Goal: Task Accomplishment & Management: Manage account settings

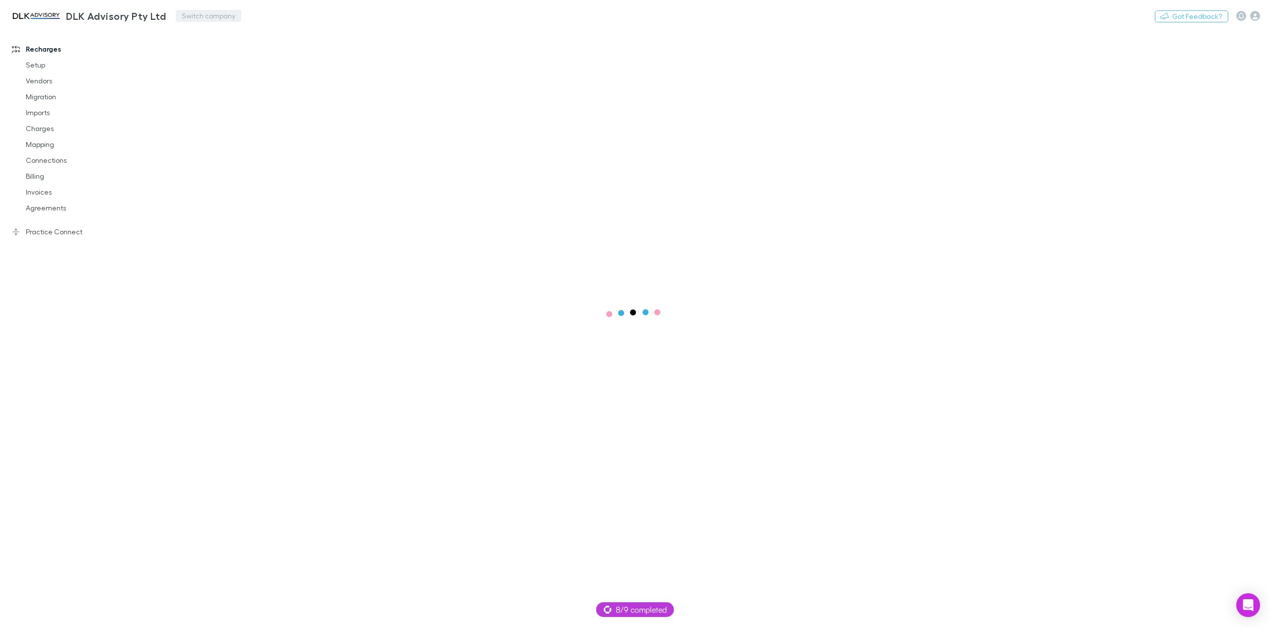
click at [205, 15] on button "Switch company" at bounding box center [209, 16] width 66 height 12
type input "***"
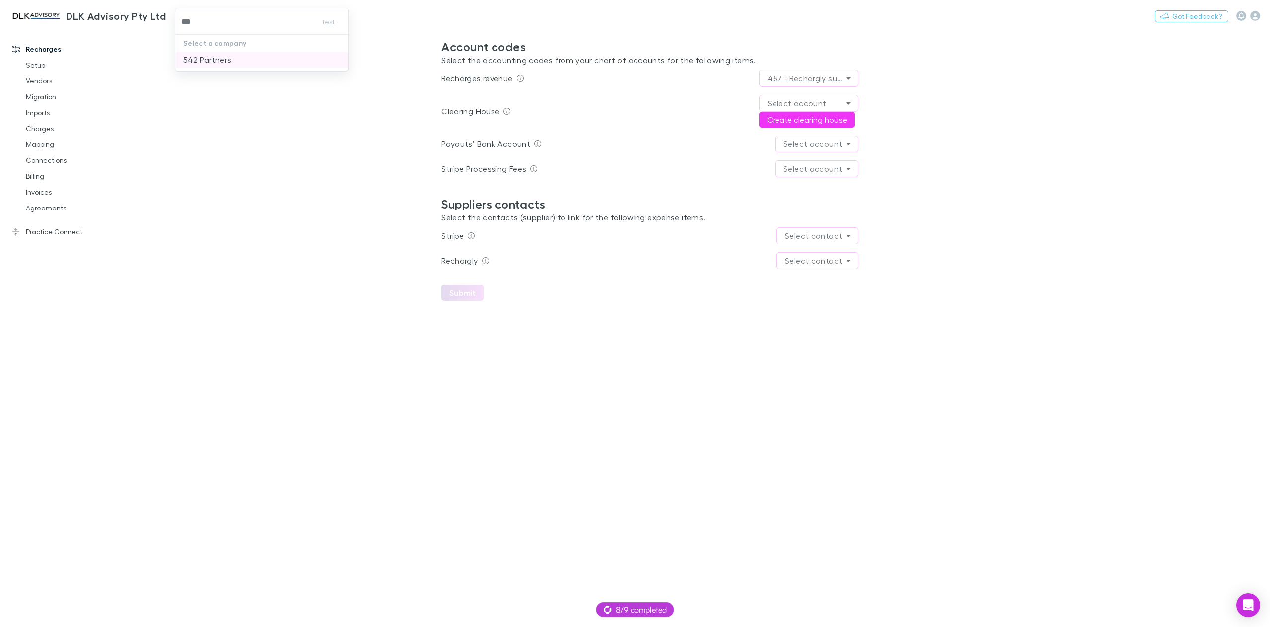
click at [202, 61] on p "542 Partners" at bounding box center [207, 60] width 48 height 12
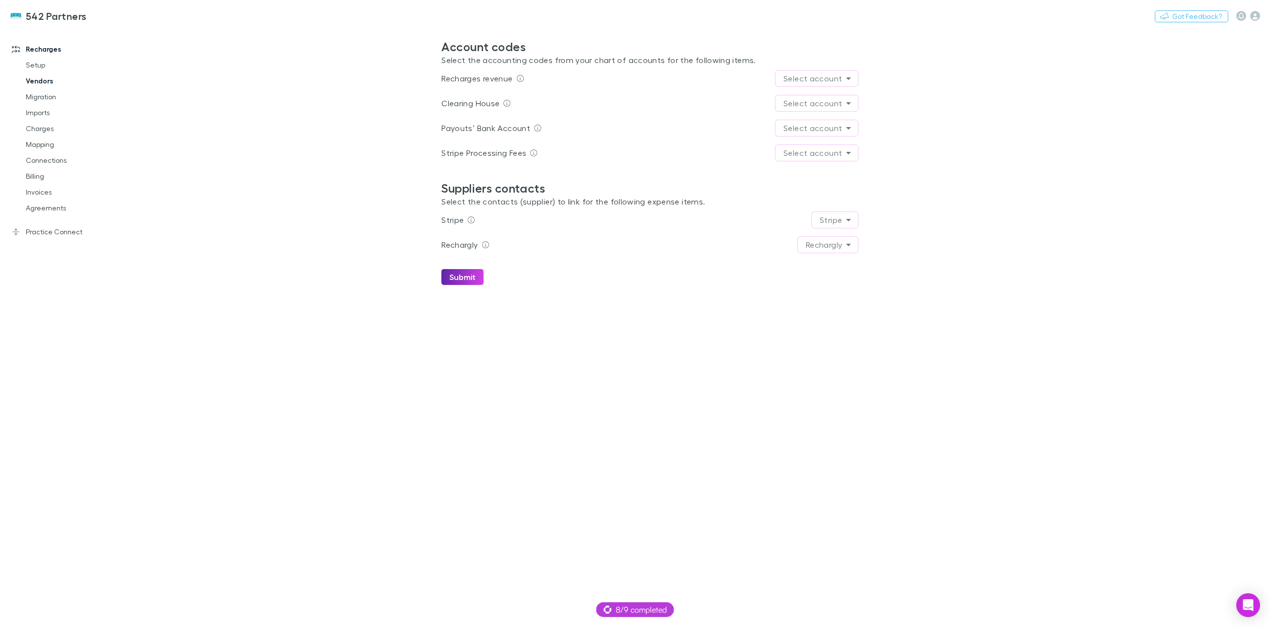
click at [40, 81] on link "Vendors" at bounding box center [77, 81] width 123 height 16
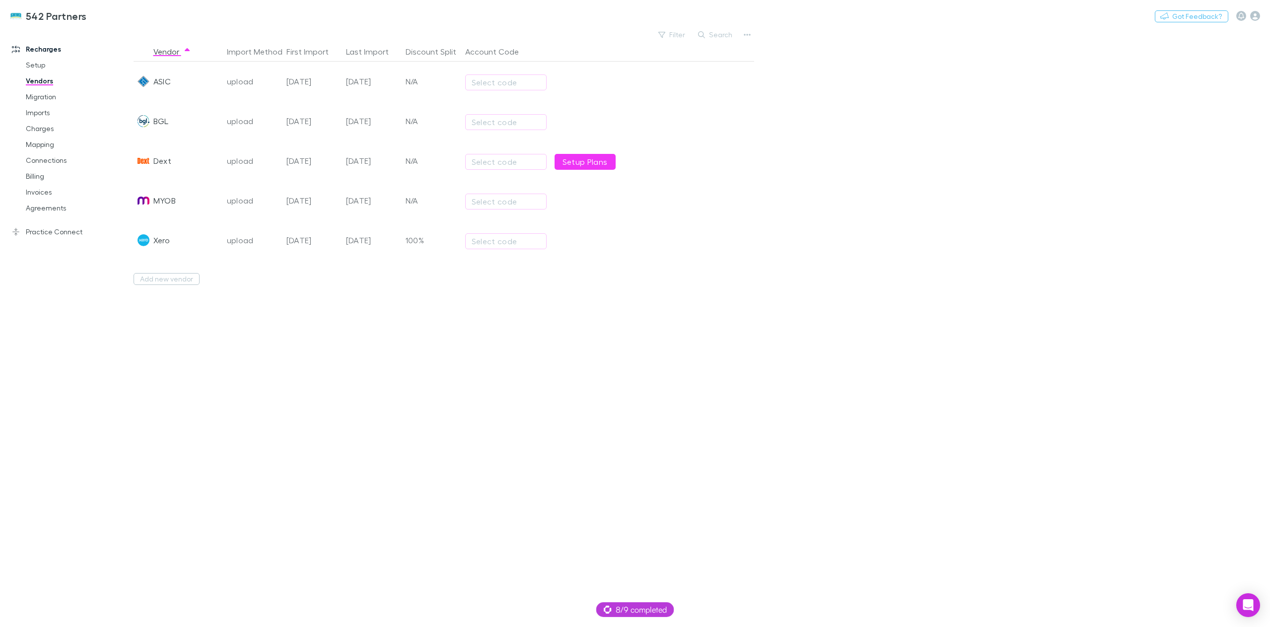
click at [245, 80] on div "upload" at bounding box center [253, 82] width 52 height 40
click at [317, 86] on div "24 Jun 2025" at bounding box center [312, 82] width 60 height 40
click at [368, 85] on div "21 Aug 2025" at bounding box center [372, 82] width 60 height 40
click at [745, 36] on icon "button" at bounding box center [747, 35] width 7 height 8
click at [793, 324] on div at bounding box center [635, 313] width 1270 height 627
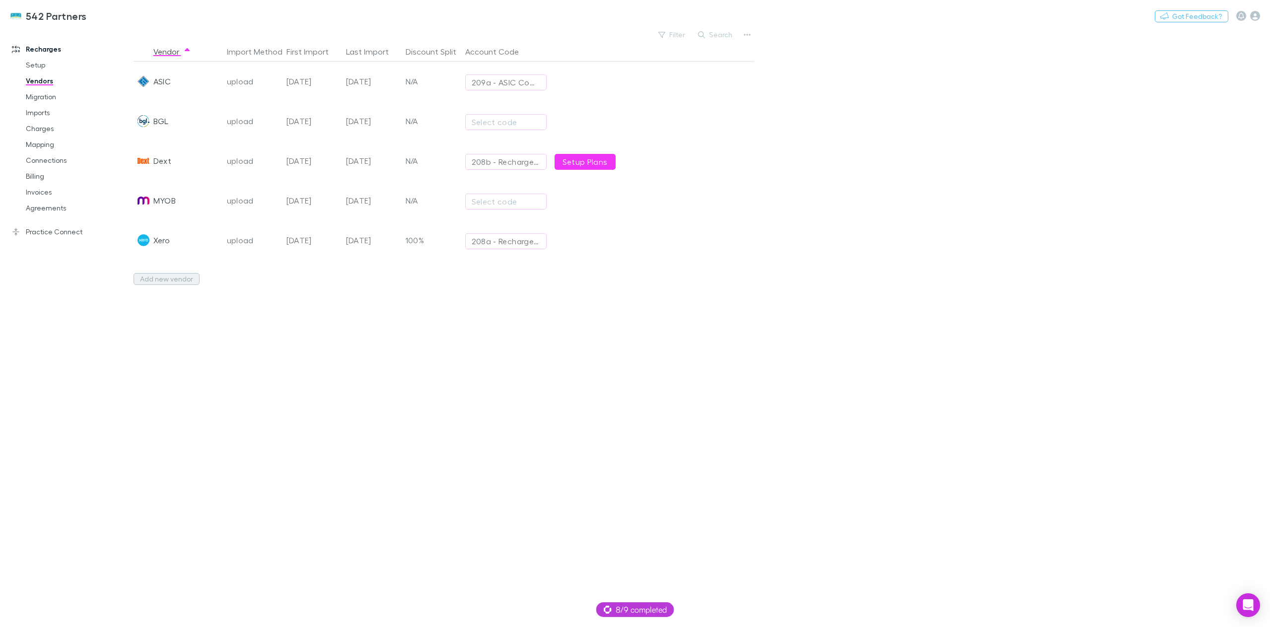
click at [173, 280] on button "Add new vendor" at bounding box center [167, 279] width 66 height 12
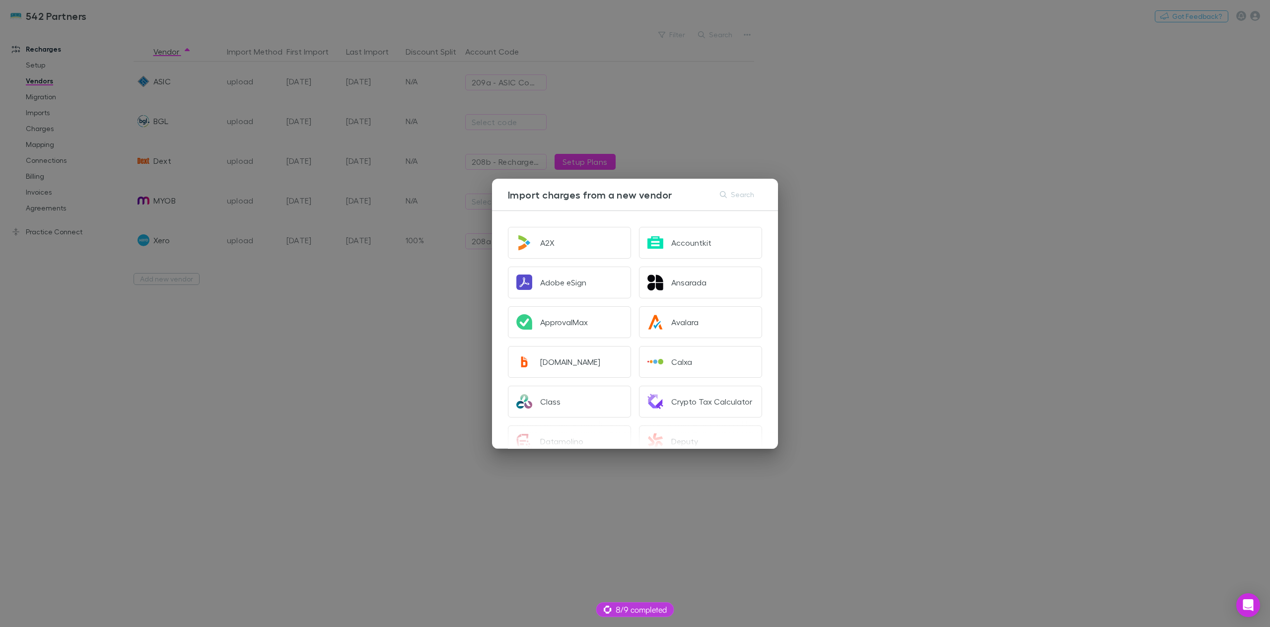
click at [922, 286] on div "Import charges from a new vendor Search A2X Accountkit Adobe eSign Ansarada App…" at bounding box center [635, 313] width 1270 height 627
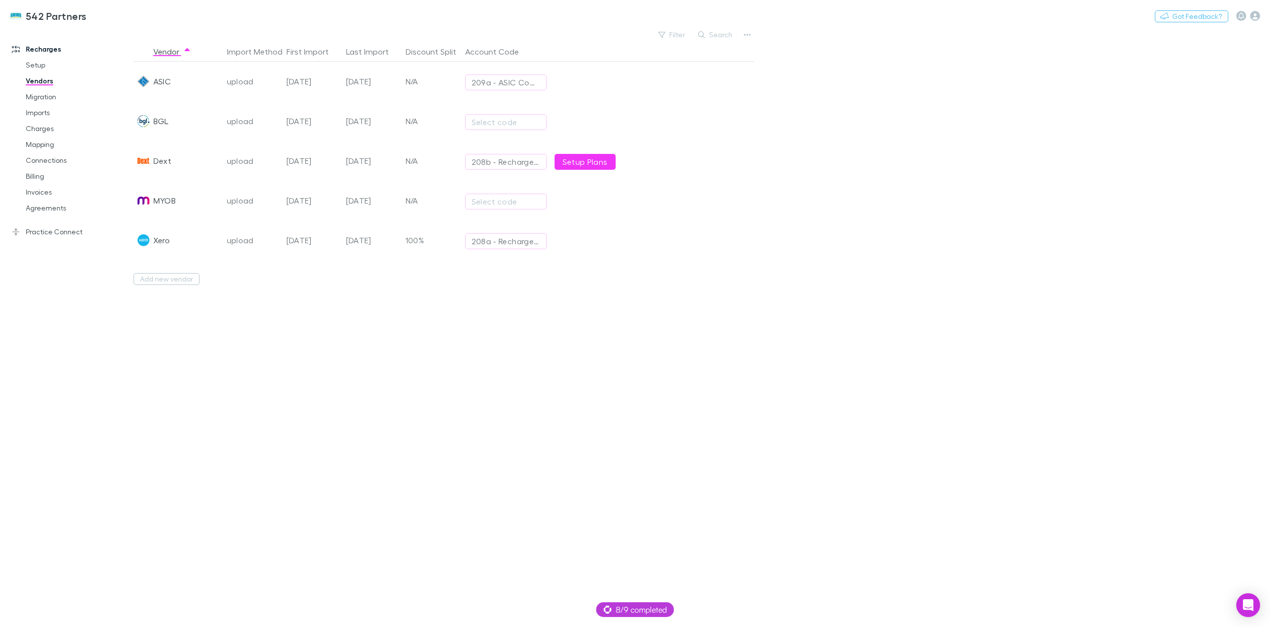
click at [359, 82] on div "21 Aug 2025" at bounding box center [372, 82] width 60 height 40
click at [166, 201] on div "MYOB" at bounding box center [164, 201] width 22 height 40
click at [168, 242] on div "Xero" at bounding box center [161, 240] width 16 height 40
click at [157, 242] on div "Xero" at bounding box center [161, 240] width 16 height 40
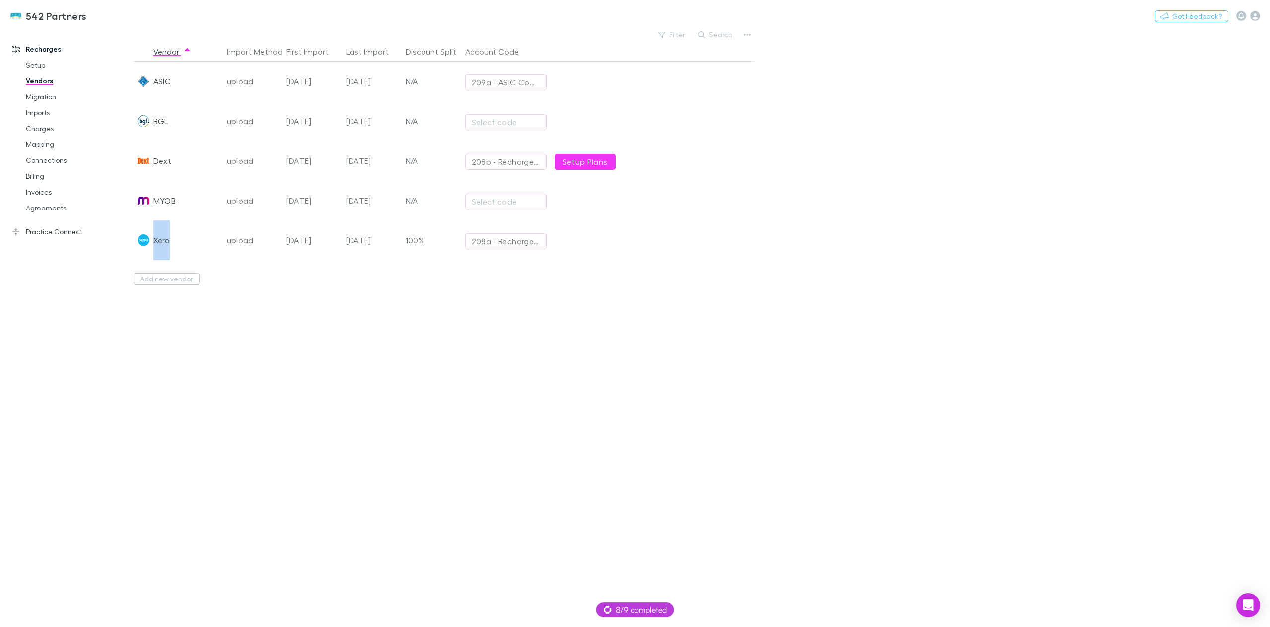
click at [156, 242] on div "Xero" at bounding box center [161, 240] width 16 height 40
click at [377, 383] on div "Vendor Import Method First Import Last Import Discount Split Account Code ASIC …" at bounding box center [444, 334] width 620 height 585
click at [46, 116] on link "Imports" at bounding box center [77, 113] width 123 height 16
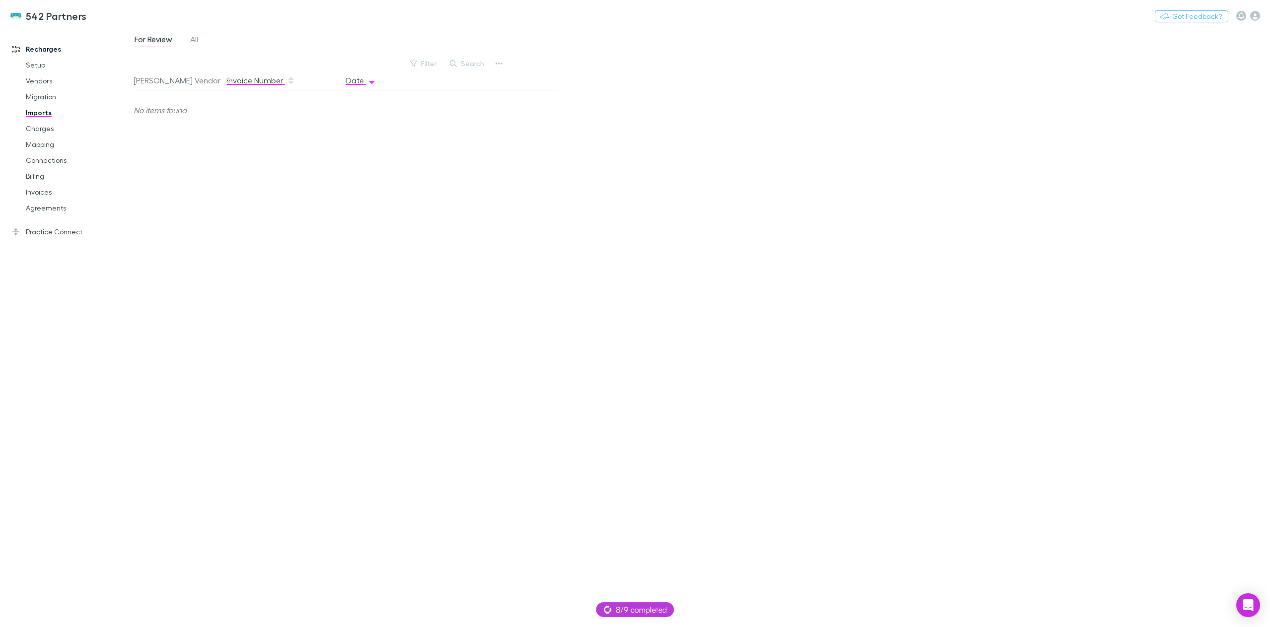
click at [263, 77] on button "Invoice Number" at bounding box center [261, 80] width 68 height 20
click at [142, 78] on button "[PERSON_NAME] Vendor" at bounding box center [183, 80] width 99 height 20
click at [197, 42] on span "All" at bounding box center [194, 40] width 8 height 13
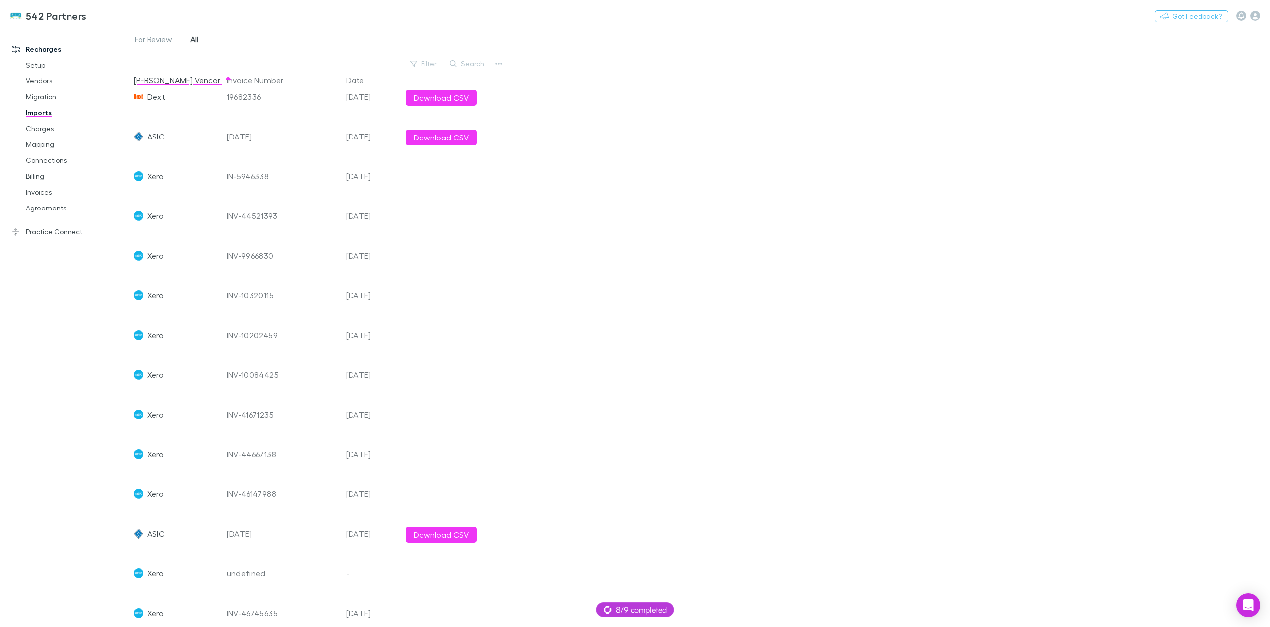
scroll to position [124, 0]
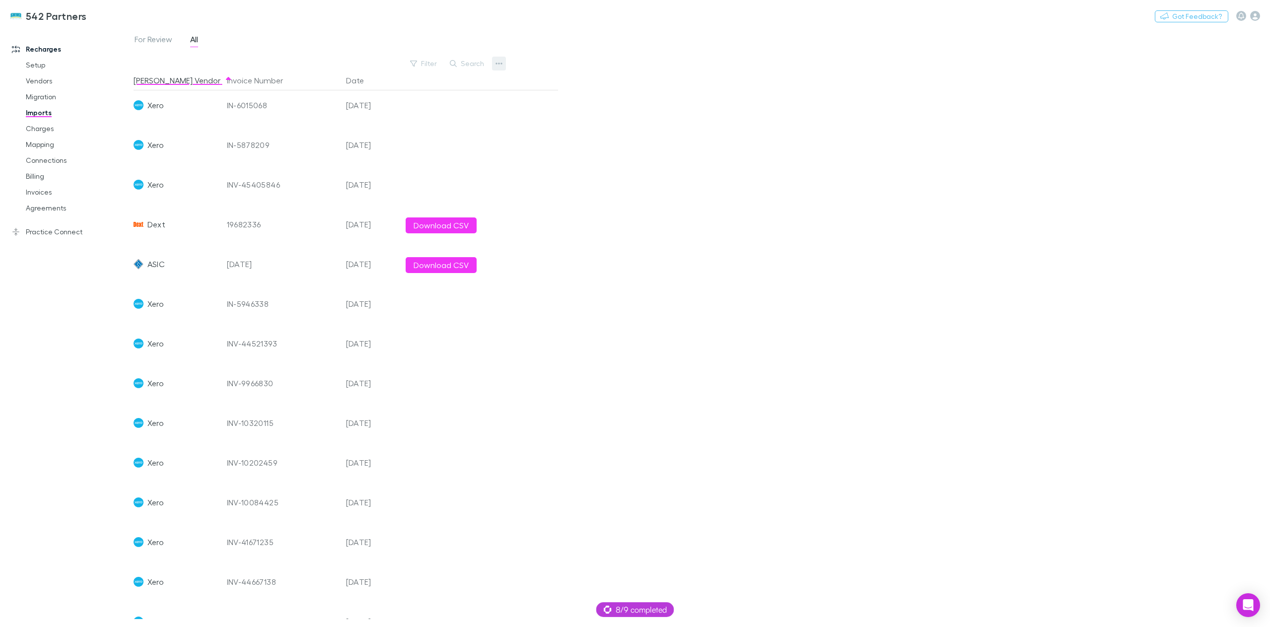
click at [501, 61] on icon "button" at bounding box center [498, 64] width 7 height 8
click at [816, 217] on div at bounding box center [635, 313] width 1270 height 627
click at [495, 62] on icon "button" at bounding box center [498, 64] width 7 height 8
click at [708, 215] on div at bounding box center [635, 313] width 1270 height 627
click at [48, 76] on link "Vendors" at bounding box center [77, 81] width 123 height 16
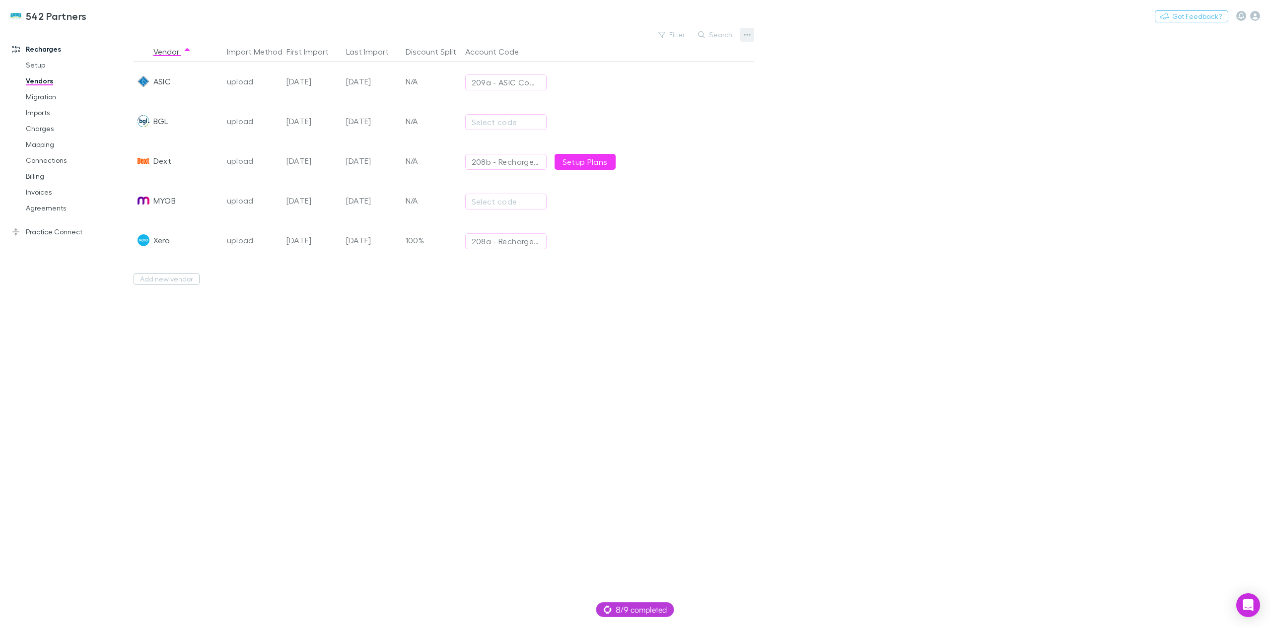
click at [750, 33] on icon "button" at bounding box center [747, 35] width 7 height 8
click at [754, 218] on div at bounding box center [635, 313] width 1270 height 627
click at [354, 80] on div "21 Aug 2025" at bounding box center [372, 82] width 60 height 40
click at [260, 83] on div "upload" at bounding box center [253, 82] width 52 height 40
click at [270, 159] on div "upload" at bounding box center [253, 161] width 52 height 40
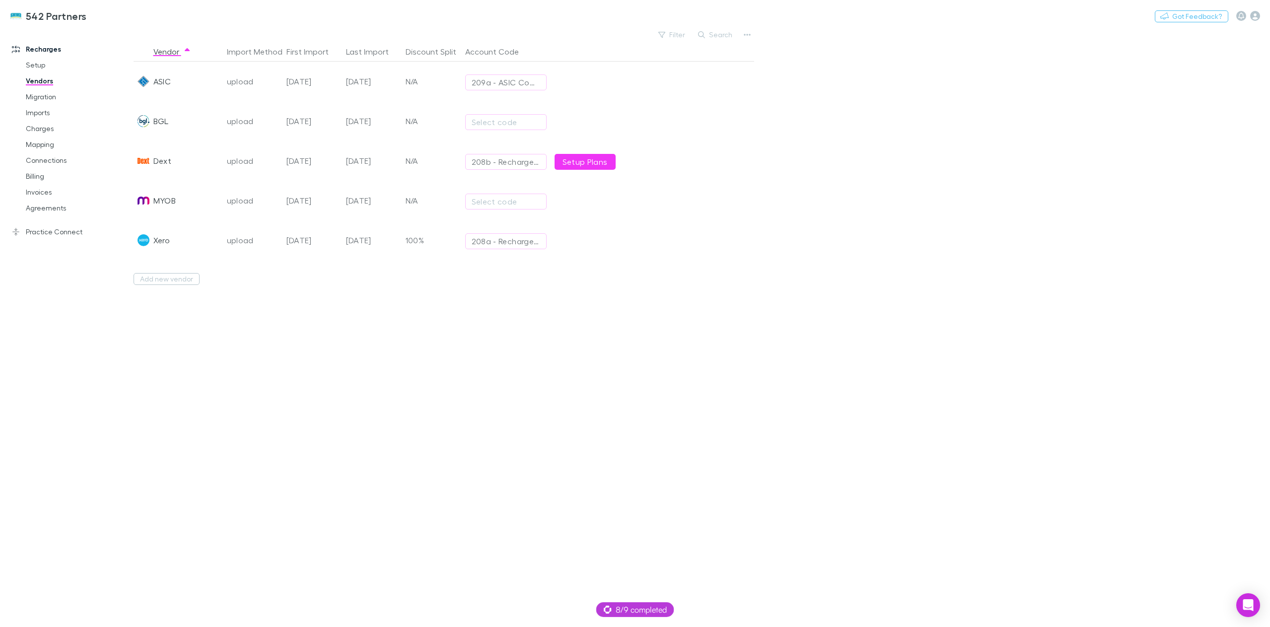
click at [206, 159] on div "Dext" at bounding box center [178, 161] width 89 height 40
click at [215, 160] on div "Dext" at bounding box center [178, 161] width 89 height 40
click at [241, 160] on div "upload" at bounding box center [253, 161] width 52 height 40
click at [164, 161] on div "Dext" at bounding box center [162, 161] width 18 height 40
click at [147, 159] on img at bounding box center [143, 161] width 12 height 12
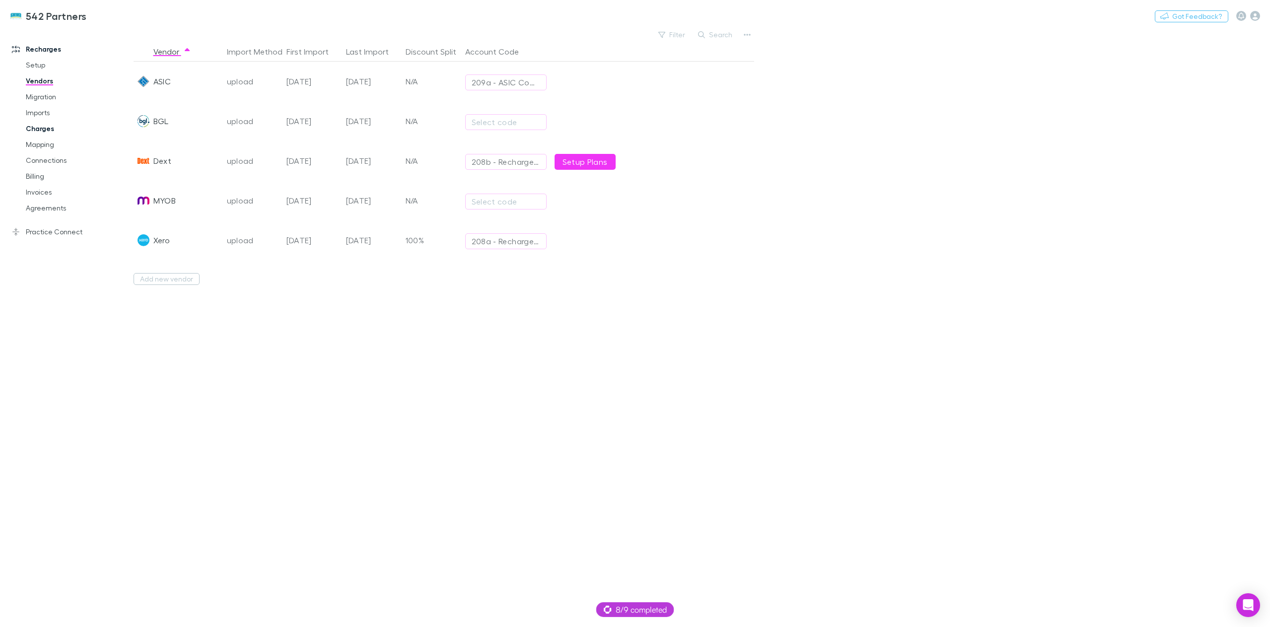
click at [36, 129] on link "Charges" at bounding box center [77, 129] width 123 height 16
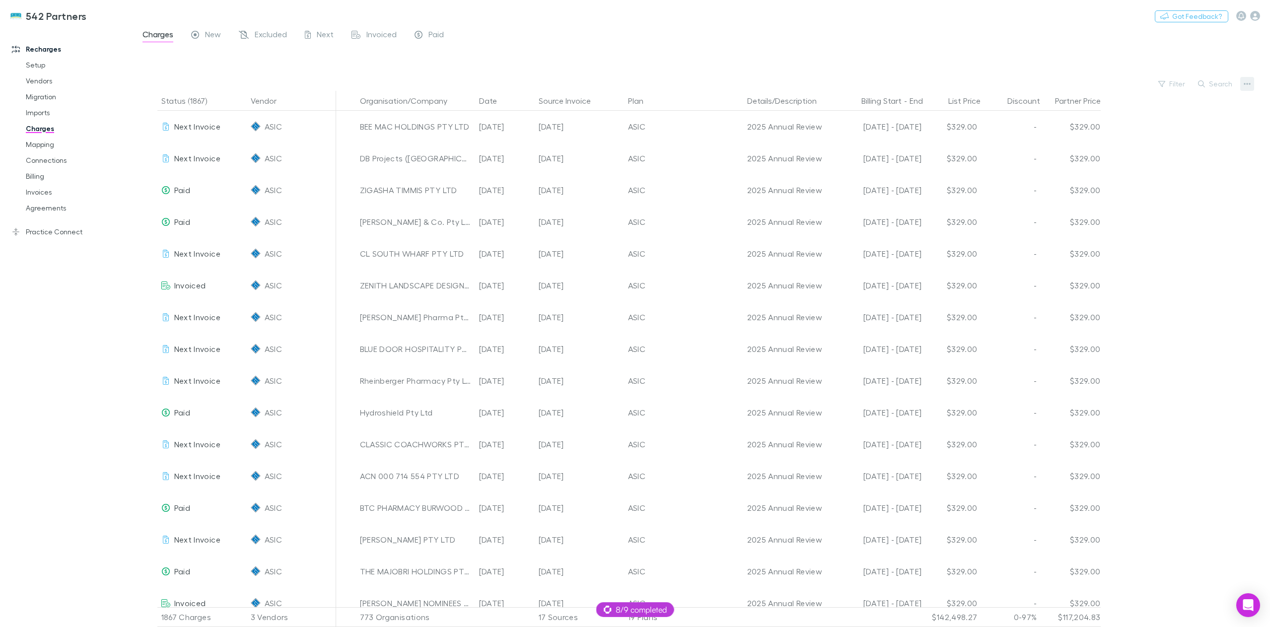
click at [1245, 84] on icon "button" at bounding box center [1246, 84] width 7 height 2
click at [1154, 126] on p "Plan exclusions" at bounding box center [1185, 122] width 121 height 12
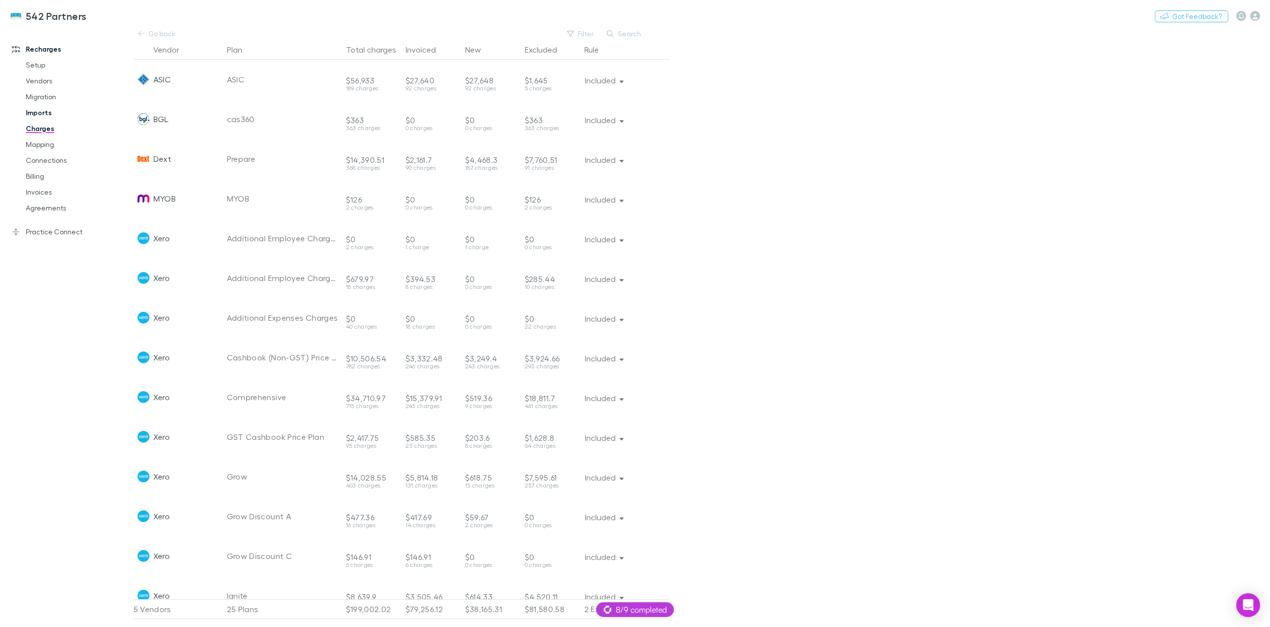
click at [44, 115] on link "Imports" at bounding box center [77, 113] width 123 height 16
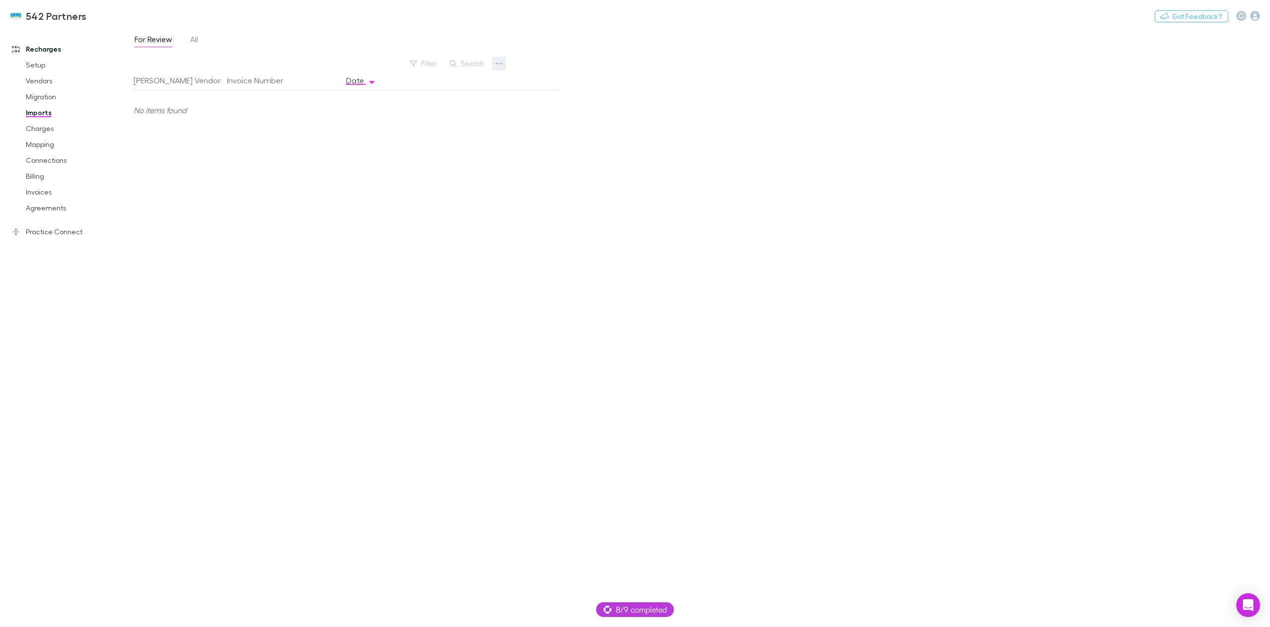
click at [495, 64] on button "button" at bounding box center [499, 64] width 14 height 14
drag, startPoint x: 722, startPoint y: 168, endPoint x: 705, endPoint y: 169, distance: 17.4
click at [721, 168] on div at bounding box center [635, 313] width 1270 height 627
click at [197, 42] on span "All" at bounding box center [194, 40] width 8 height 13
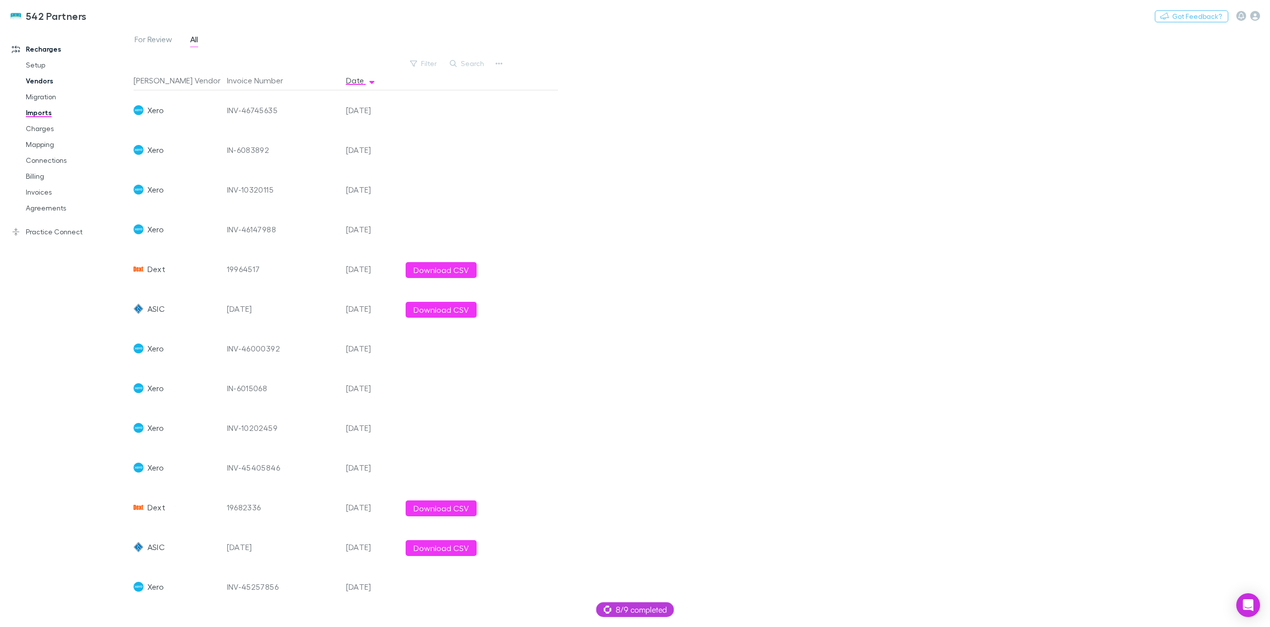
click at [38, 83] on link "Vendors" at bounding box center [77, 81] width 123 height 16
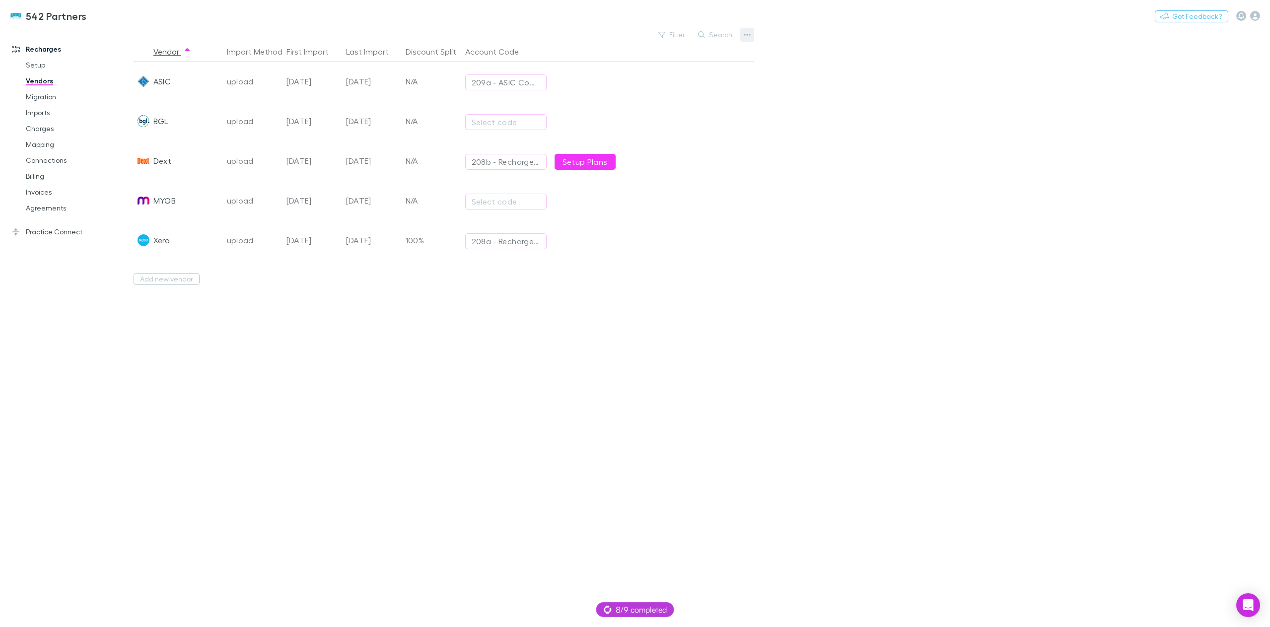
click at [748, 36] on icon "button" at bounding box center [747, 35] width 7 height 8
click at [825, 216] on div at bounding box center [635, 313] width 1270 height 627
click at [595, 129] on div at bounding box center [594, 121] width 89 height 40
click at [44, 124] on link "Charges" at bounding box center [77, 129] width 123 height 16
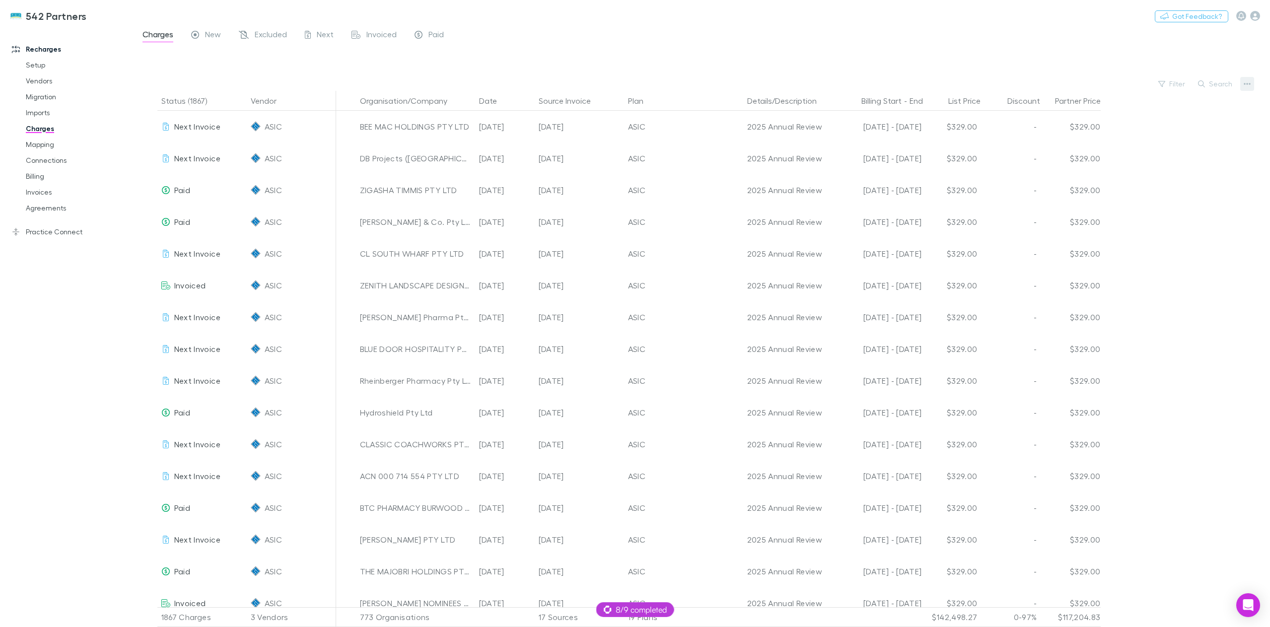
click at [1249, 83] on icon "button" at bounding box center [1246, 84] width 7 height 8
click at [897, 47] on div at bounding box center [635, 313] width 1270 height 627
click at [50, 111] on link "Imports" at bounding box center [77, 113] width 123 height 16
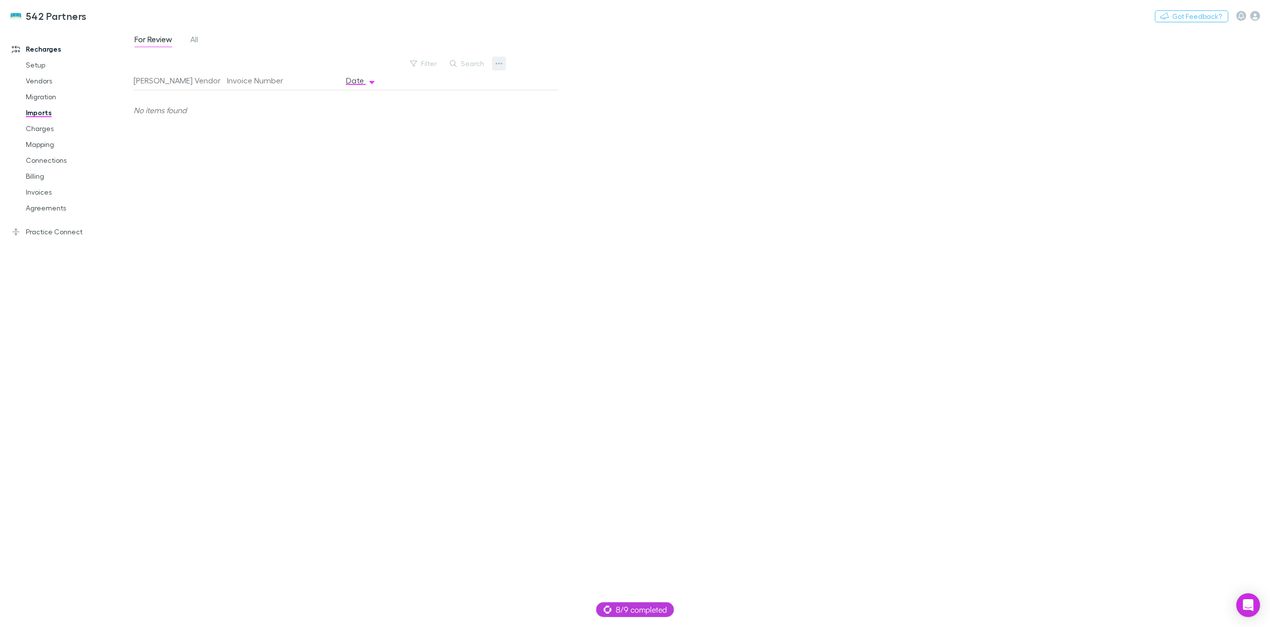
click at [498, 64] on icon "button" at bounding box center [498, 64] width 7 height 2
click at [667, 198] on div at bounding box center [635, 313] width 1270 height 627
click at [496, 64] on icon "button" at bounding box center [498, 64] width 7 height 2
click at [103, 16] on div at bounding box center [635, 313] width 1270 height 627
click at [117, 18] on button "Switch company" at bounding box center [130, 16] width 66 height 12
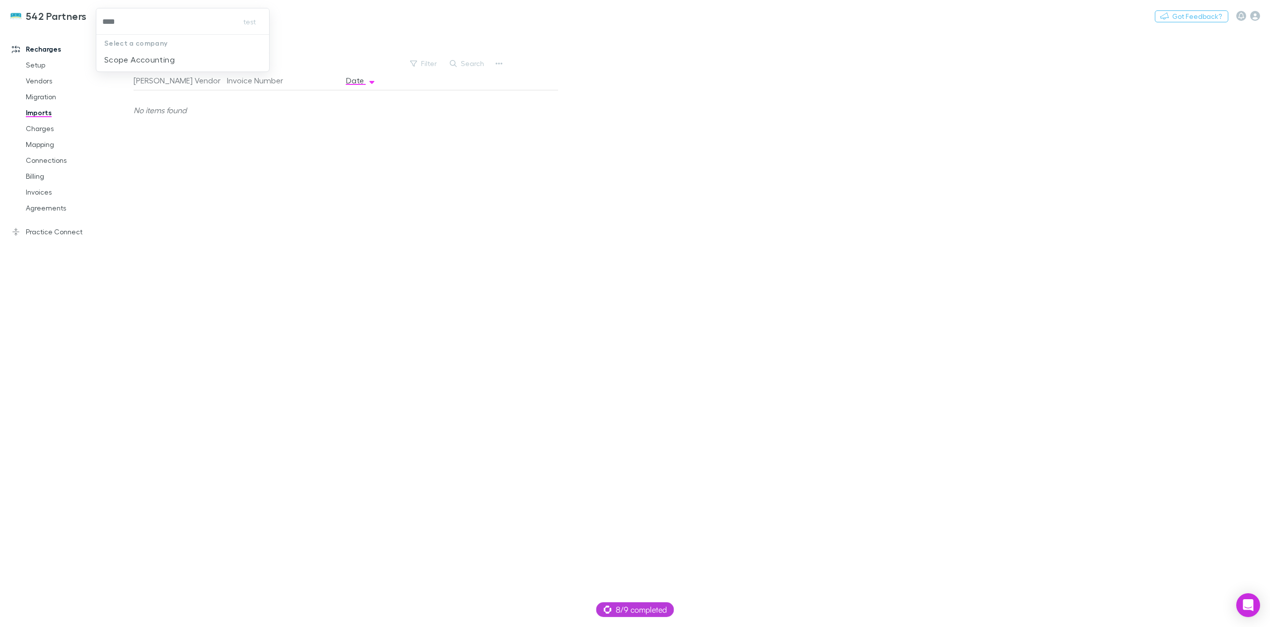
type input "*****"
click at [131, 64] on p "Scope Accounting" at bounding box center [139, 60] width 70 height 12
click at [1256, 15] on icon "button" at bounding box center [1255, 16] width 10 height 10
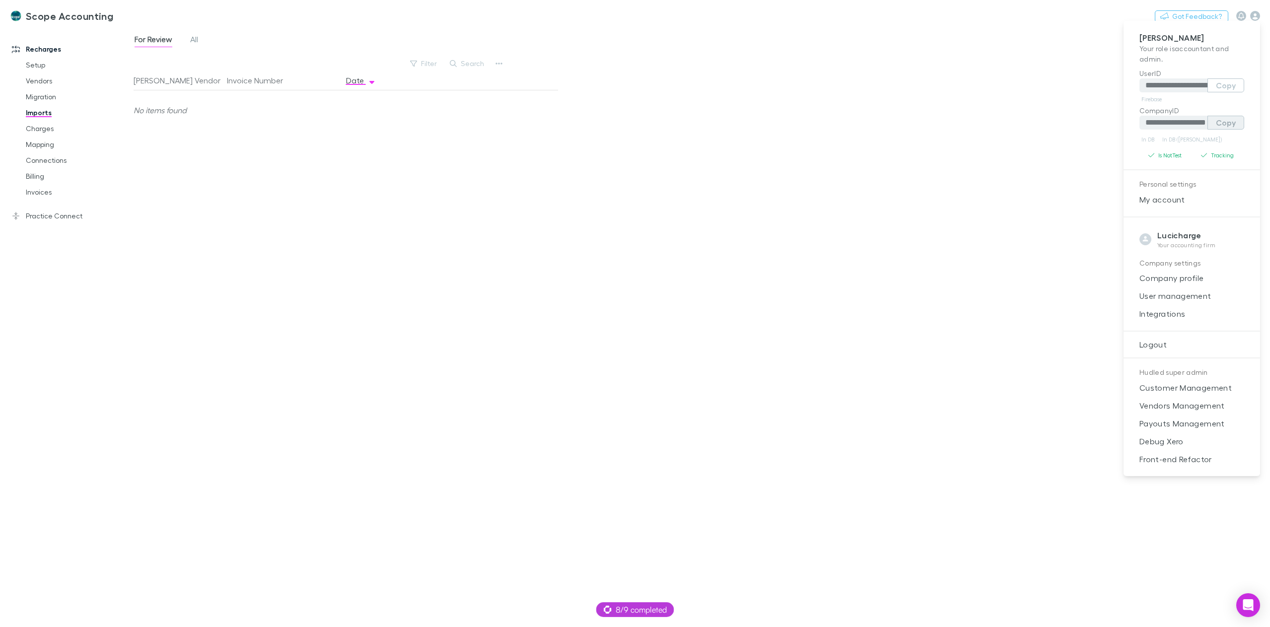
click at [1233, 125] on button "Copy" at bounding box center [1225, 123] width 37 height 14
click at [150, 17] on div at bounding box center [635, 313] width 1270 height 627
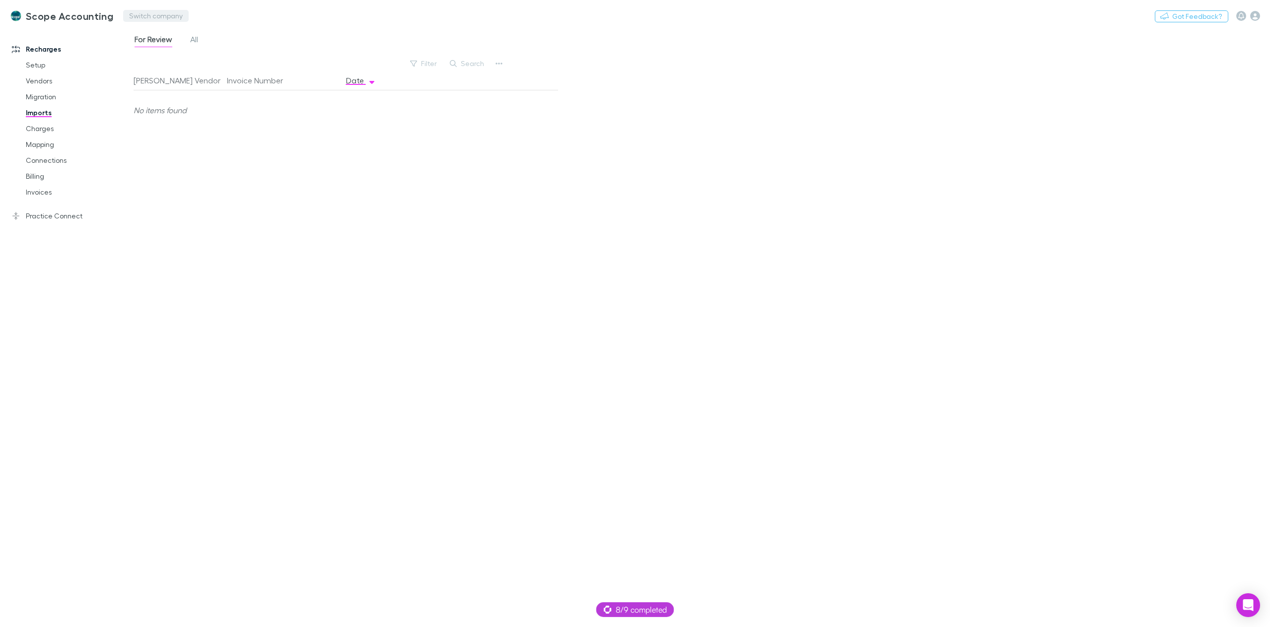
click at [145, 18] on button "Switch company" at bounding box center [156, 16] width 66 height 12
type input "***"
click at [208, 77] on p "[PERSON_NAME]'s Bookkeeping Sylvania" at bounding box center [206, 75] width 151 height 12
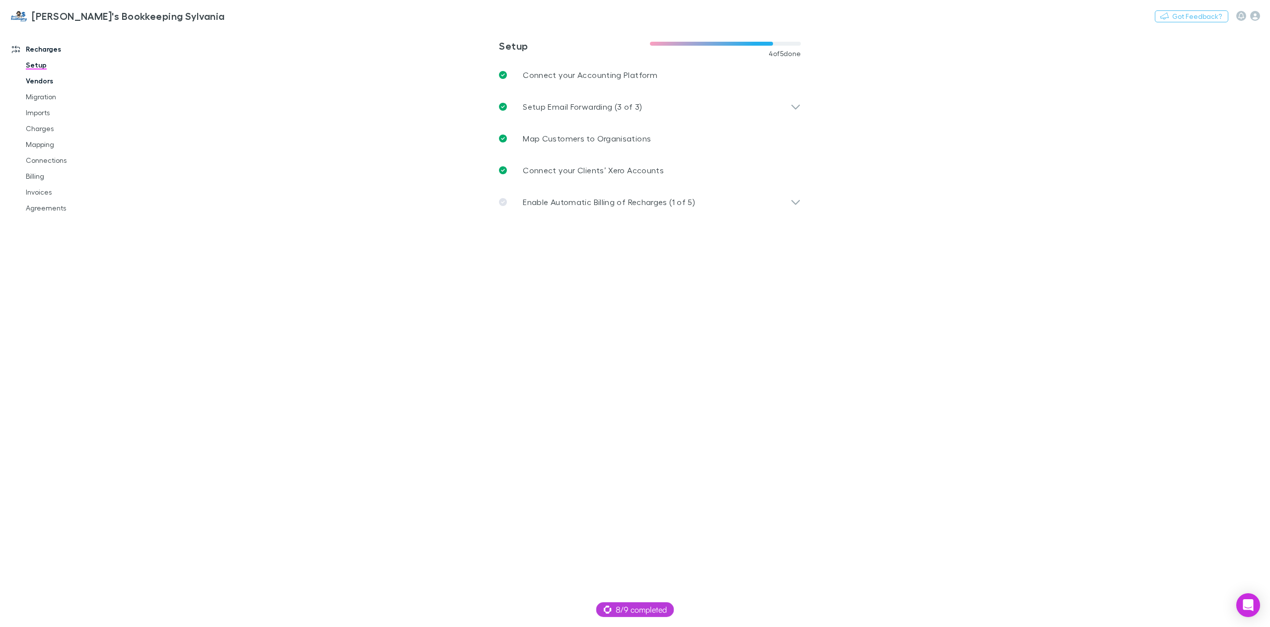
click at [52, 84] on link "Vendors" at bounding box center [77, 81] width 123 height 16
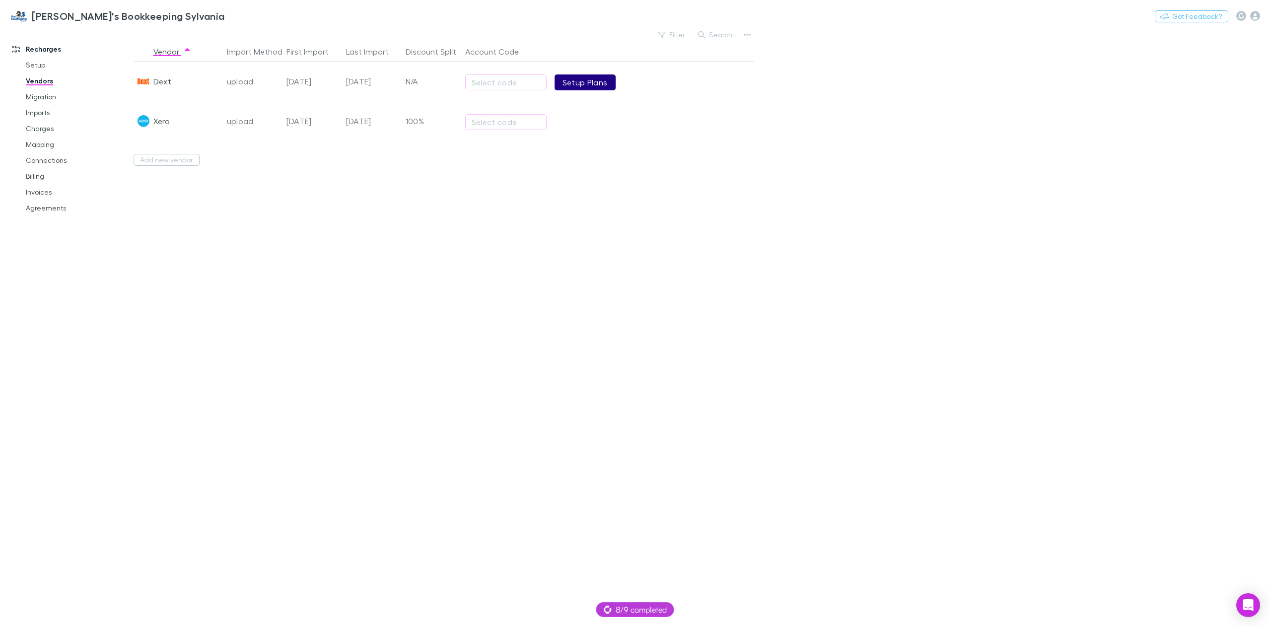
click at [595, 90] on link "Setup Plans" at bounding box center [584, 82] width 61 height 16
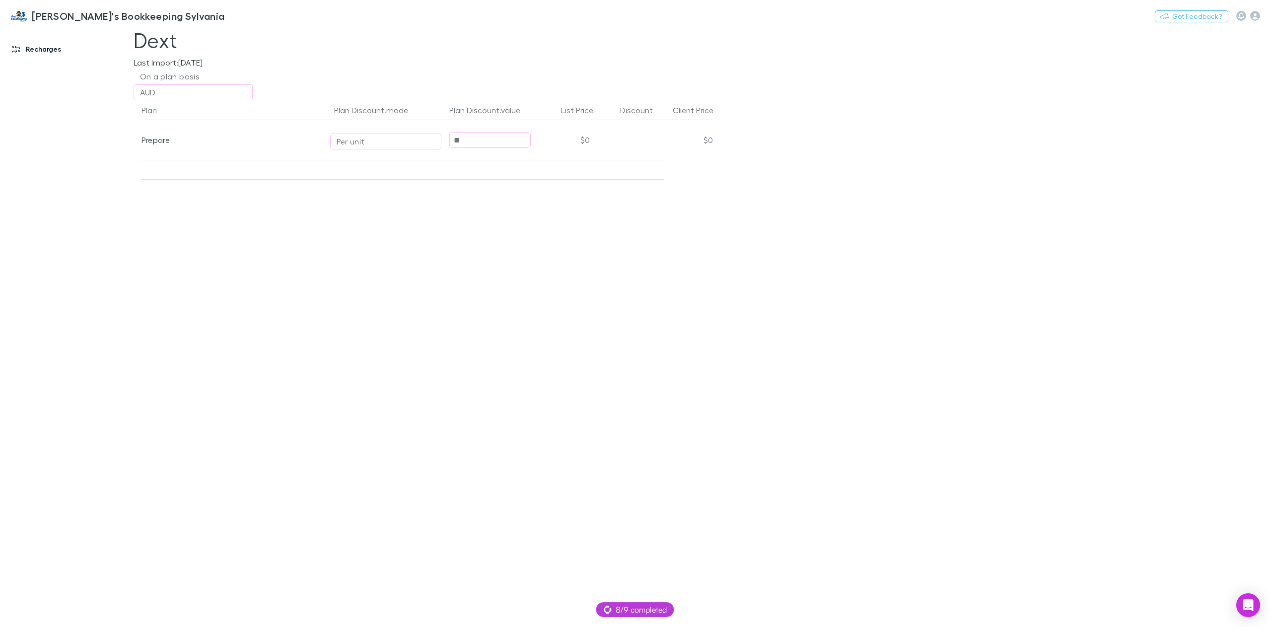
click at [36, 49] on link "Recharges" at bounding box center [70, 49] width 137 height 16
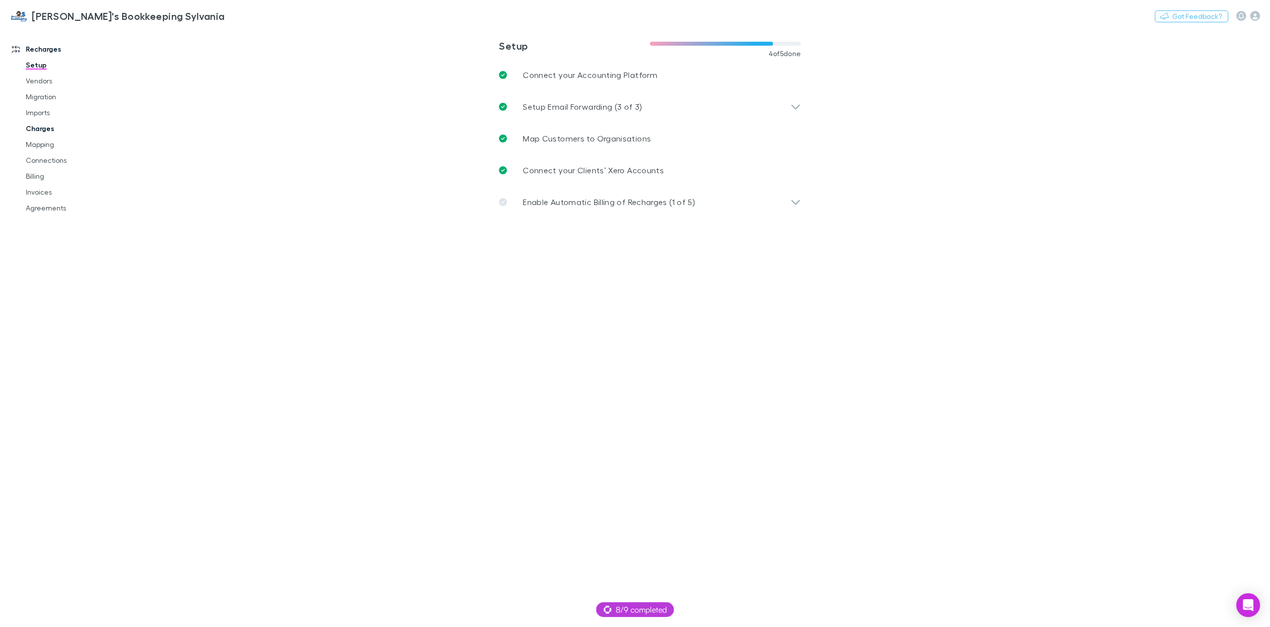
click at [56, 133] on link "Charges" at bounding box center [77, 129] width 123 height 16
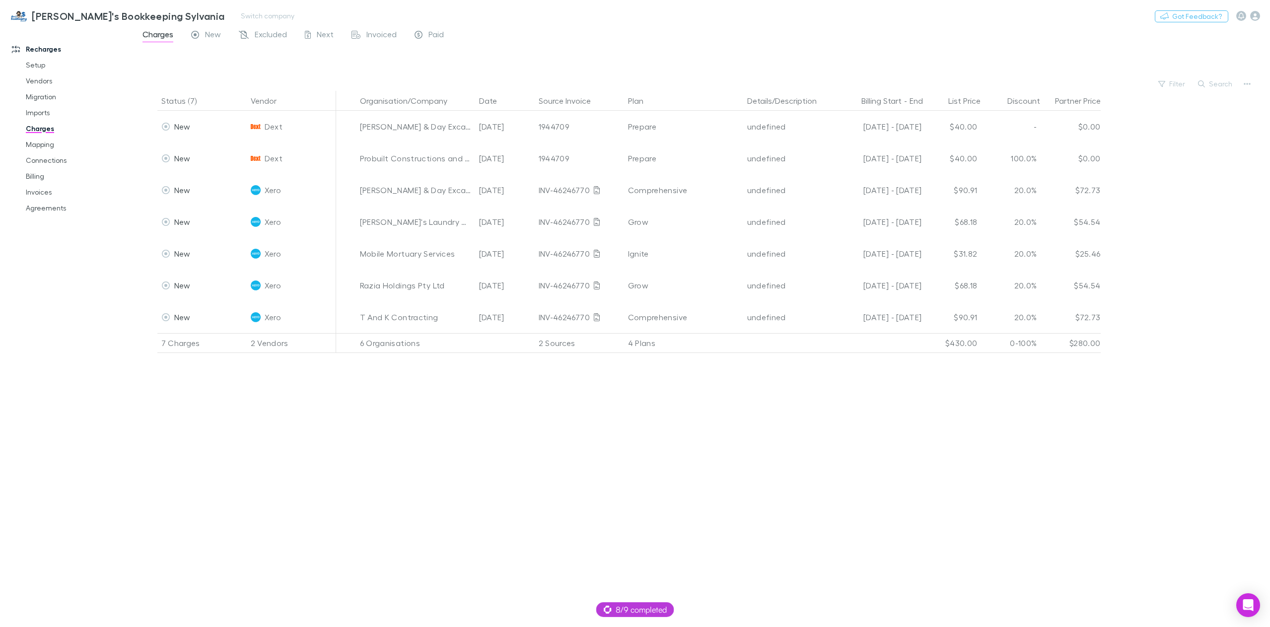
click at [272, 27] on div "Jim's Bookkeeping Sylvania Switch company Nothing Got Feedback?" at bounding box center [635, 16] width 1270 height 32
click at [272, 33] on span "Excluded" at bounding box center [271, 35] width 32 height 13
click at [217, 40] on span "New" at bounding box center [213, 35] width 16 height 13
click at [51, 143] on link "Mapping" at bounding box center [77, 144] width 123 height 16
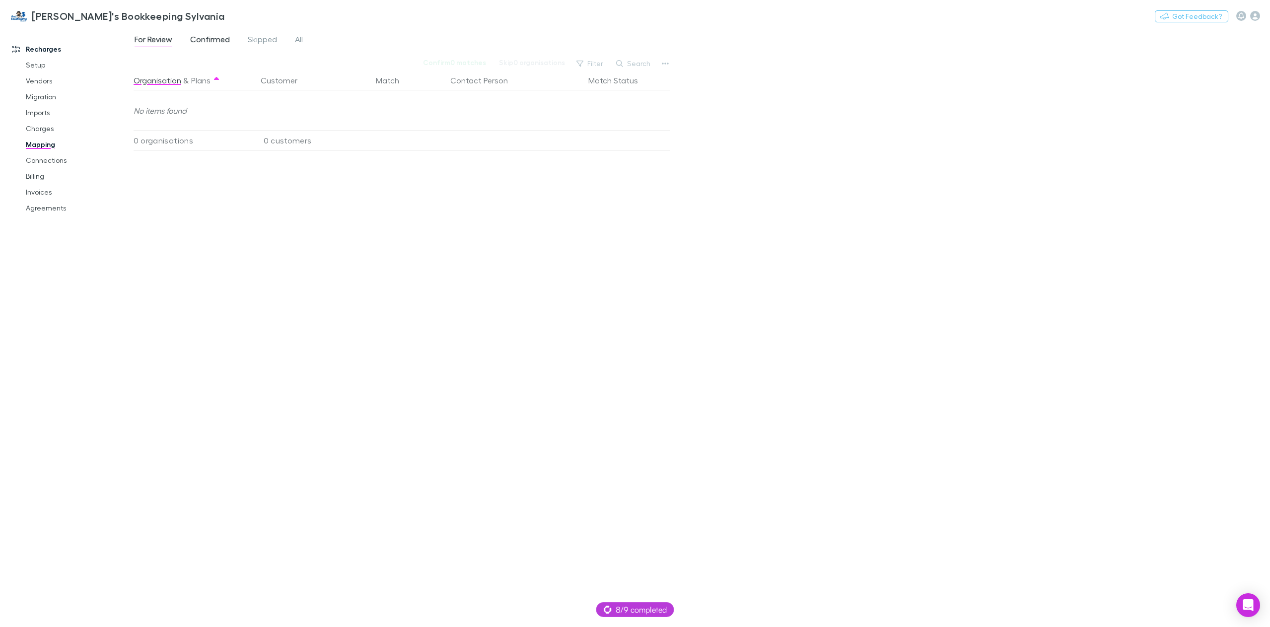
click at [211, 41] on span "Confirmed" at bounding box center [210, 40] width 40 height 13
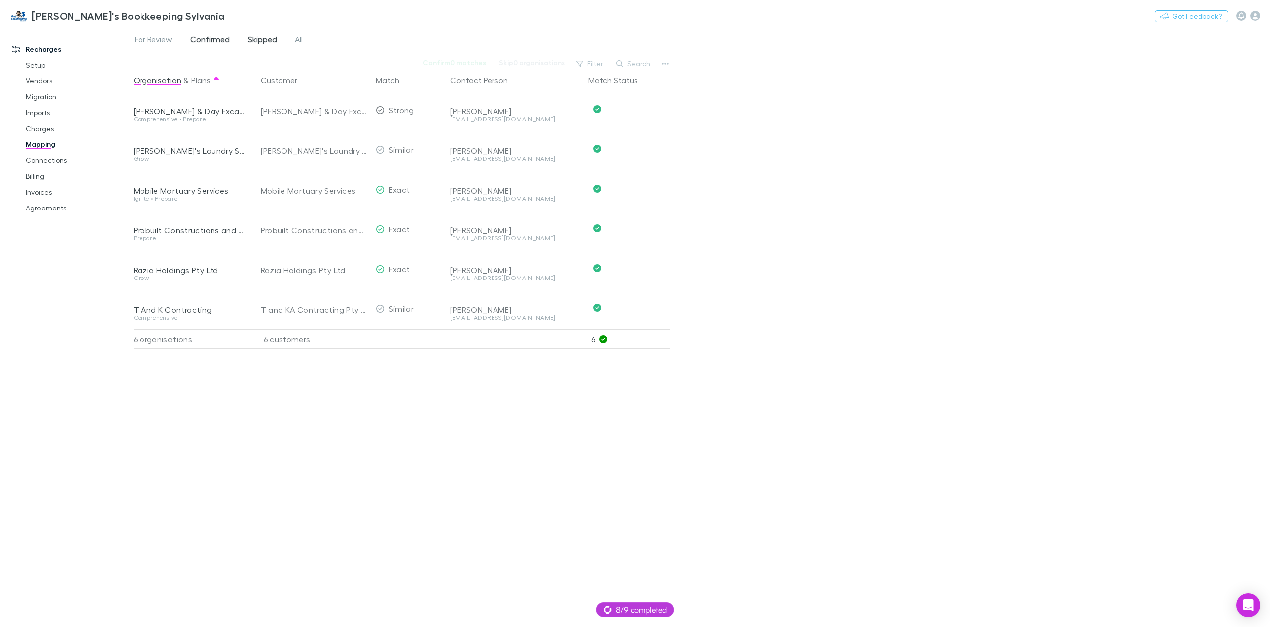
click at [252, 43] on span "Skipped" at bounding box center [262, 40] width 29 height 13
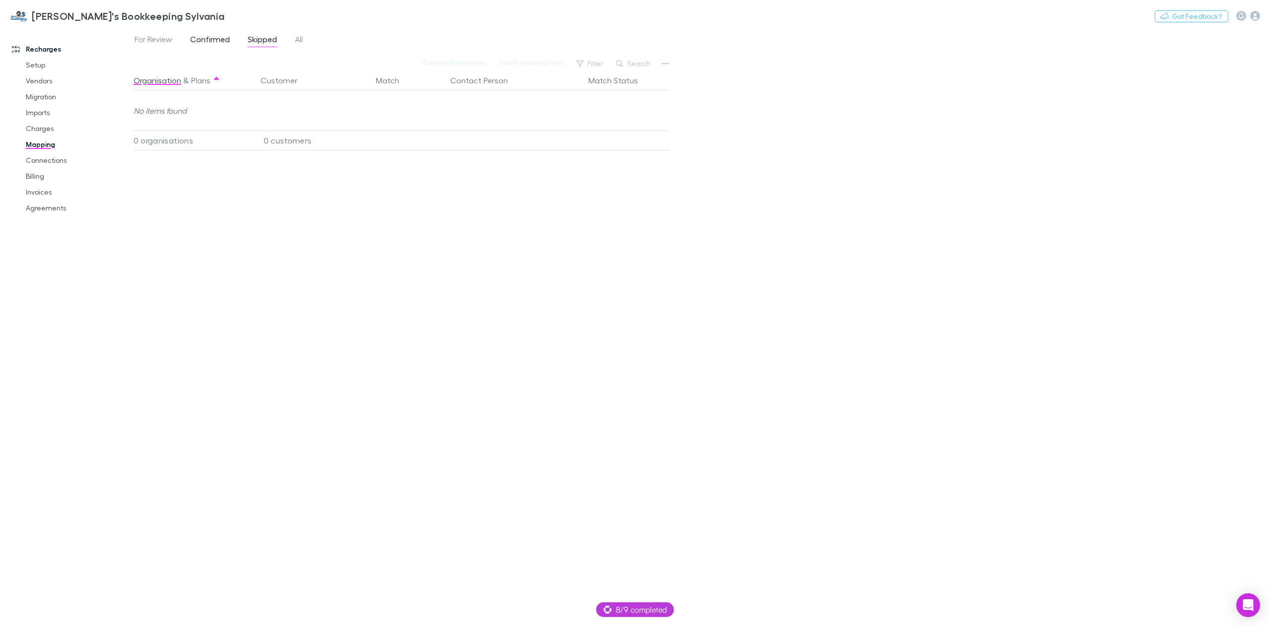
click at [214, 40] on span "Confirmed" at bounding box center [210, 40] width 40 height 13
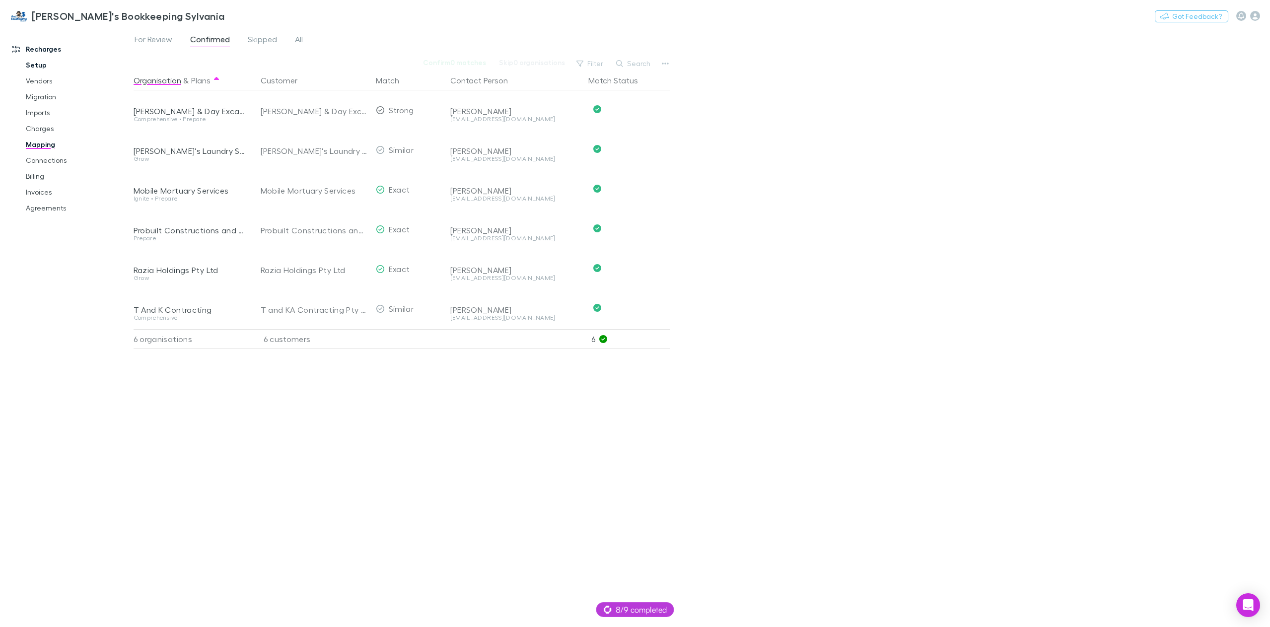
click at [47, 61] on link "Setup" at bounding box center [77, 65] width 123 height 16
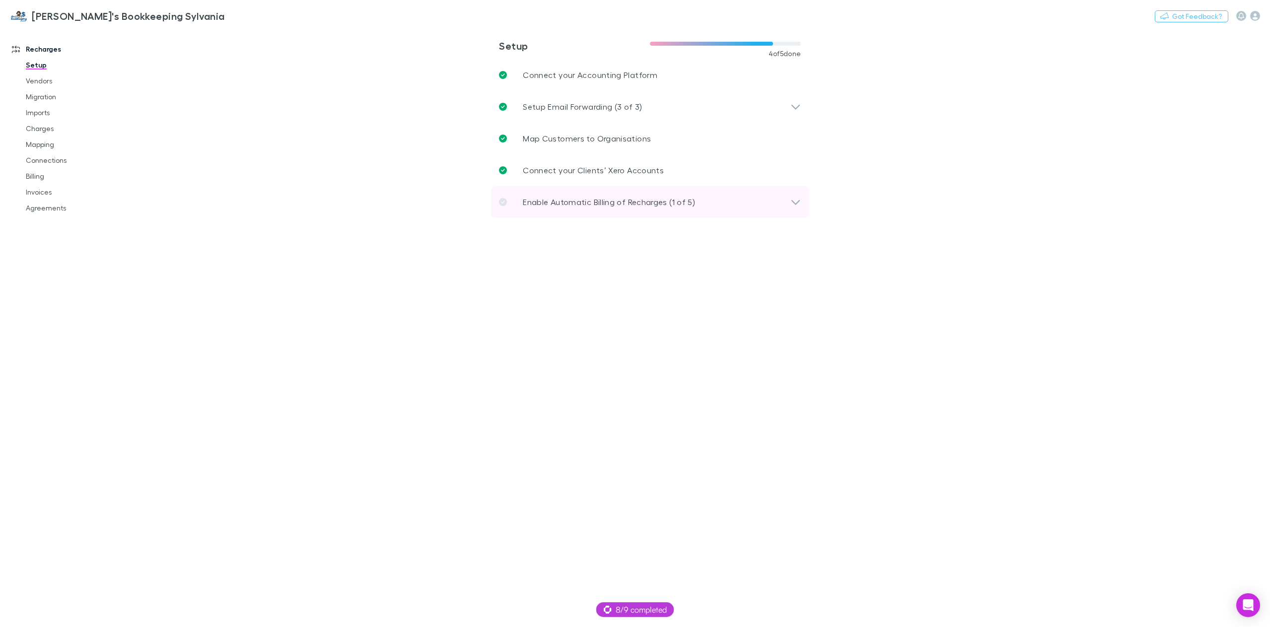
click at [591, 192] on div "Enable Automatic Billing of Recharges (1 of 5)" at bounding box center [650, 202] width 318 height 32
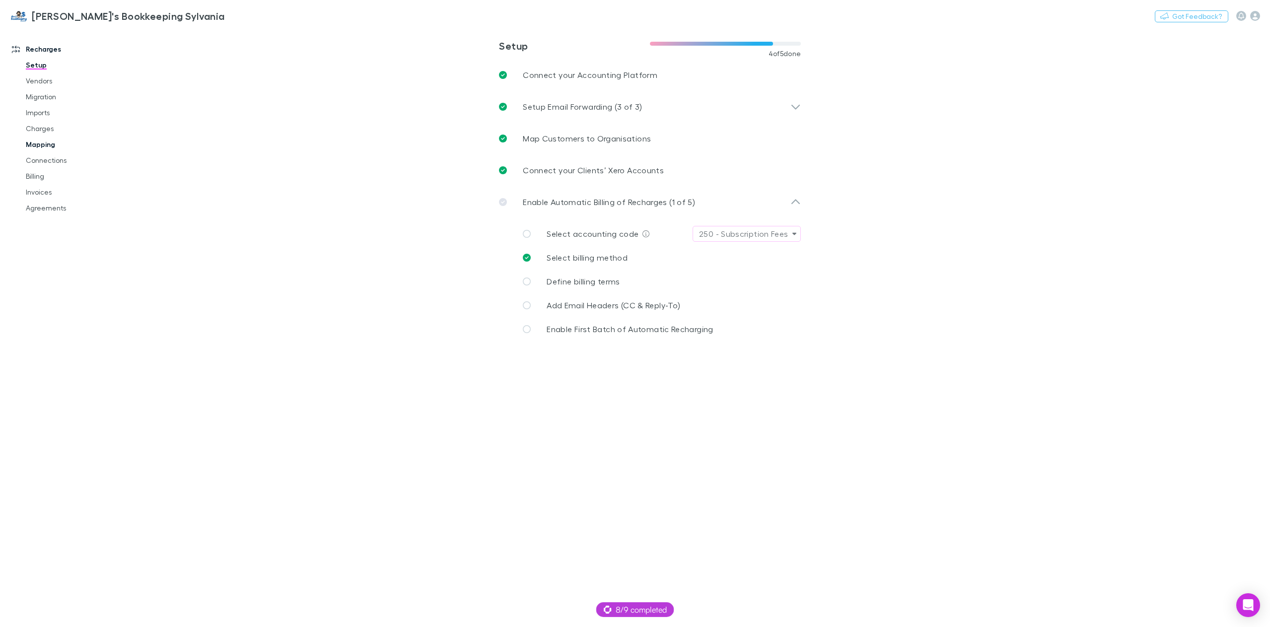
click at [46, 149] on link "Mapping" at bounding box center [77, 144] width 123 height 16
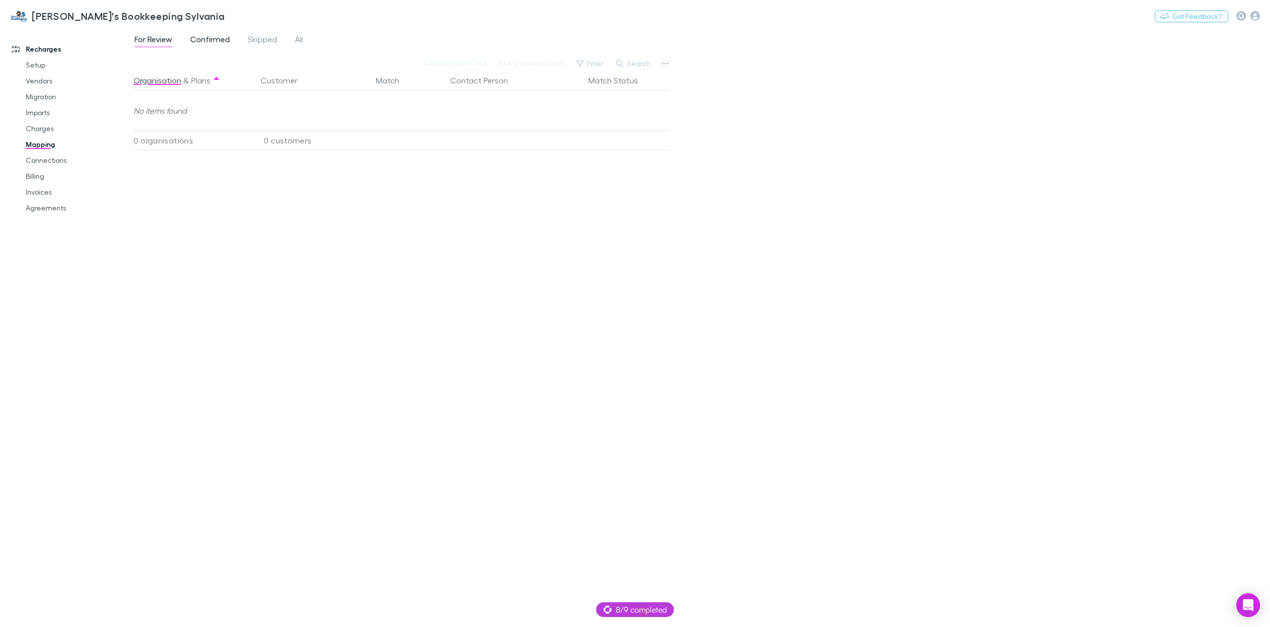
click at [211, 39] on span "Confirmed" at bounding box center [210, 40] width 40 height 13
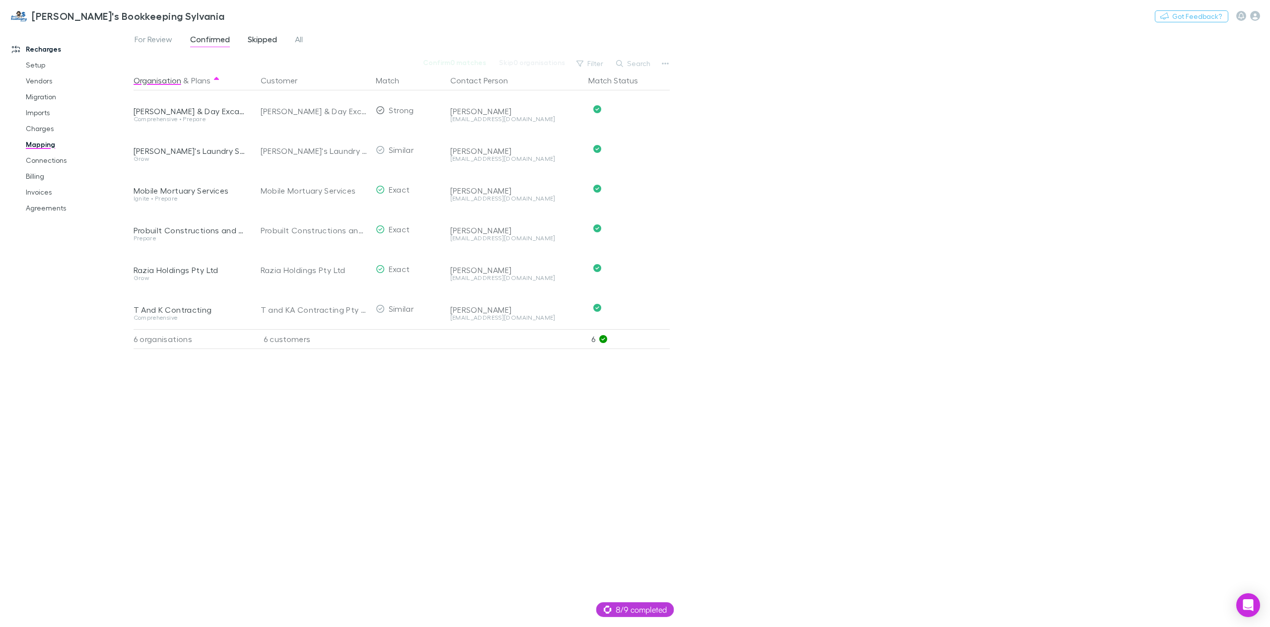
click at [259, 42] on span "Skipped" at bounding box center [262, 40] width 29 height 13
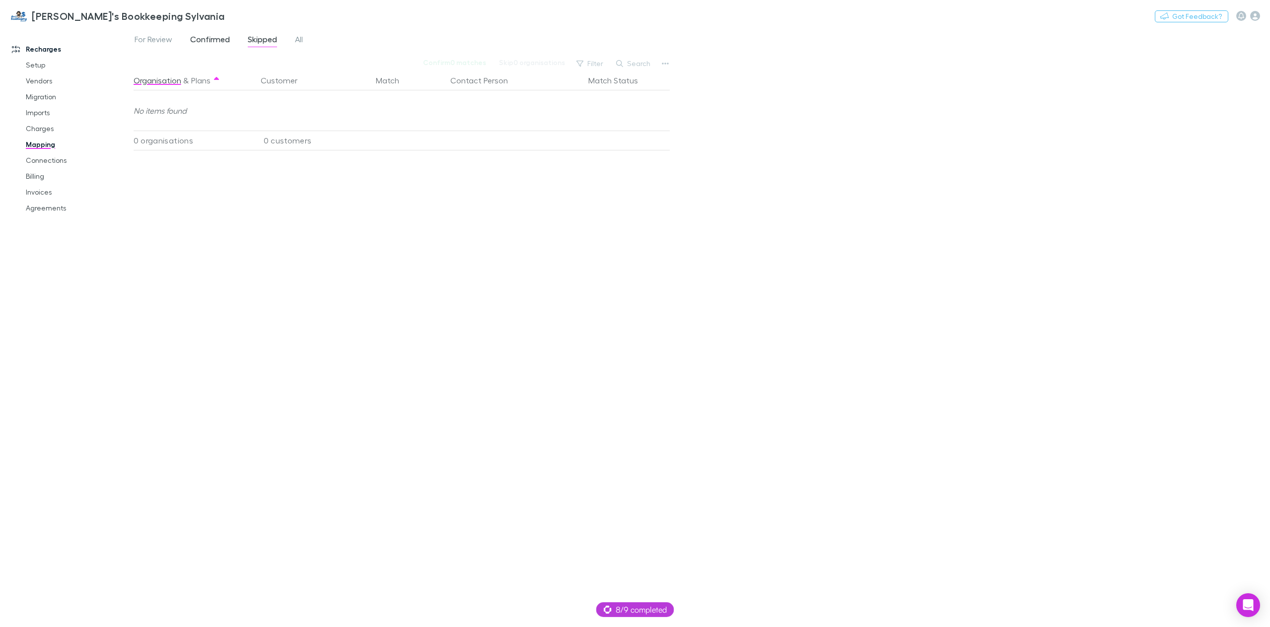
click at [205, 38] on span "Confirmed" at bounding box center [210, 40] width 40 height 13
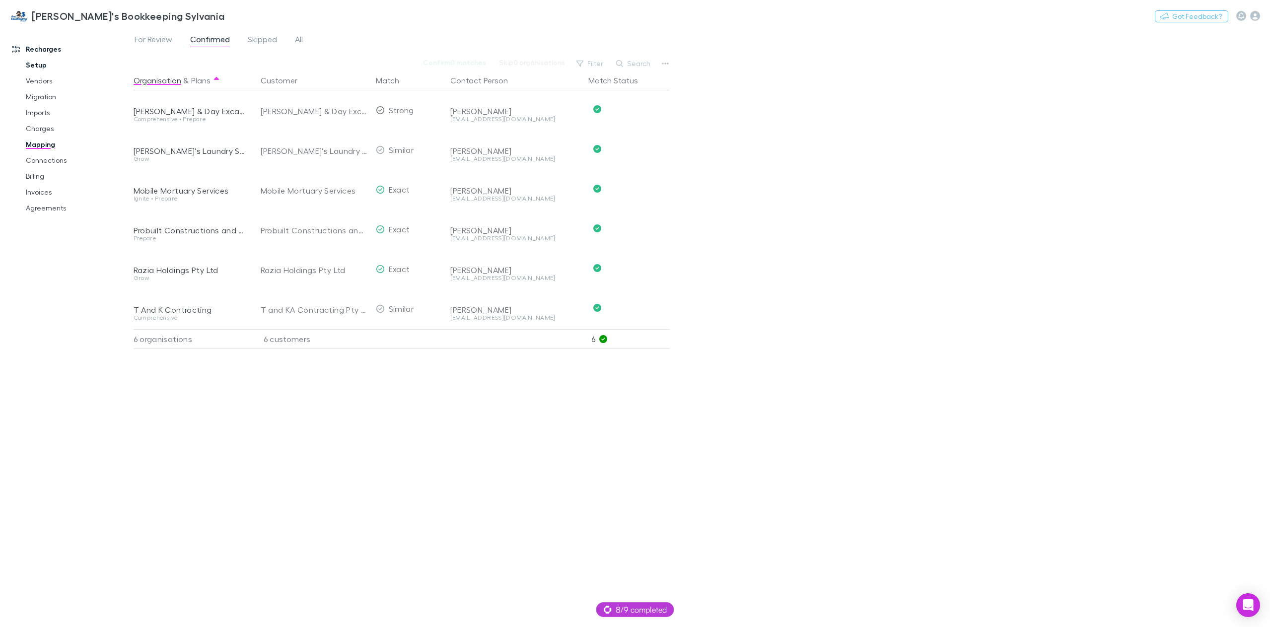
click at [44, 65] on link "Setup" at bounding box center [77, 65] width 123 height 16
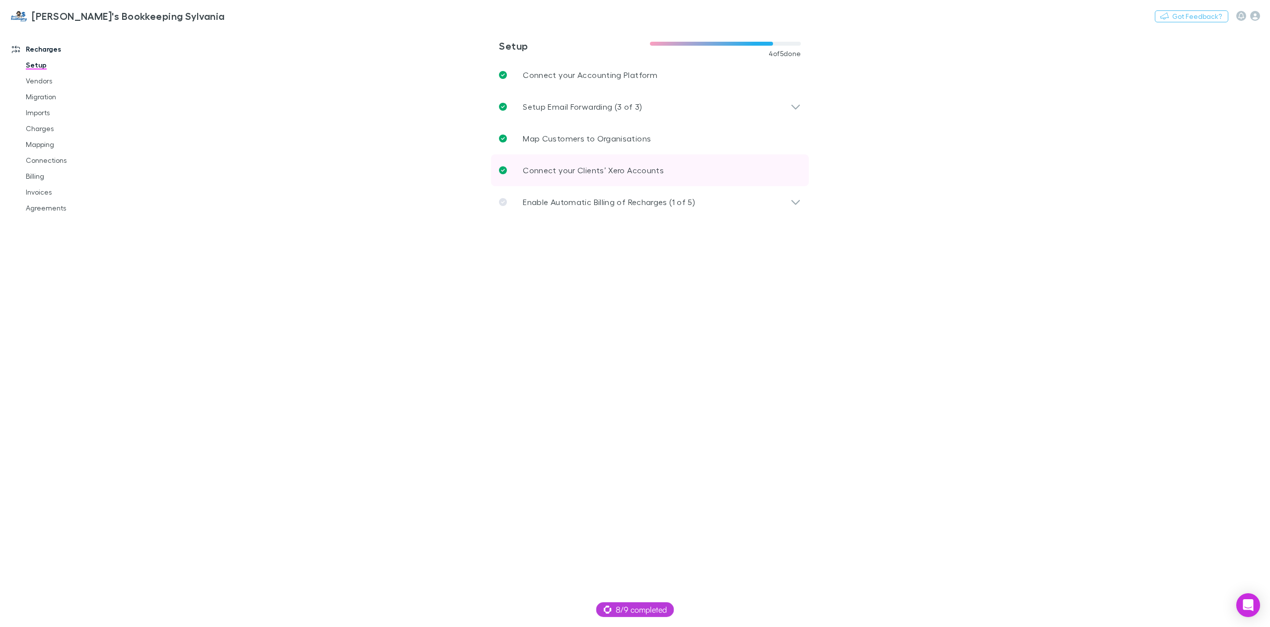
click at [614, 175] on p "Connect your Clients’ Xero Accounts" at bounding box center [593, 170] width 141 height 12
click at [628, 202] on p "Enable Automatic Billing of Recharges (1 of 5)" at bounding box center [609, 202] width 172 height 12
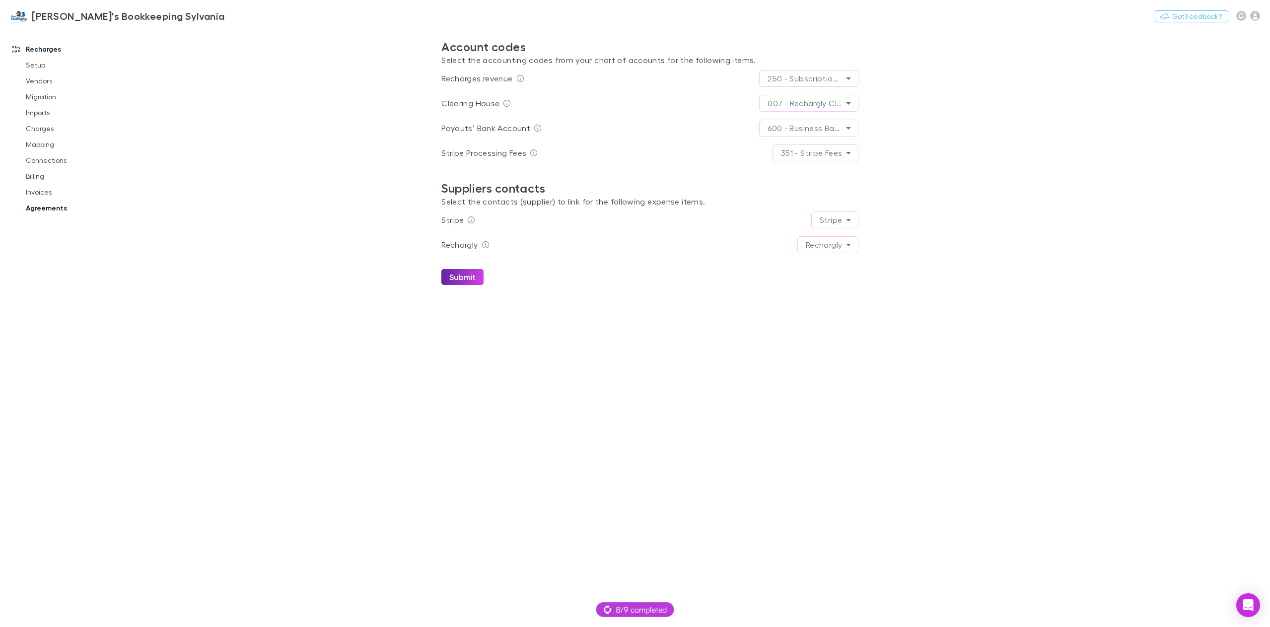
click at [58, 205] on link "Agreements" at bounding box center [77, 208] width 123 height 16
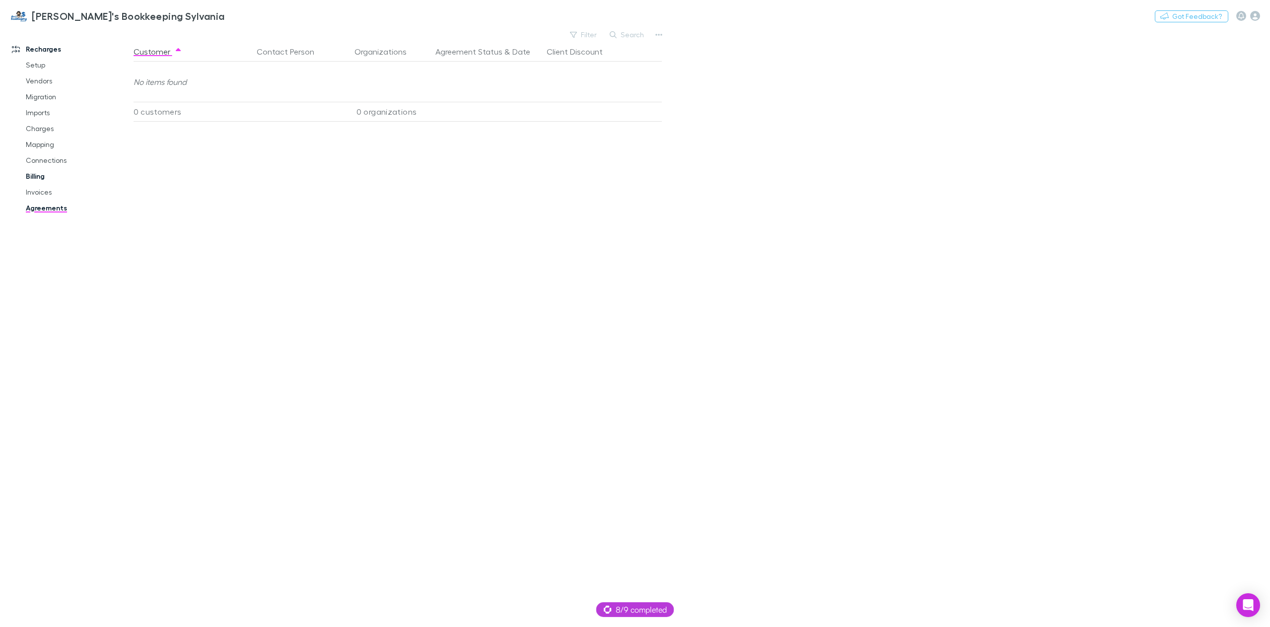
click at [39, 178] on link "Billing" at bounding box center [77, 176] width 123 height 16
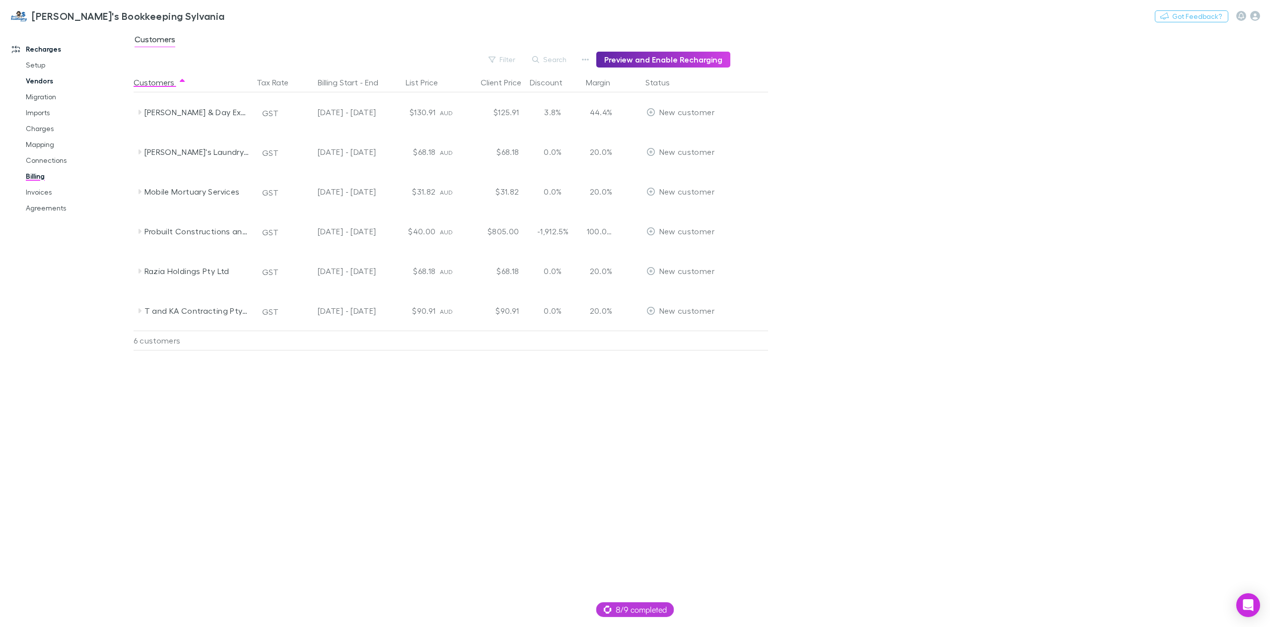
click at [47, 81] on link "Vendors" at bounding box center [77, 81] width 123 height 16
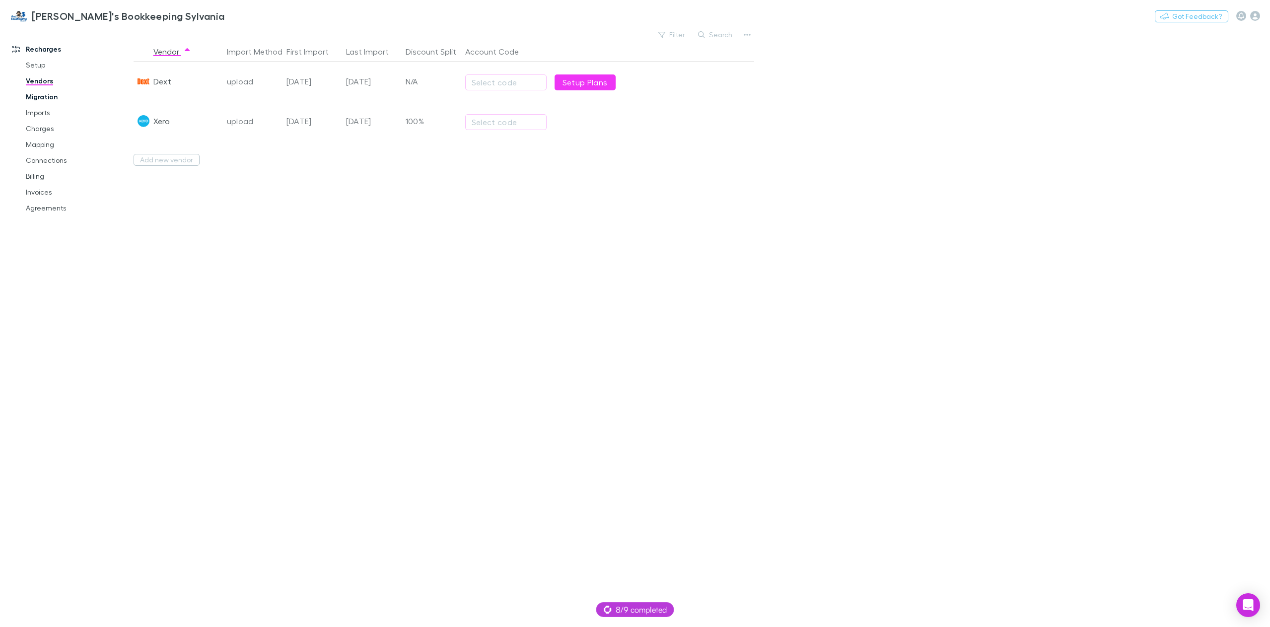
click at [43, 96] on link "Migration" at bounding box center [77, 97] width 123 height 16
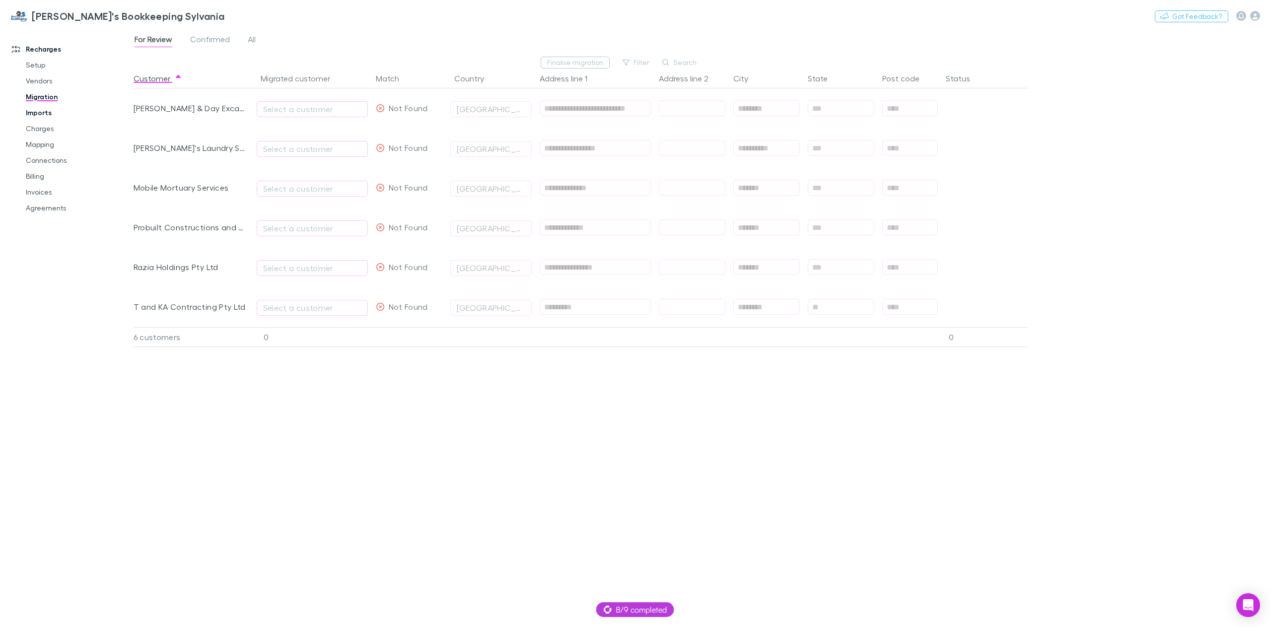
click at [38, 120] on link "Imports" at bounding box center [77, 113] width 123 height 16
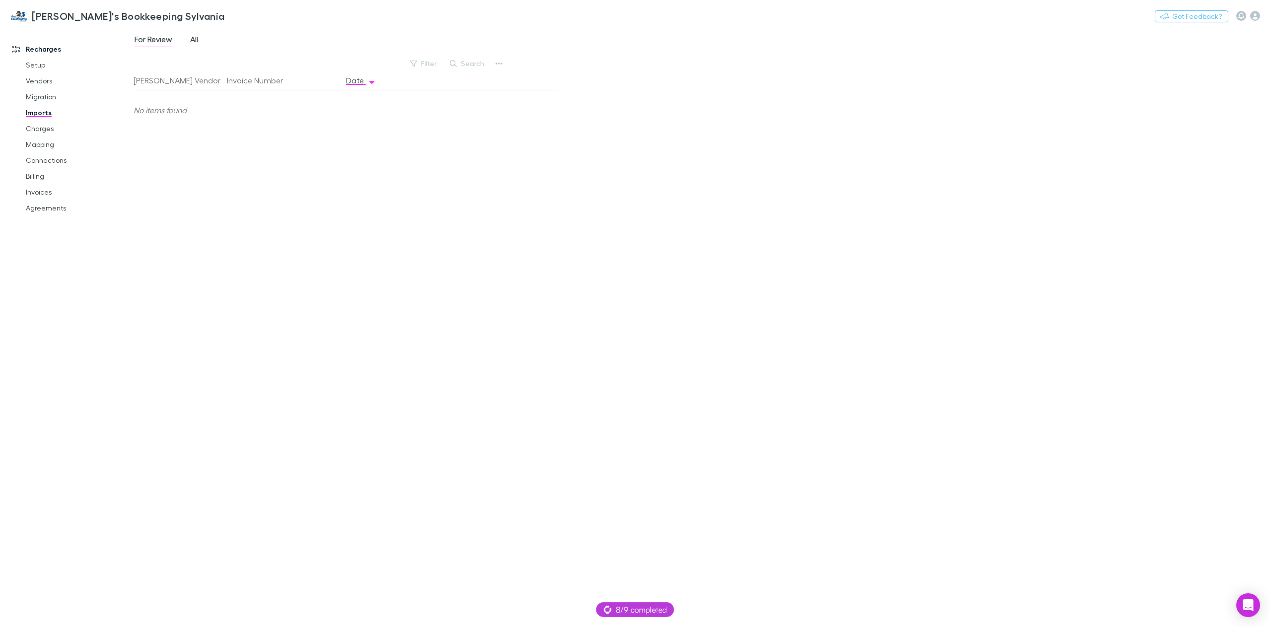
click at [198, 42] on span "All" at bounding box center [194, 40] width 8 height 13
click at [42, 123] on link "Charges" at bounding box center [77, 129] width 123 height 16
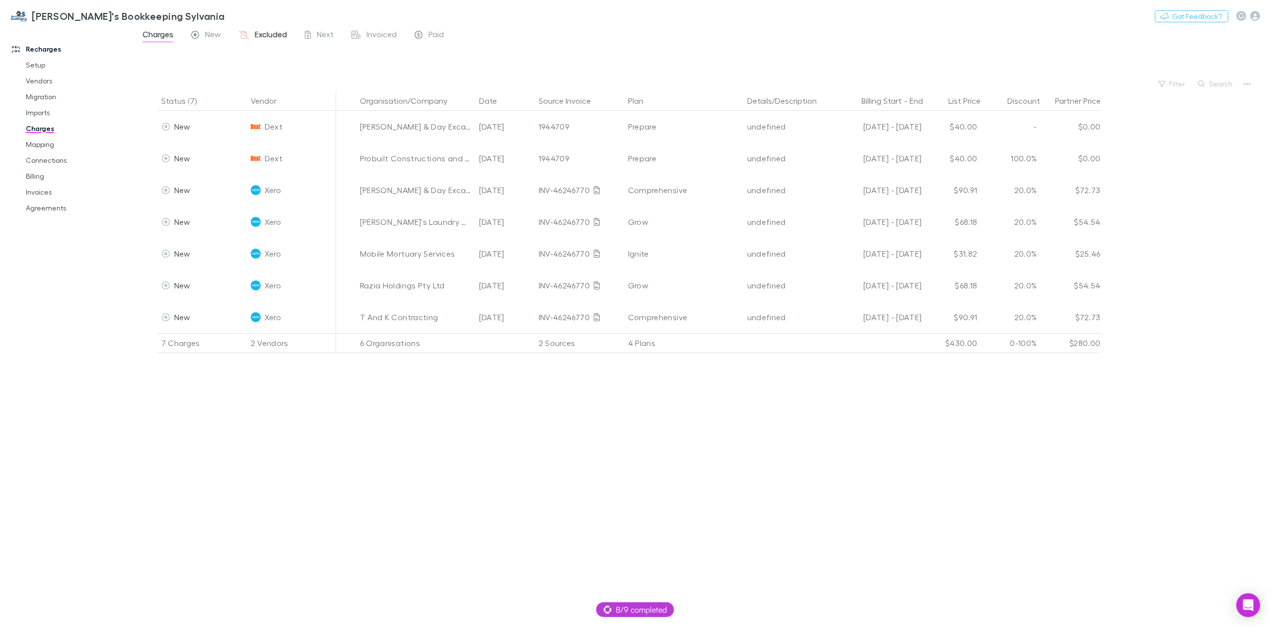
click at [259, 37] on span "Excluded" at bounding box center [271, 35] width 32 height 13
click at [208, 36] on span "New" at bounding box center [213, 35] width 16 height 13
click at [38, 147] on link "Mapping" at bounding box center [77, 144] width 123 height 16
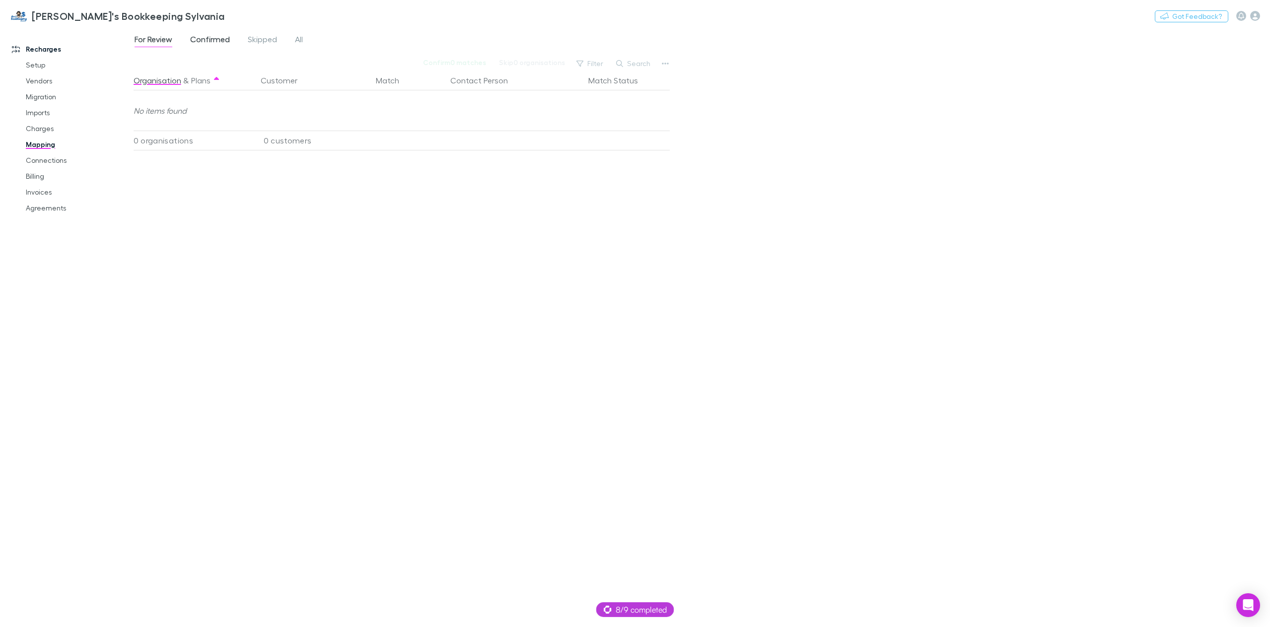
click at [214, 40] on span "Confirmed" at bounding box center [210, 40] width 40 height 13
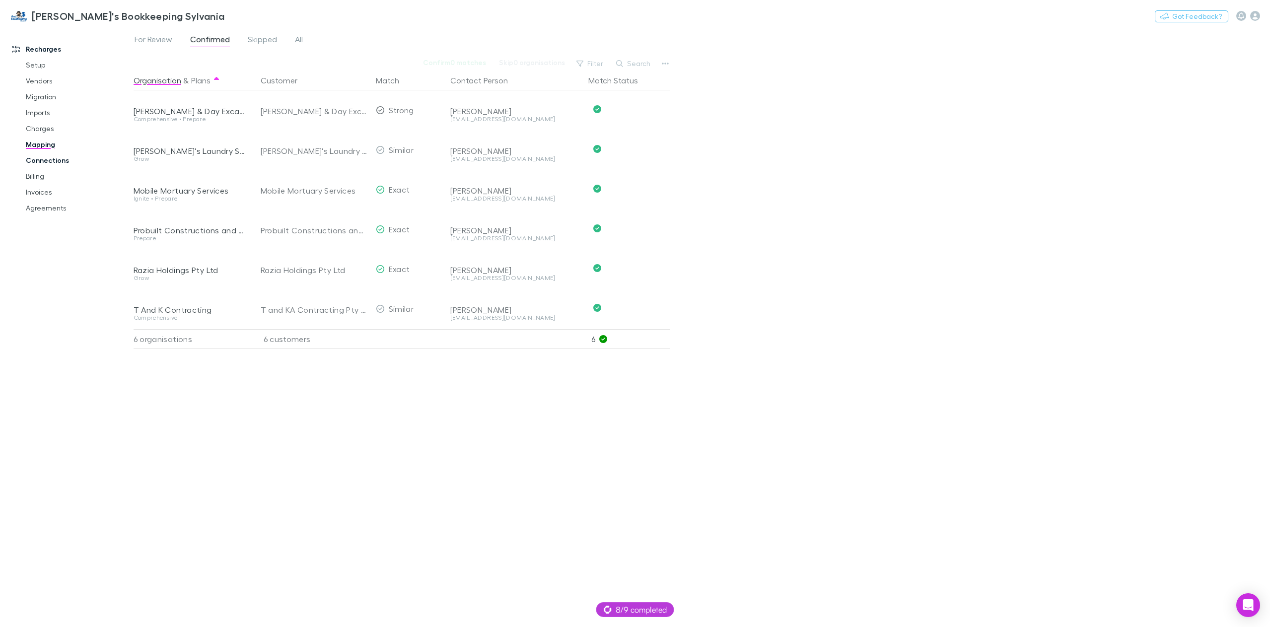
click at [44, 160] on link "Connections" at bounding box center [77, 160] width 123 height 16
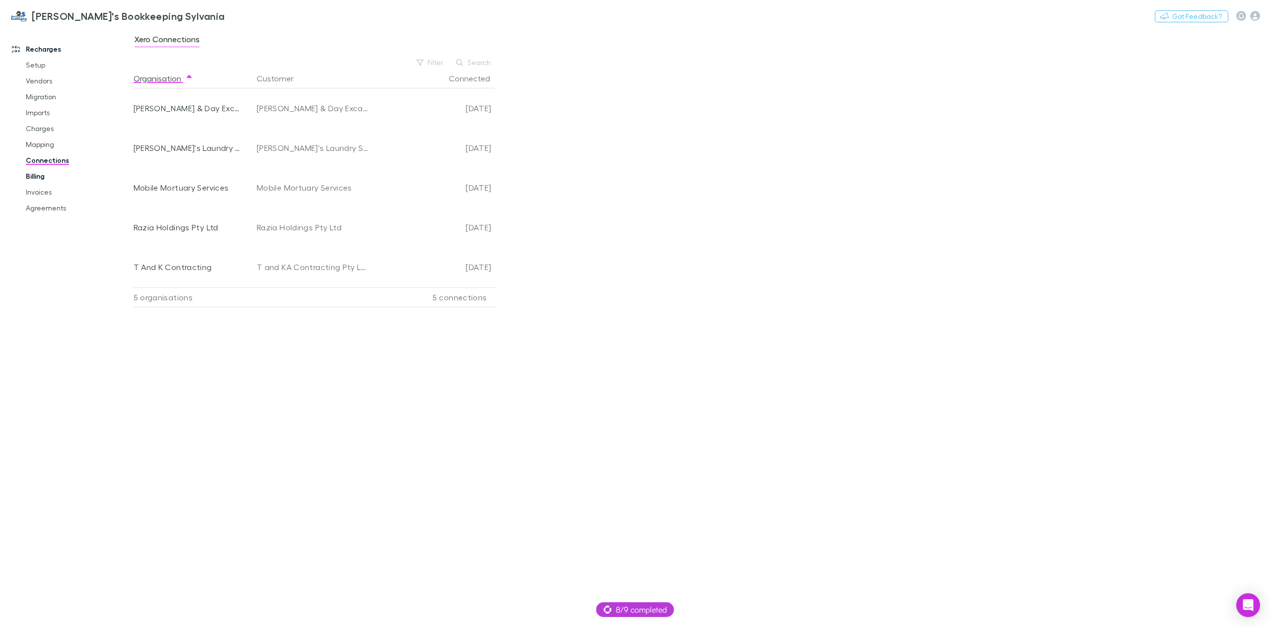
click at [40, 174] on link "Billing" at bounding box center [77, 176] width 123 height 16
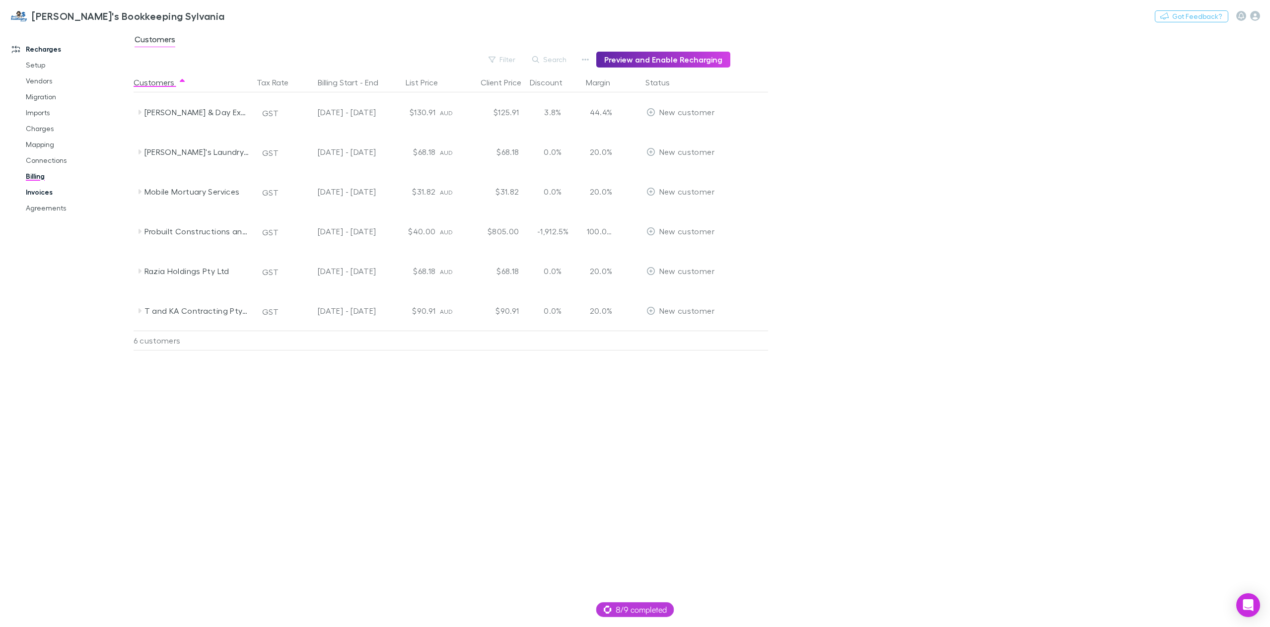
click at [59, 192] on link "Invoices" at bounding box center [77, 192] width 123 height 16
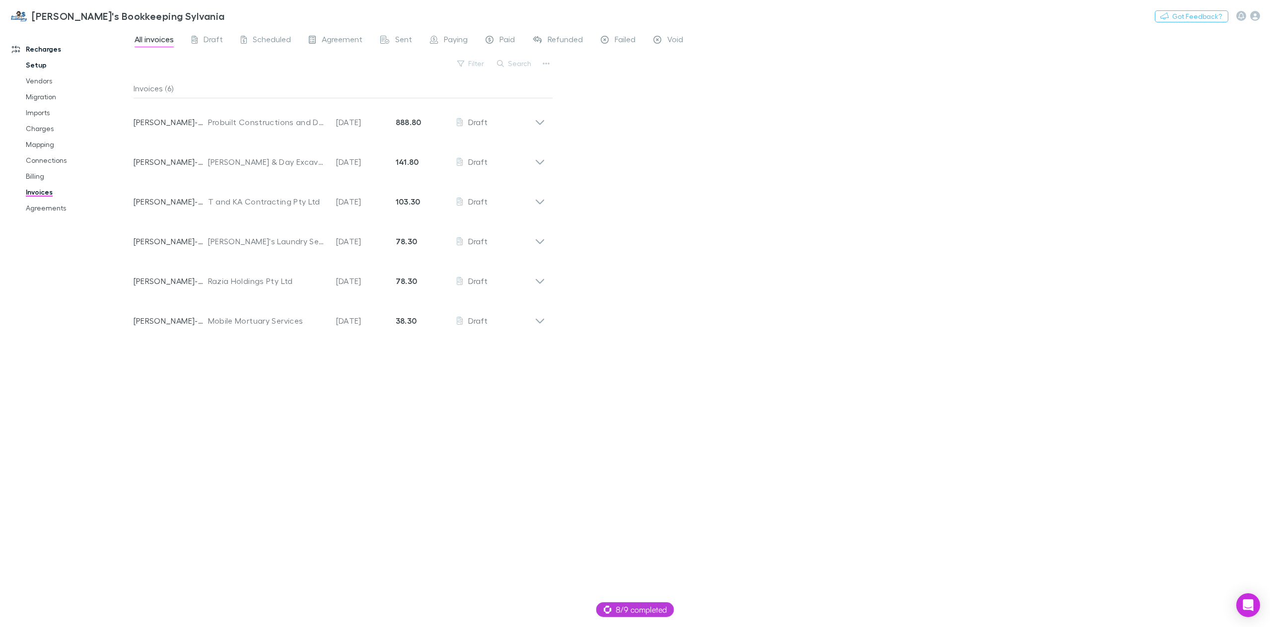
click at [31, 66] on link "Setup" at bounding box center [77, 65] width 123 height 16
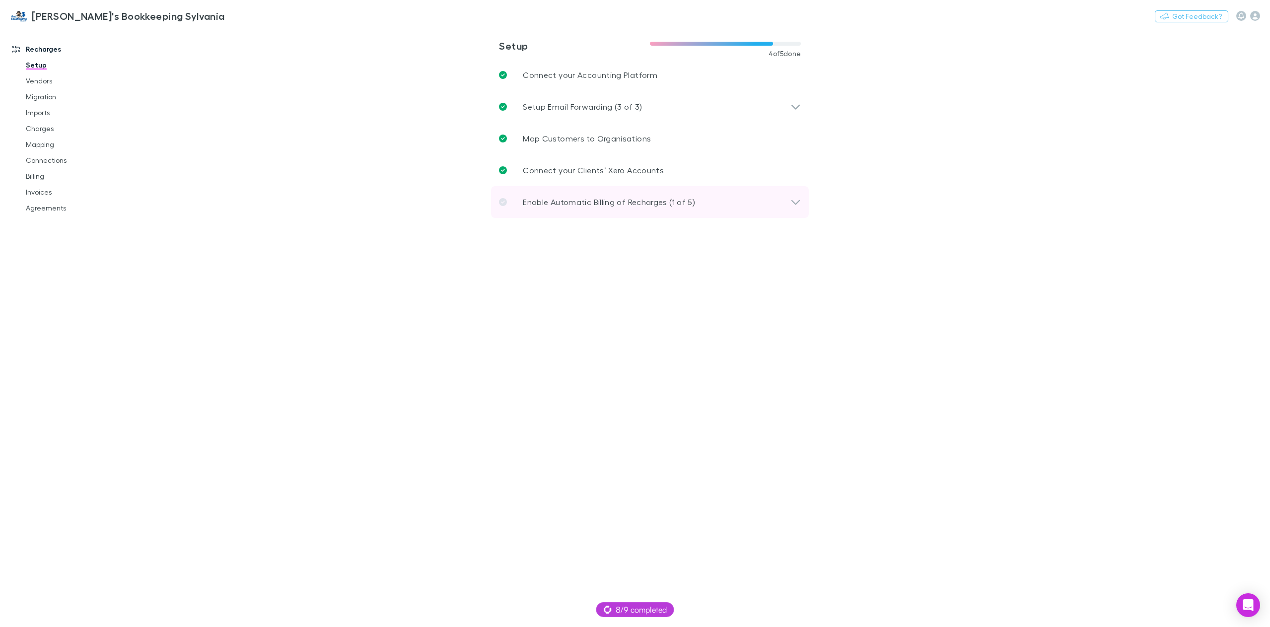
click at [617, 214] on div "Enable Automatic Billing of Recharges (1 of 5)" at bounding box center [650, 202] width 318 height 32
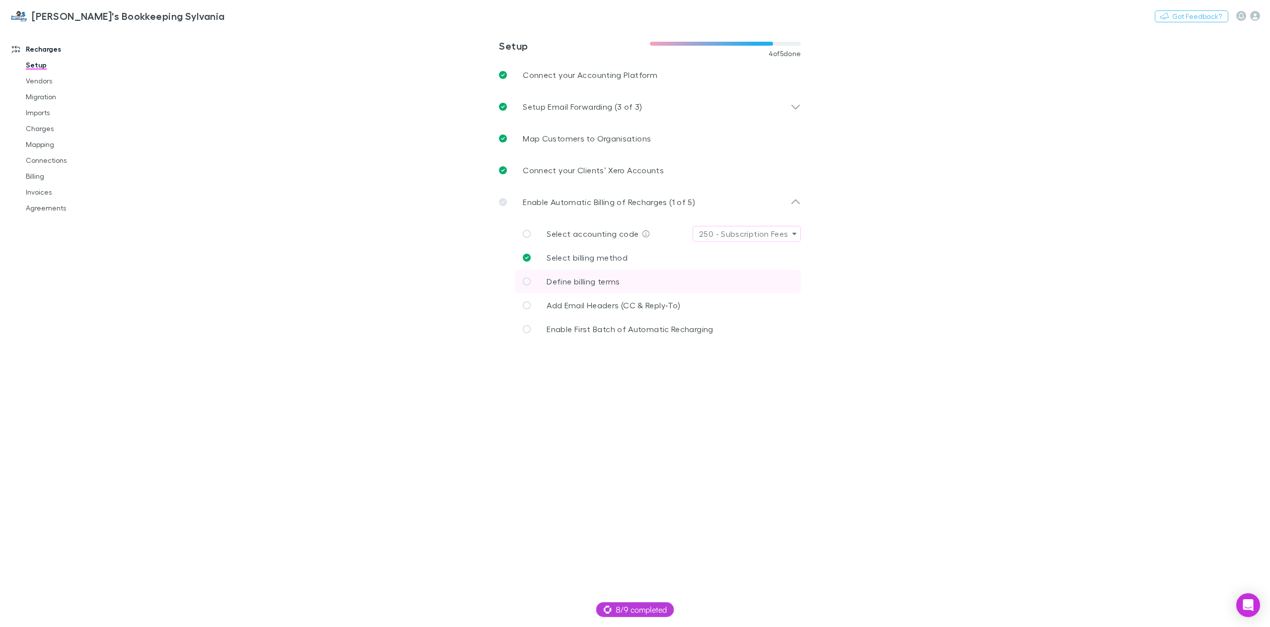
click at [617, 283] on span "Define billing terms" at bounding box center [582, 280] width 73 height 9
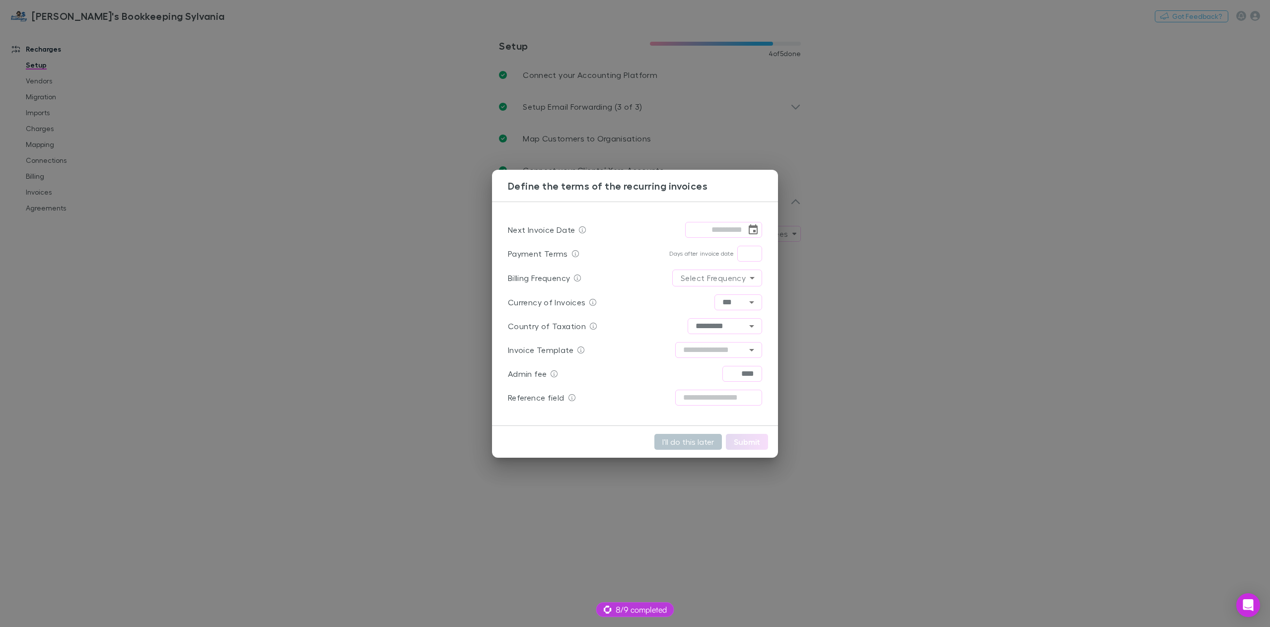
click at [39, 86] on div "Define the terms of the recurring invoices Next Invoice Date ​ Payment Terms Da…" at bounding box center [635, 313] width 1270 height 627
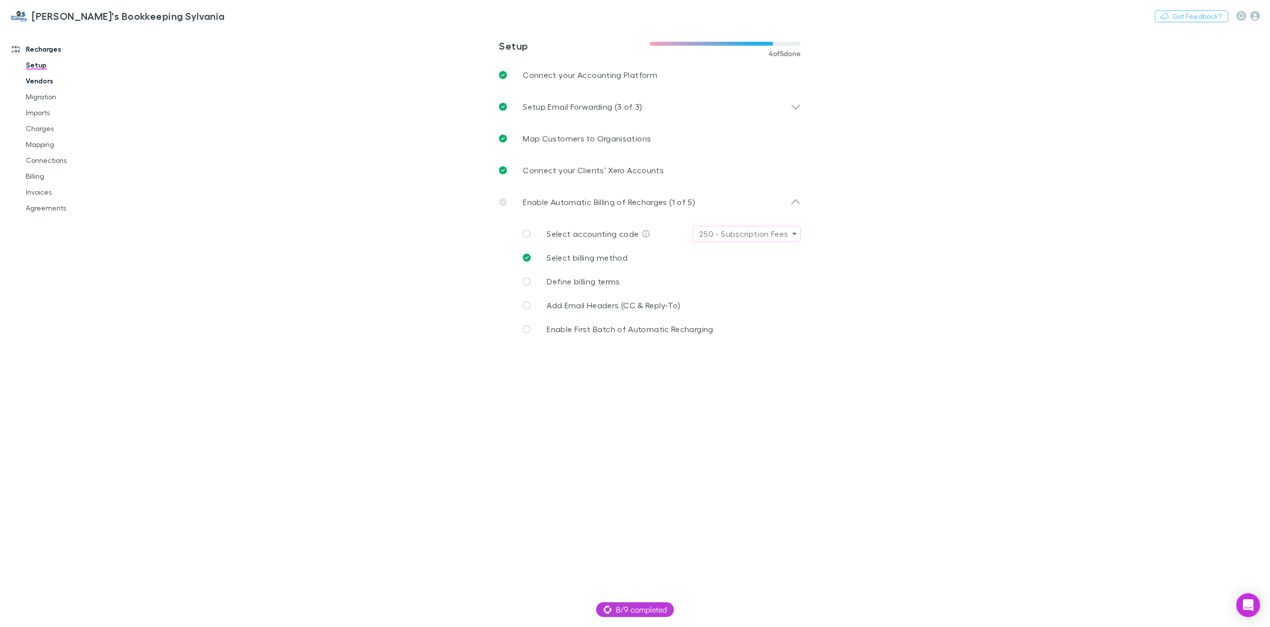
click at [41, 82] on link "Vendors" at bounding box center [77, 81] width 123 height 16
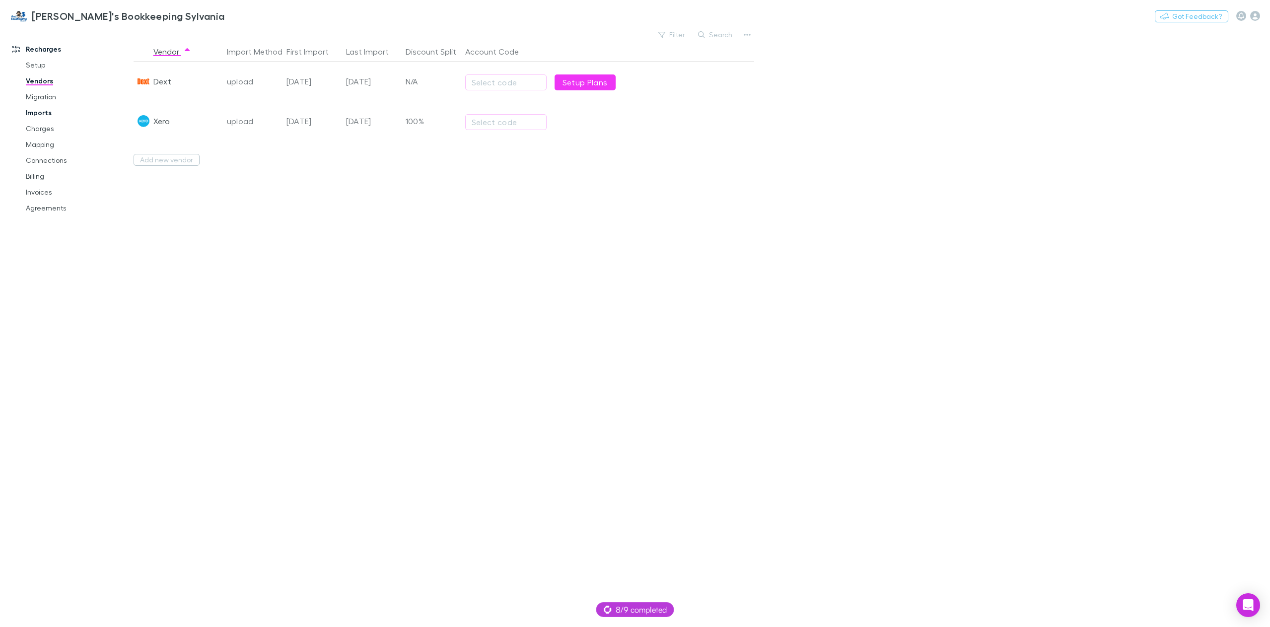
click at [33, 119] on link "Imports" at bounding box center [77, 113] width 123 height 16
click at [194, 43] on span "All" at bounding box center [194, 40] width 8 height 13
click at [38, 128] on link "Charges" at bounding box center [77, 129] width 123 height 16
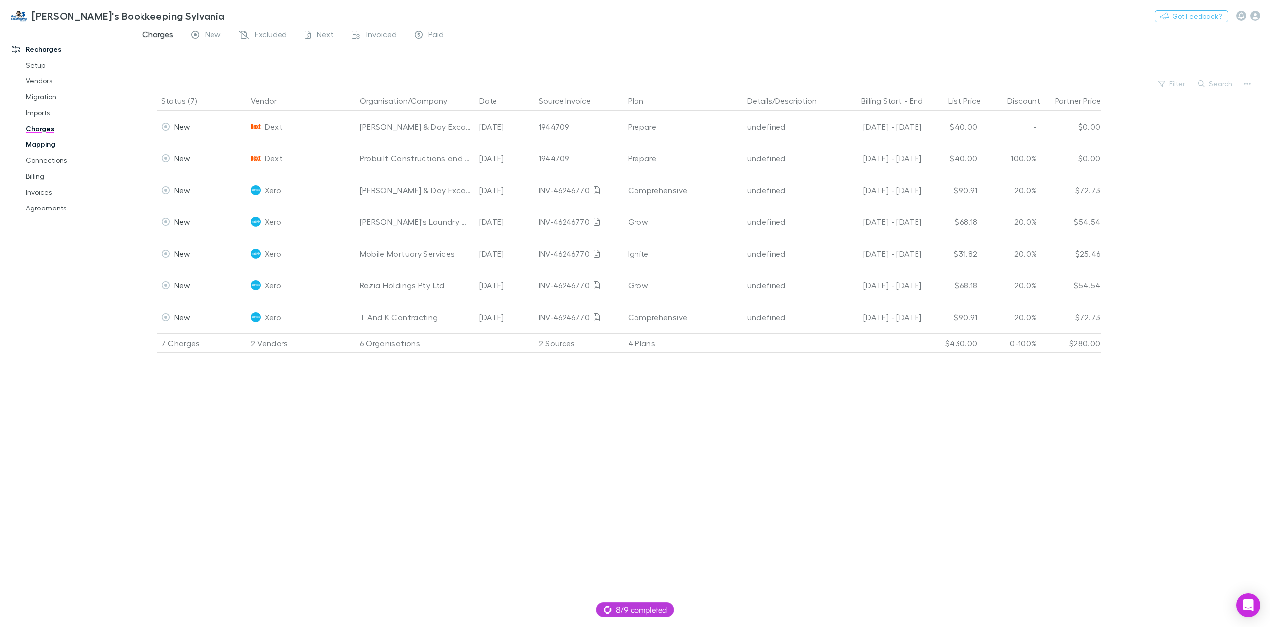
click at [36, 150] on link "Mapping" at bounding box center [77, 144] width 123 height 16
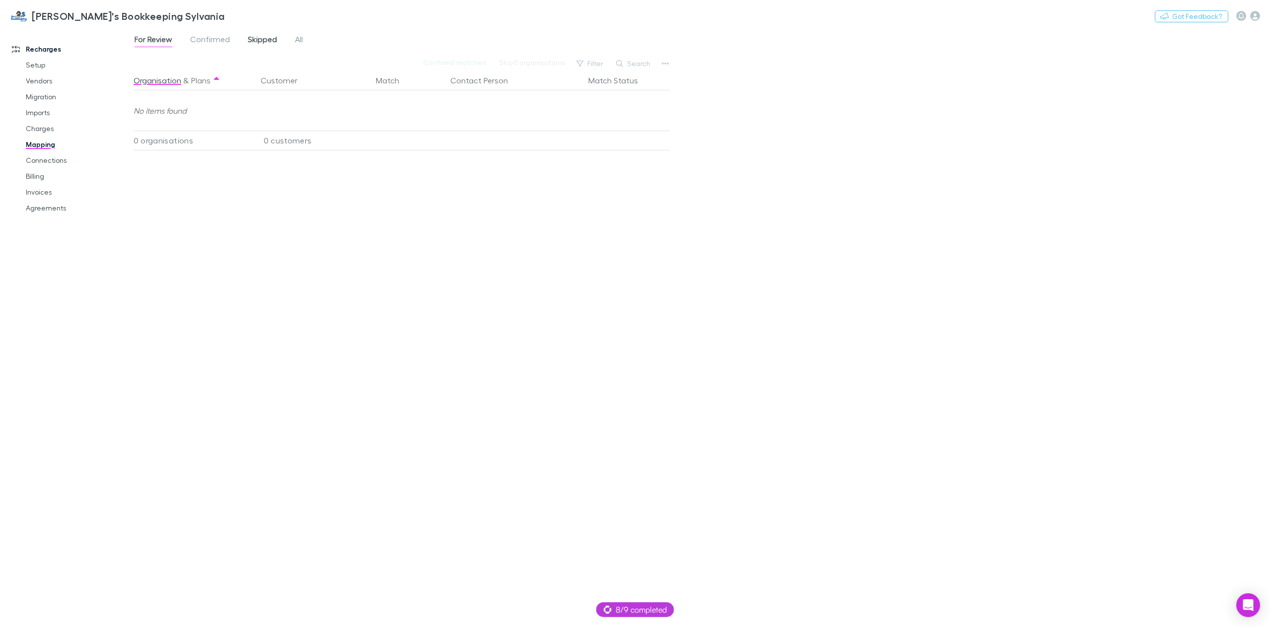
click at [270, 40] on span "Skipped" at bounding box center [262, 40] width 29 height 13
click at [220, 41] on span "Confirmed" at bounding box center [210, 40] width 40 height 13
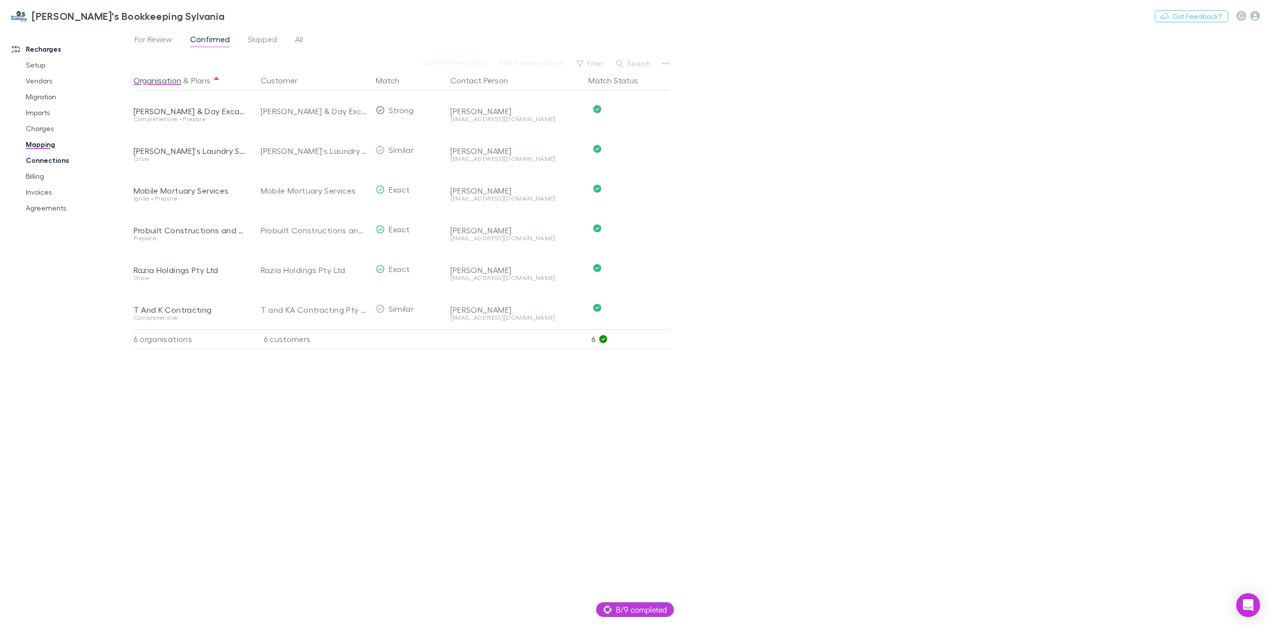
click at [65, 158] on link "Connections" at bounding box center [77, 160] width 123 height 16
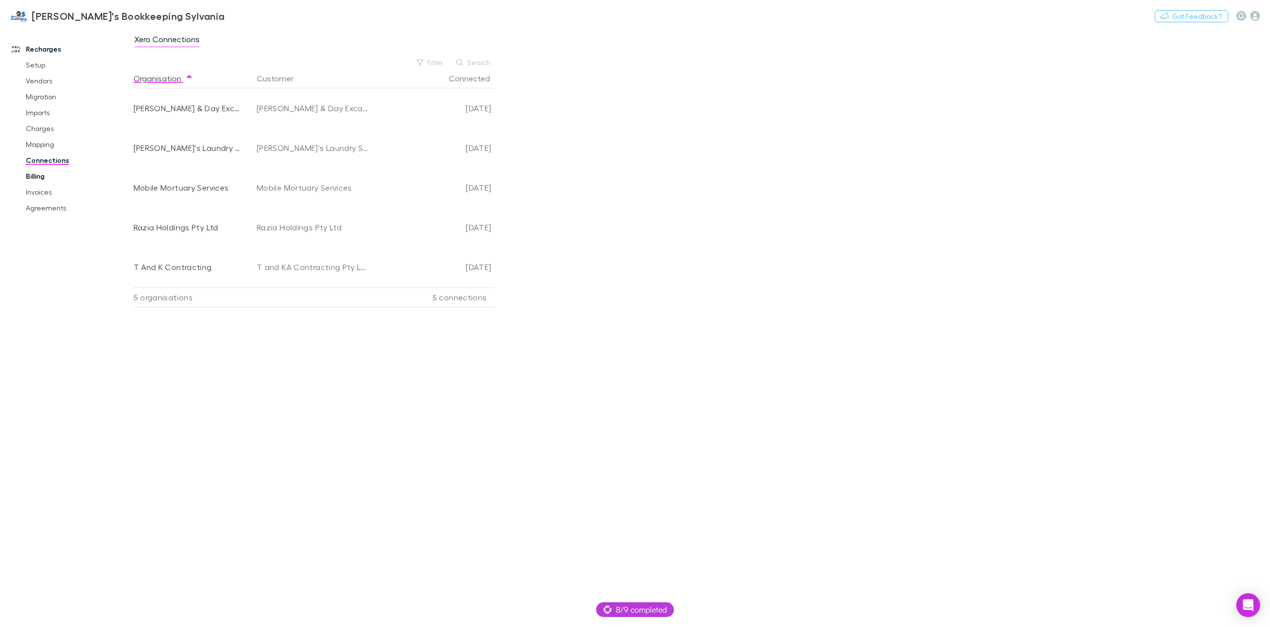
click at [69, 175] on link "Billing" at bounding box center [77, 176] width 123 height 16
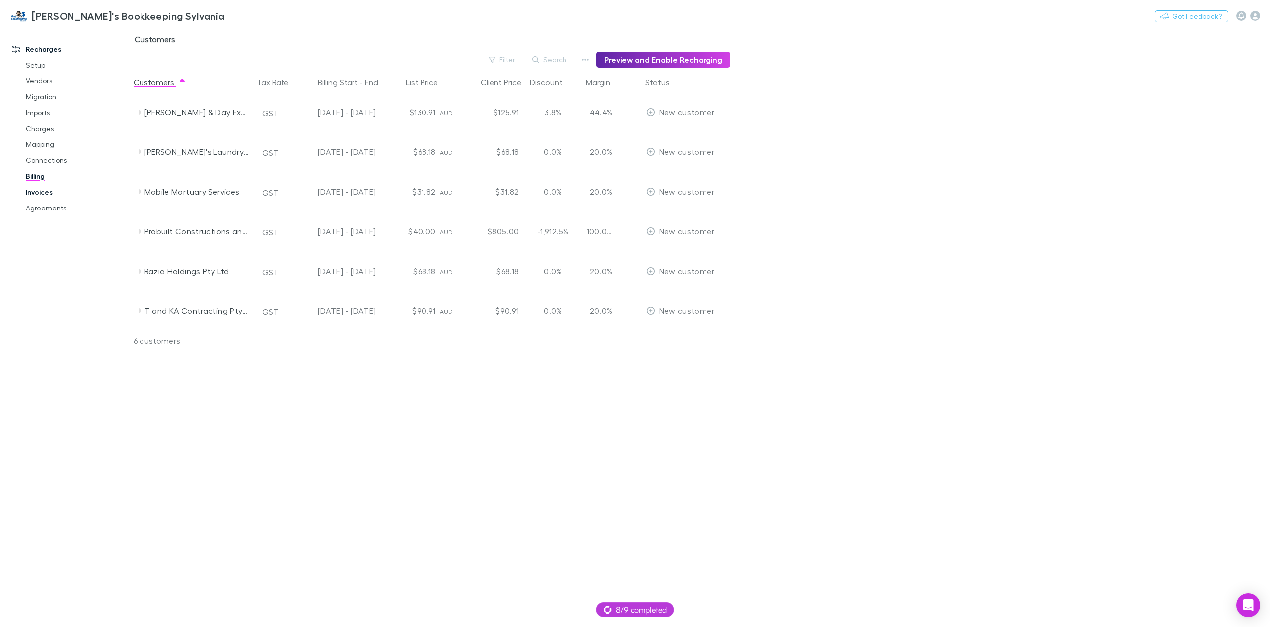
click at [62, 193] on link "Invoices" at bounding box center [77, 192] width 123 height 16
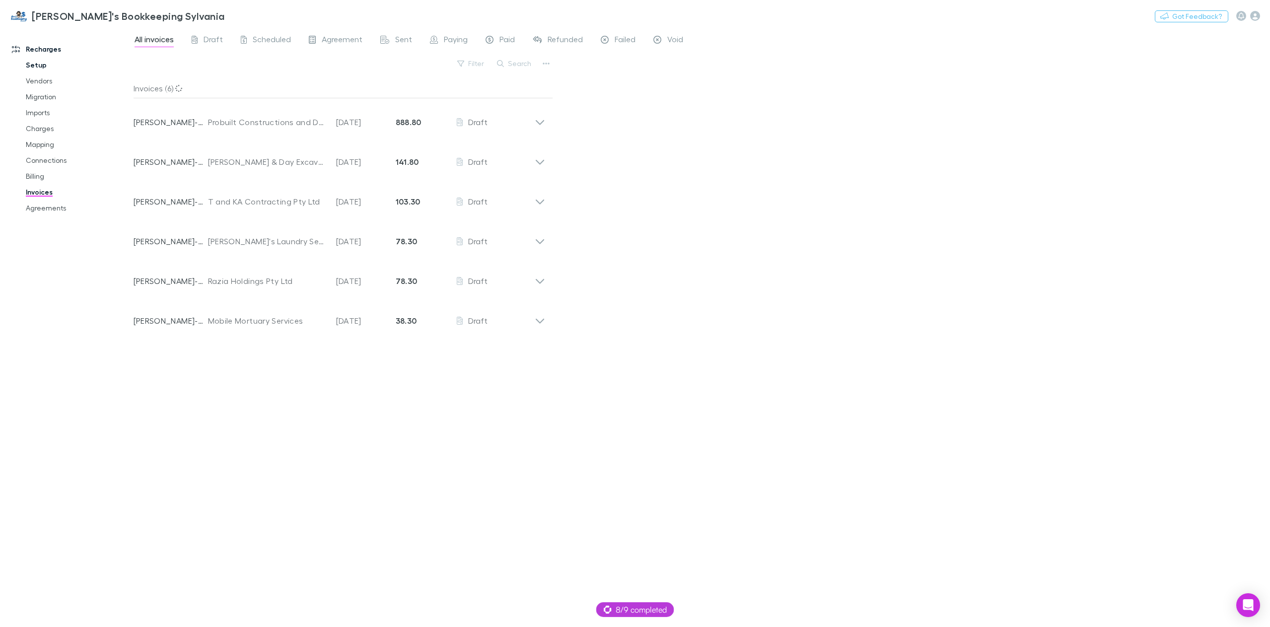
click at [61, 68] on link "Setup" at bounding box center [77, 65] width 123 height 16
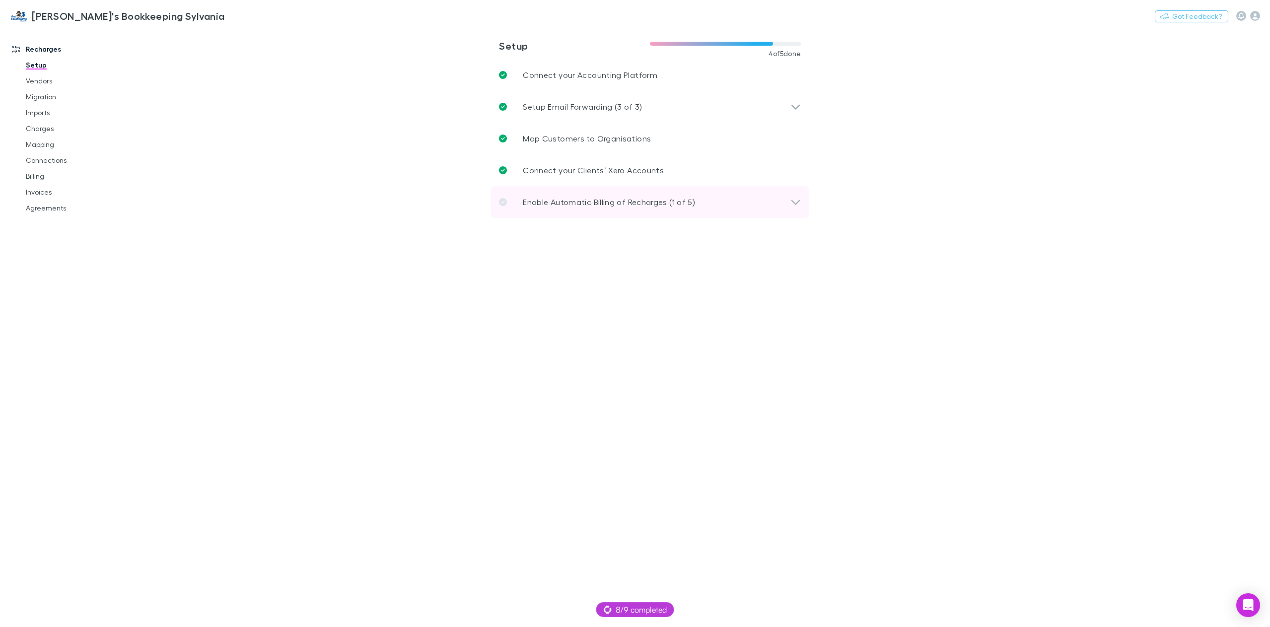
click at [586, 203] on p "Enable Automatic Billing of Recharges (1 of 5)" at bounding box center [609, 202] width 172 height 12
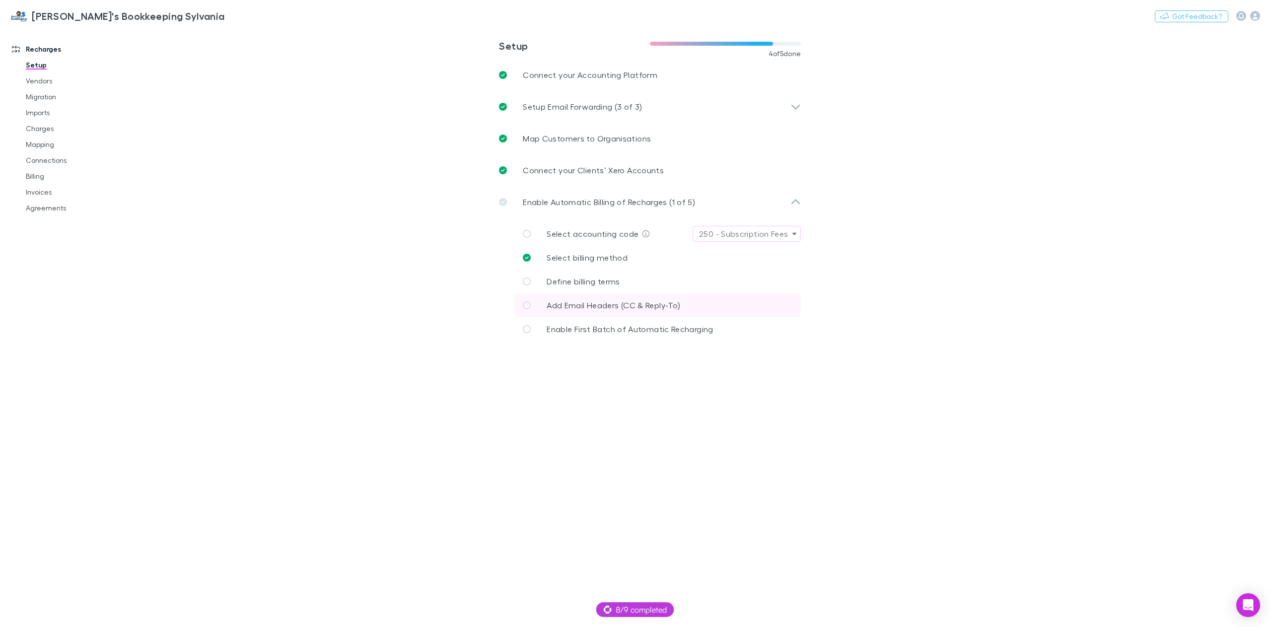
click at [609, 308] on span "Add Email Headers (CC & Reply-To)" at bounding box center [613, 304] width 134 height 9
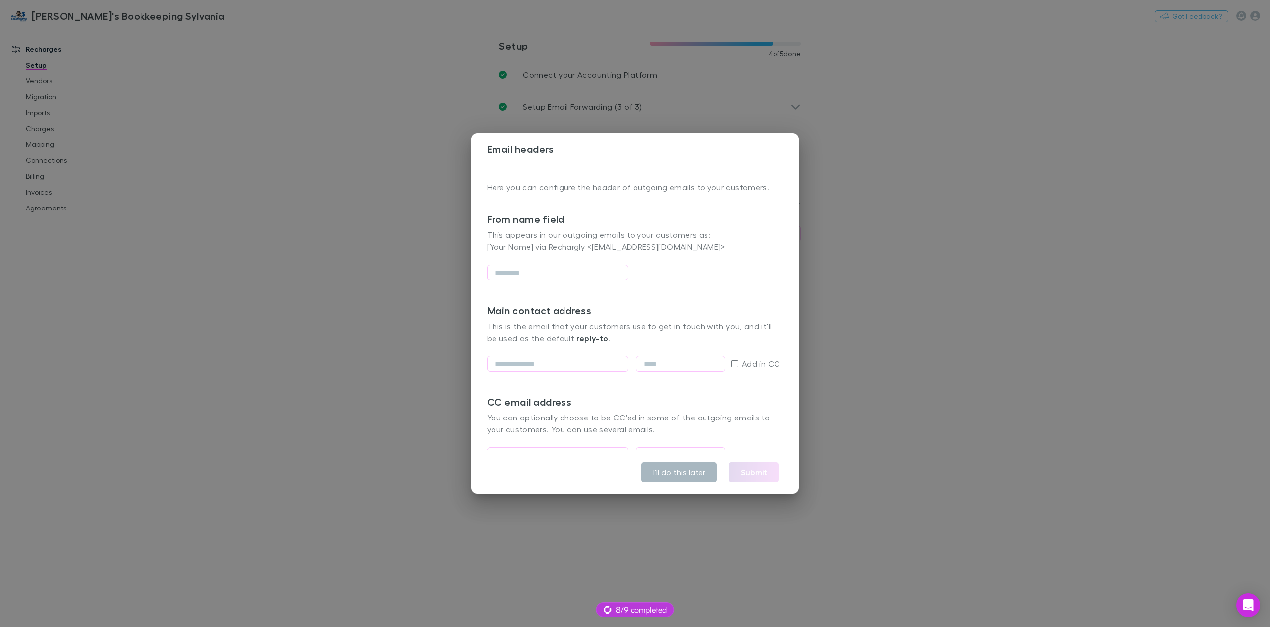
click at [691, 479] on button "I'll do this later" at bounding box center [678, 472] width 75 height 20
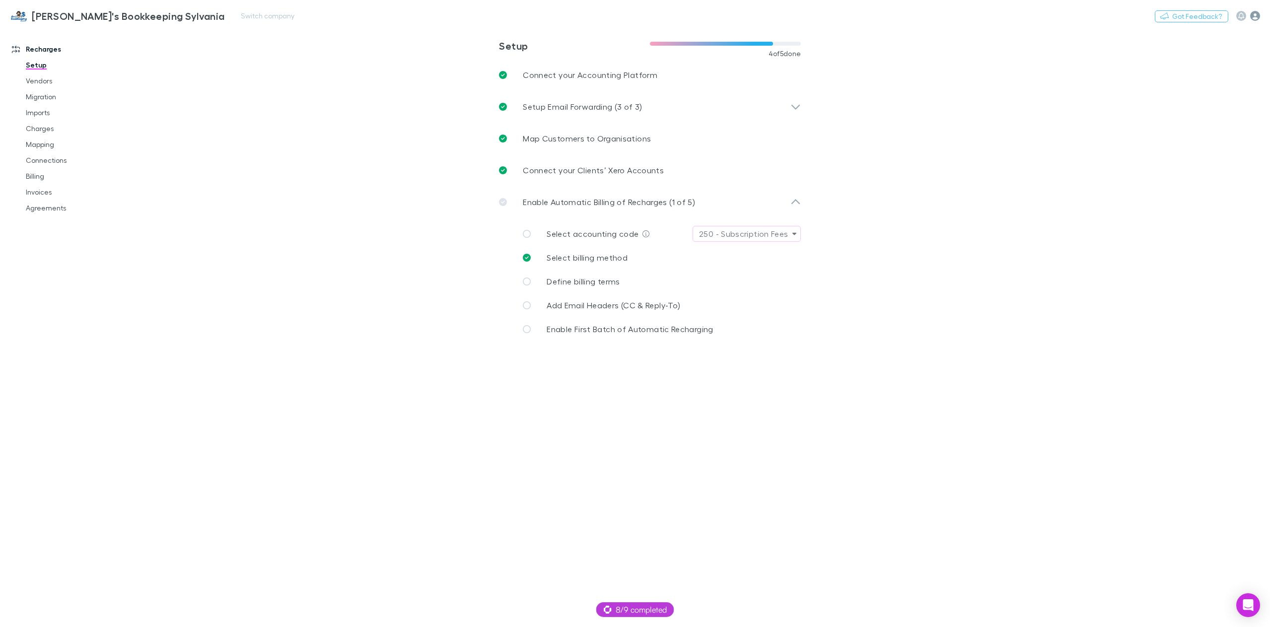
click at [1257, 14] on icon "button" at bounding box center [1255, 16] width 10 height 10
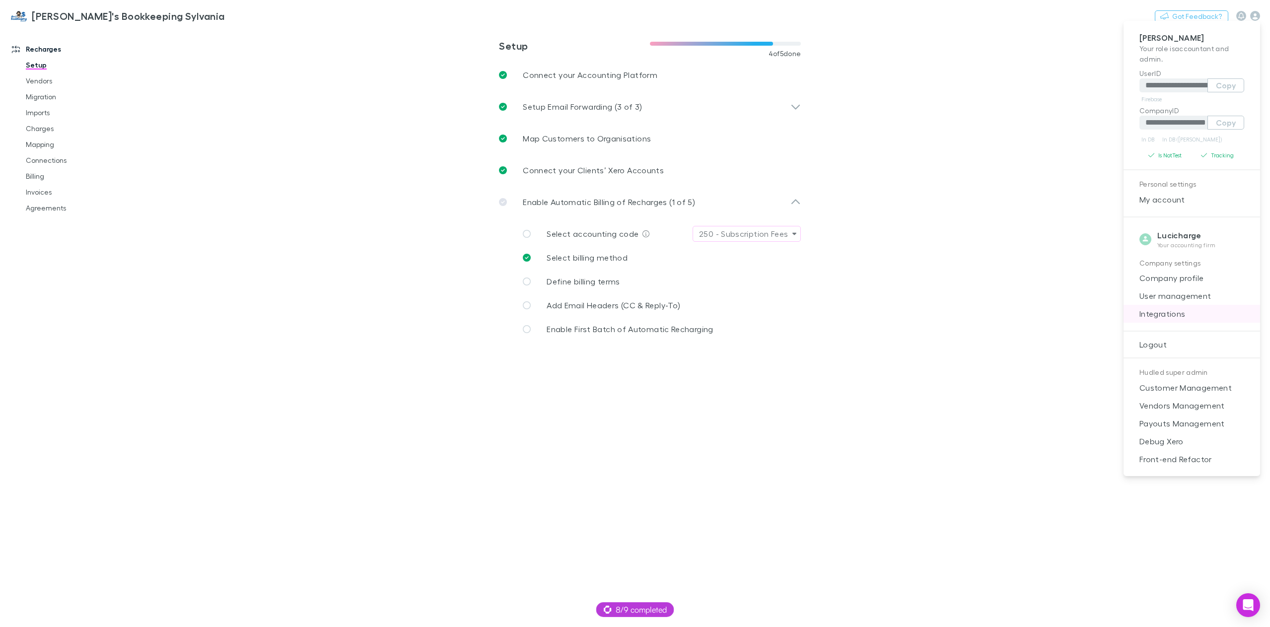
click at [1165, 315] on span "Integrations" at bounding box center [1191, 314] width 121 height 12
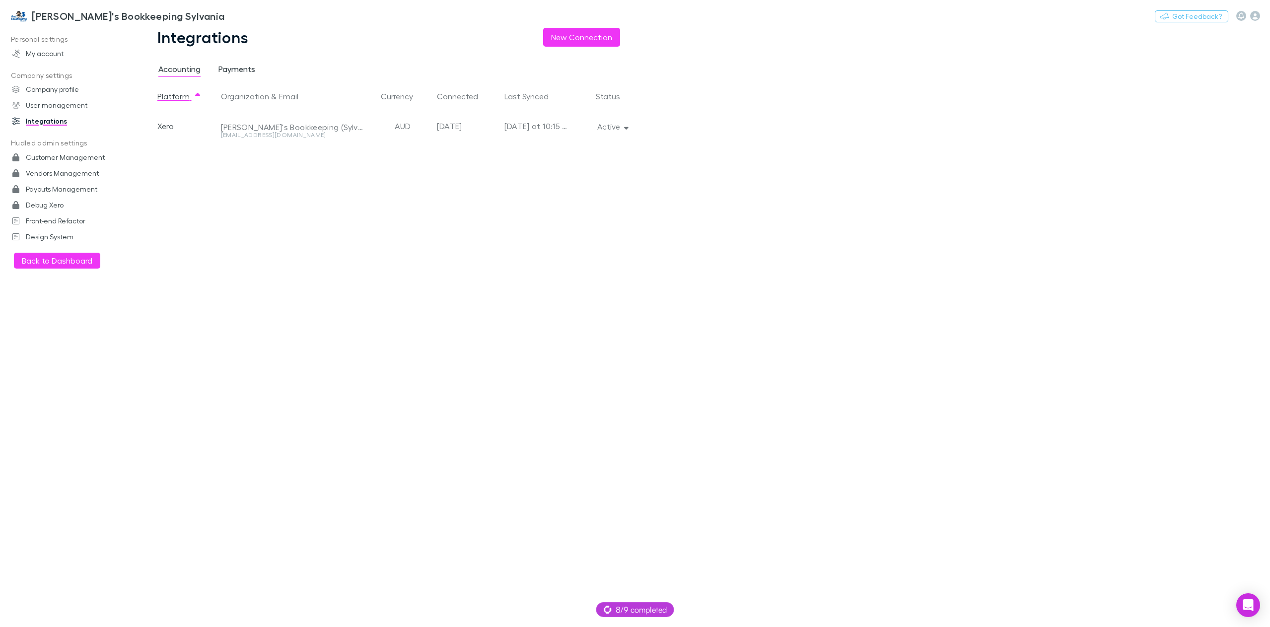
click at [249, 77] on span "Payments" at bounding box center [236, 70] width 37 height 13
click at [174, 69] on span "Accounting" at bounding box center [179, 70] width 42 height 13
click at [69, 10] on h3 "[PERSON_NAME]'s Bookkeeping Sylvania" at bounding box center [128, 16] width 193 height 12
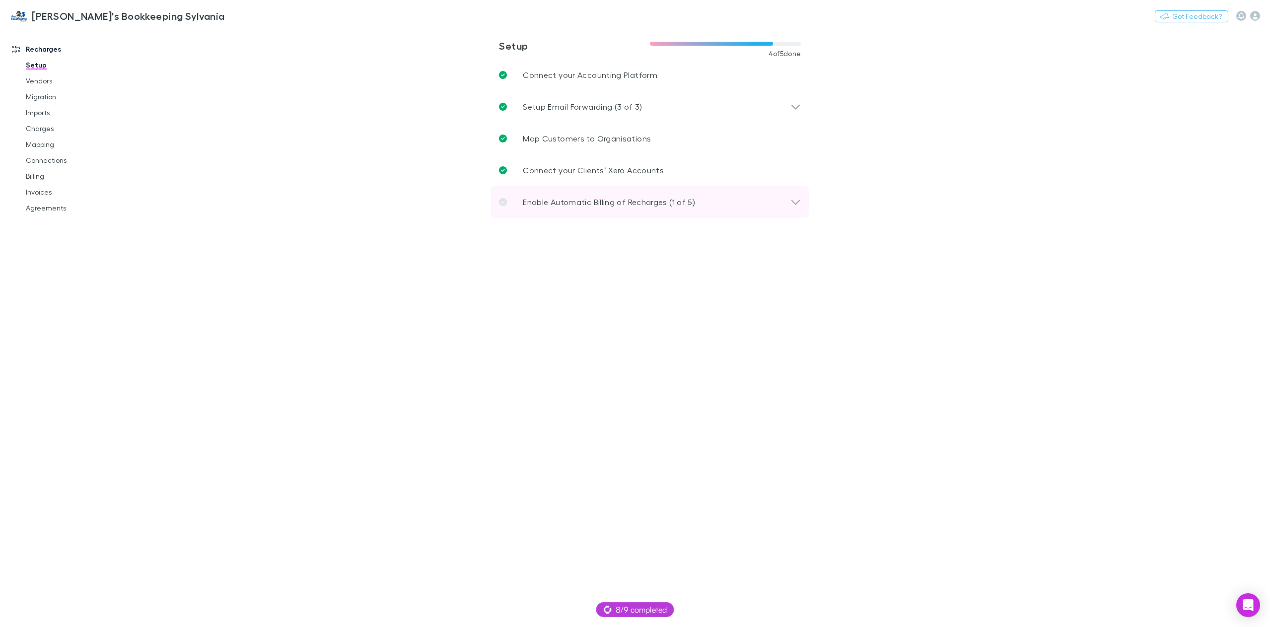
click at [692, 202] on p "Enable Automatic Billing of Recharges (1 of 5)" at bounding box center [609, 202] width 172 height 12
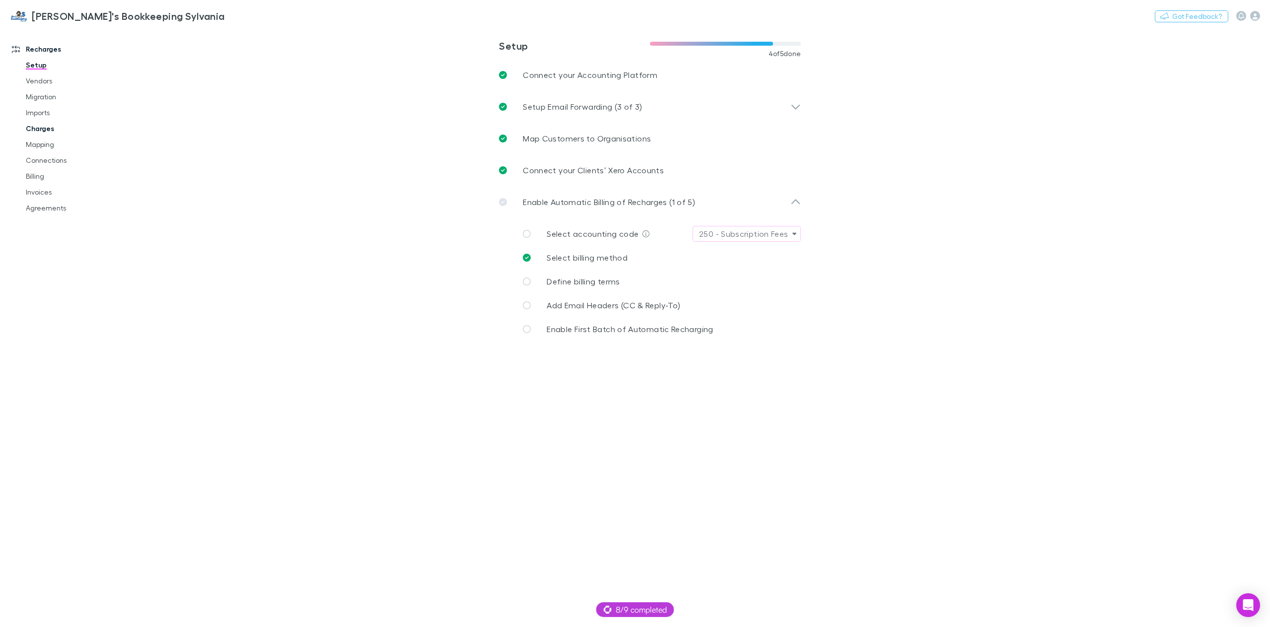
click at [58, 130] on link "Charges" at bounding box center [77, 129] width 123 height 16
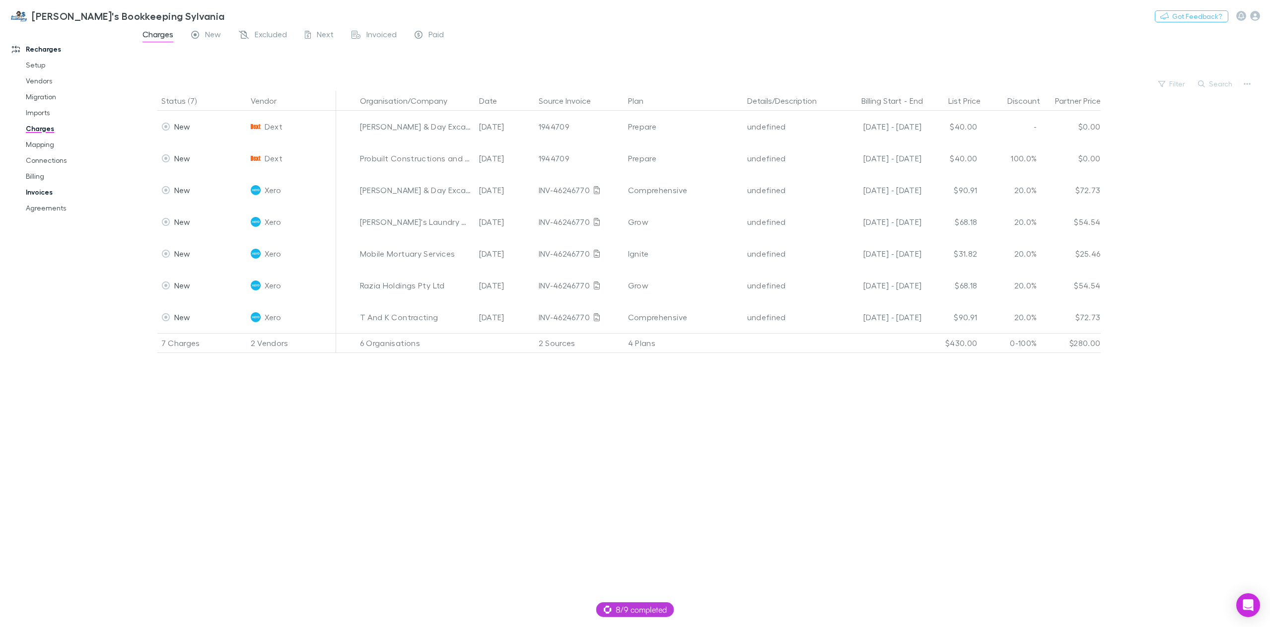
click at [52, 196] on link "Invoices" at bounding box center [77, 192] width 123 height 16
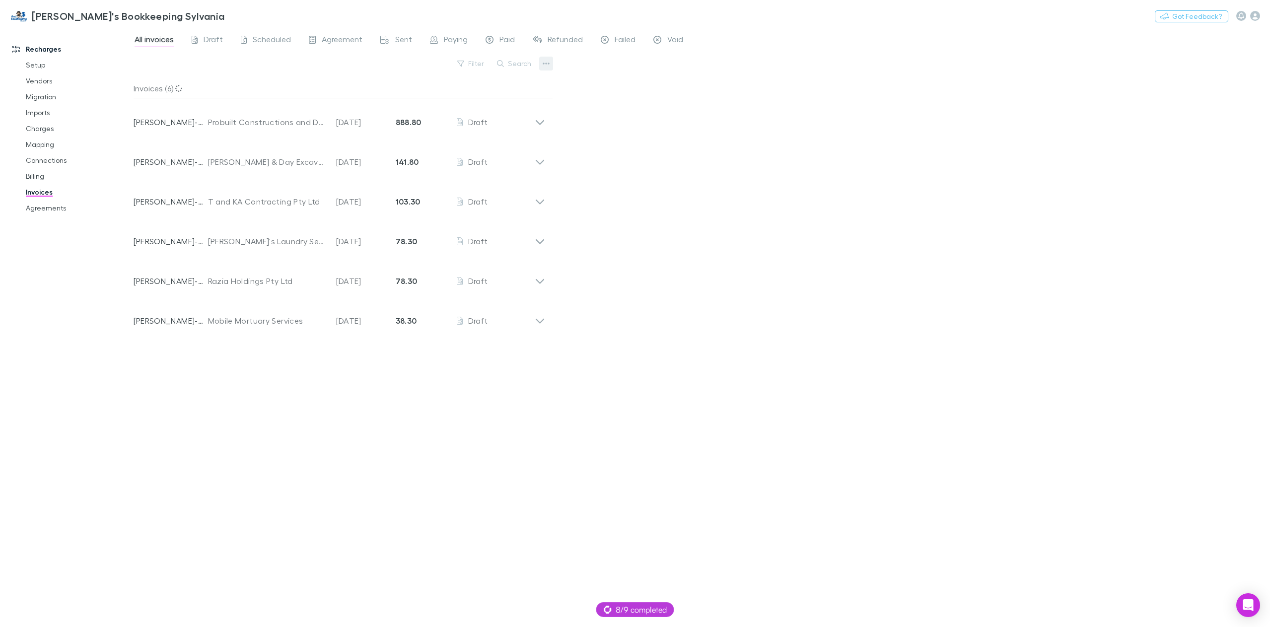
click at [546, 64] on icon "button" at bounding box center [545, 64] width 7 height 2
click at [784, 314] on div at bounding box center [635, 313] width 1270 height 627
click at [52, 173] on link "Billing" at bounding box center [77, 176] width 123 height 16
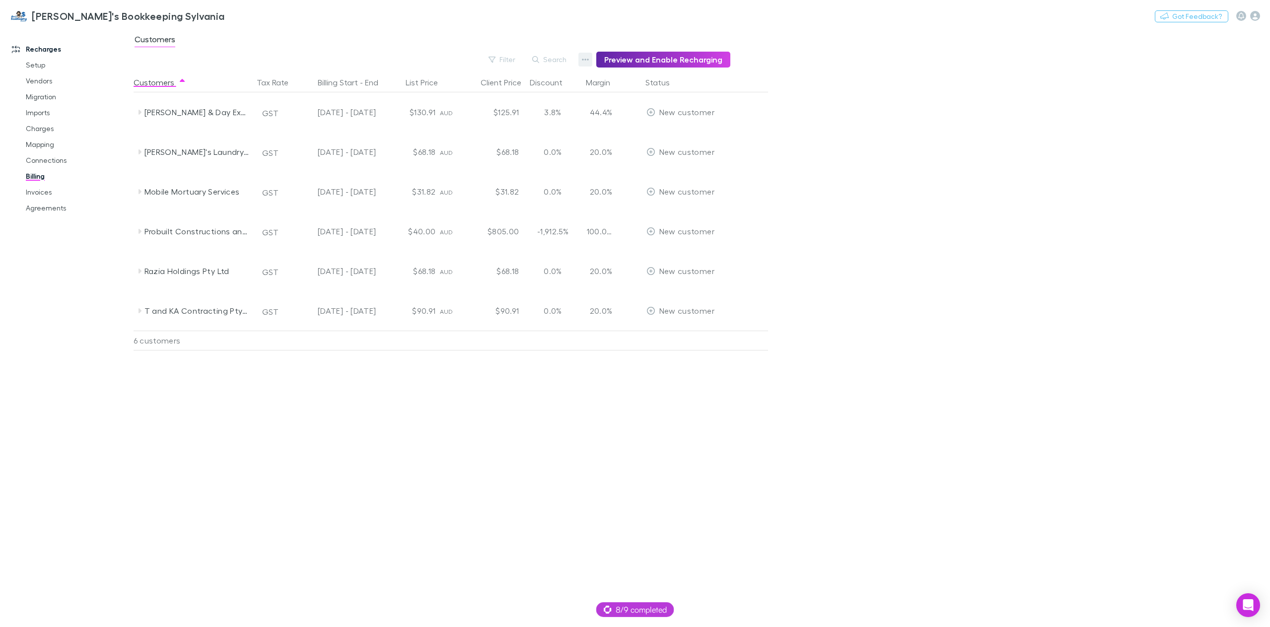
click at [589, 59] on icon "button" at bounding box center [585, 60] width 7 height 8
click at [542, 97] on p "Discount Split" at bounding box center [528, 92] width 121 height 12
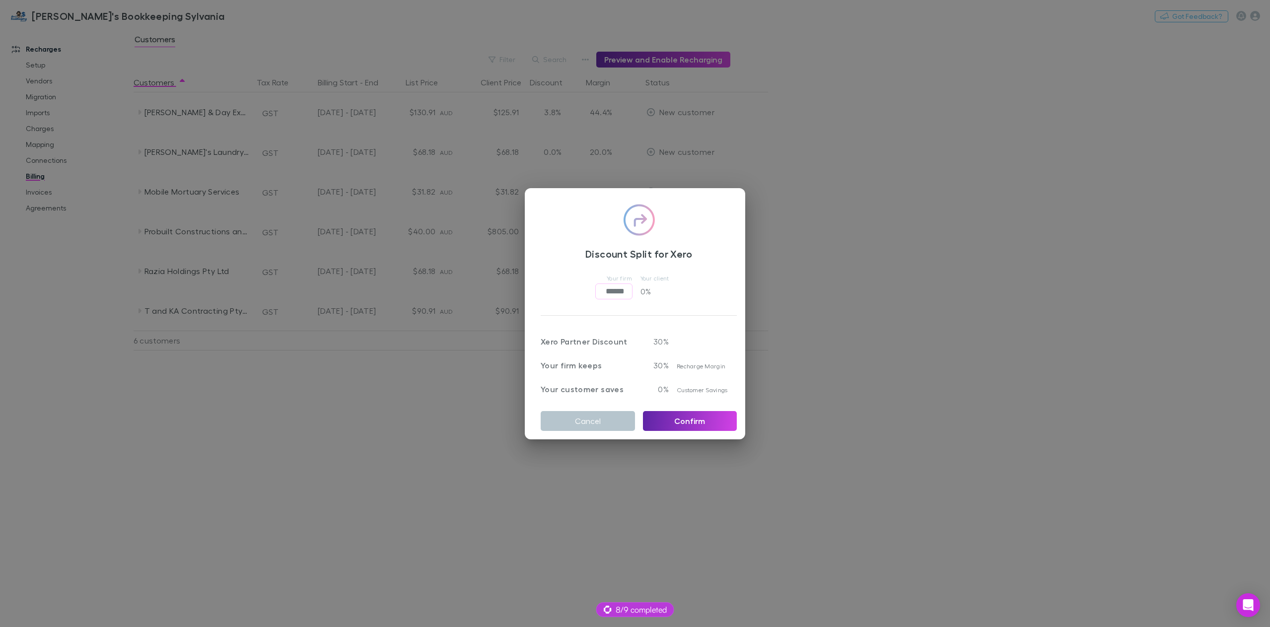
click at [540, 465] on div "Discount Split for Xero Your firm ****** ​ Your client 0 % Xero Partner Discoun…" at bounding box center [635, 313] width 1270 height 627
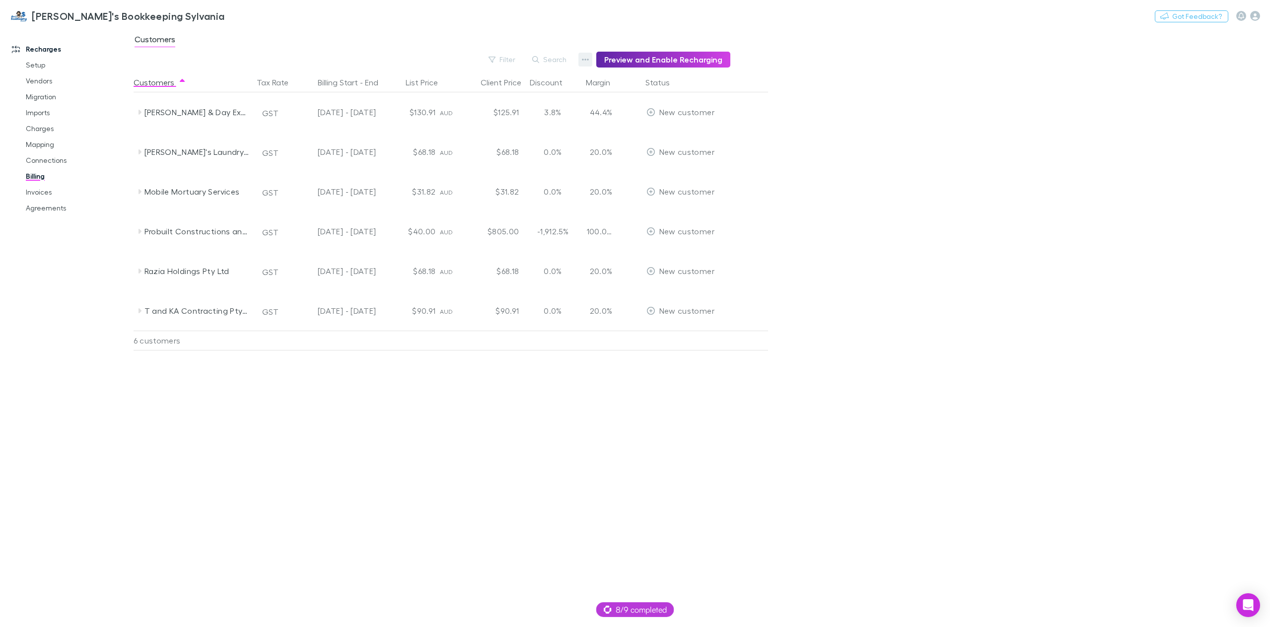
click at [587, 59] on icon "button" at bounding box center [585, 60] width 7 height 8
click at [545, 111] on p "Admin Fee" at bounding box center [528, 110] width 121 height 12
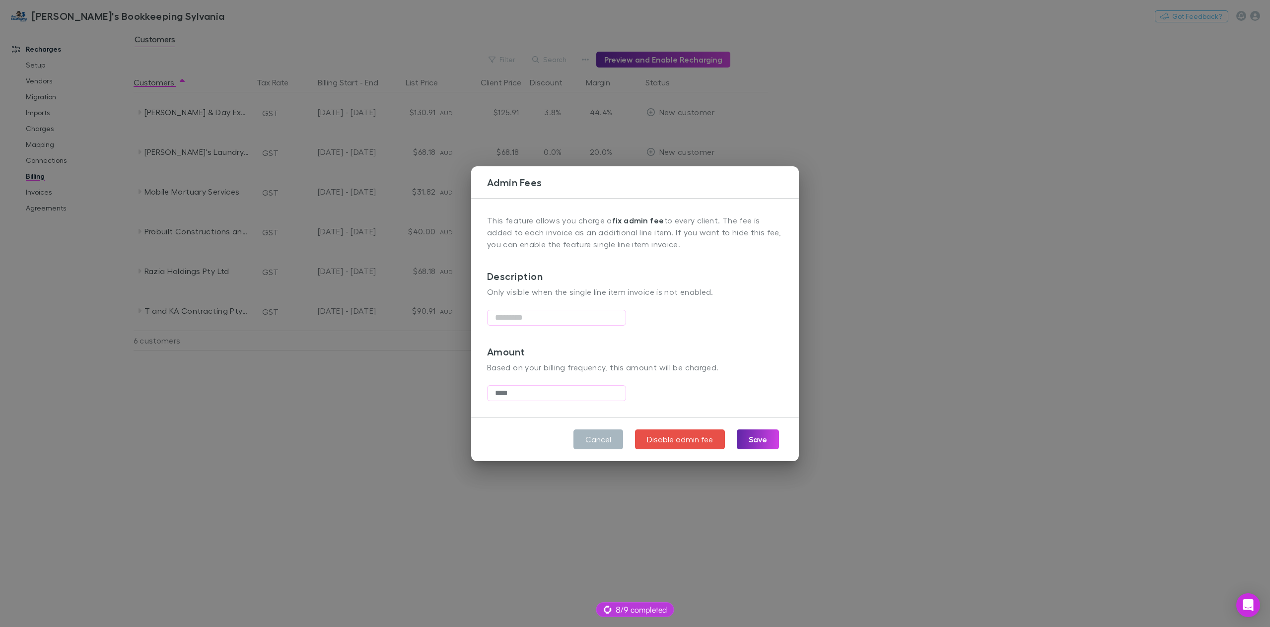
click at [606, 436] on button "Cancel" at bounding box center [598, 439] width 50 height 20
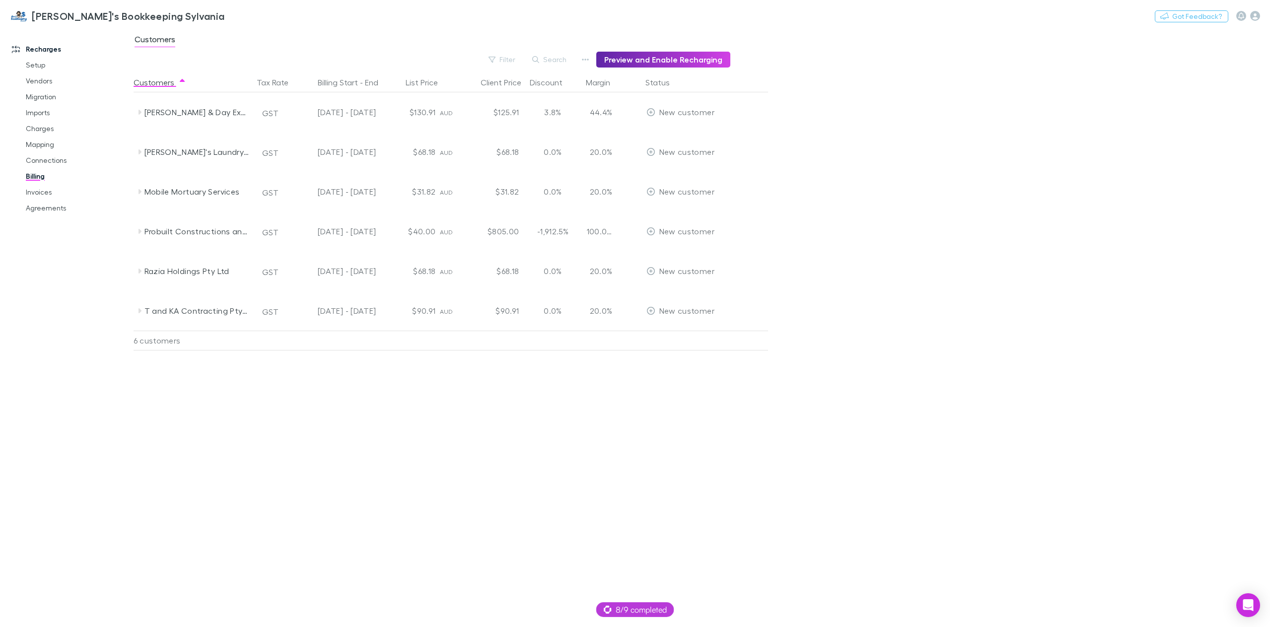
click at [359, 396] on div "Customers Tax Rate Billing Start - End List Price Client Price Discount Margin …" at bounding box center [475, 349] width 682 height 554
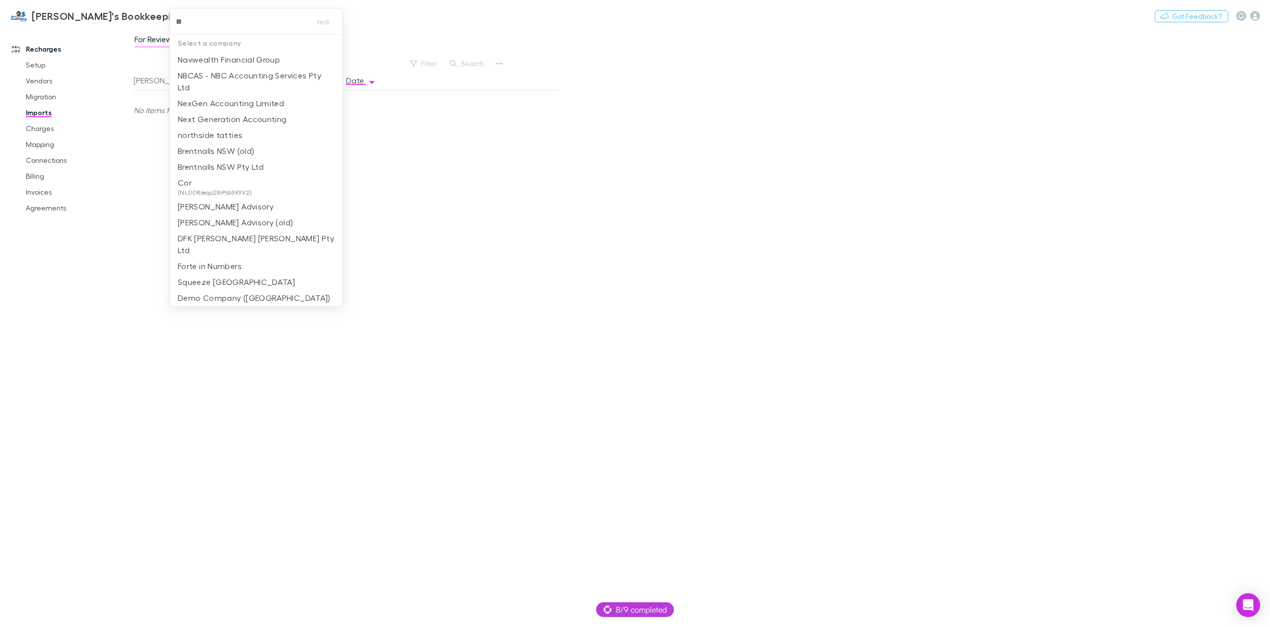
type input "***"
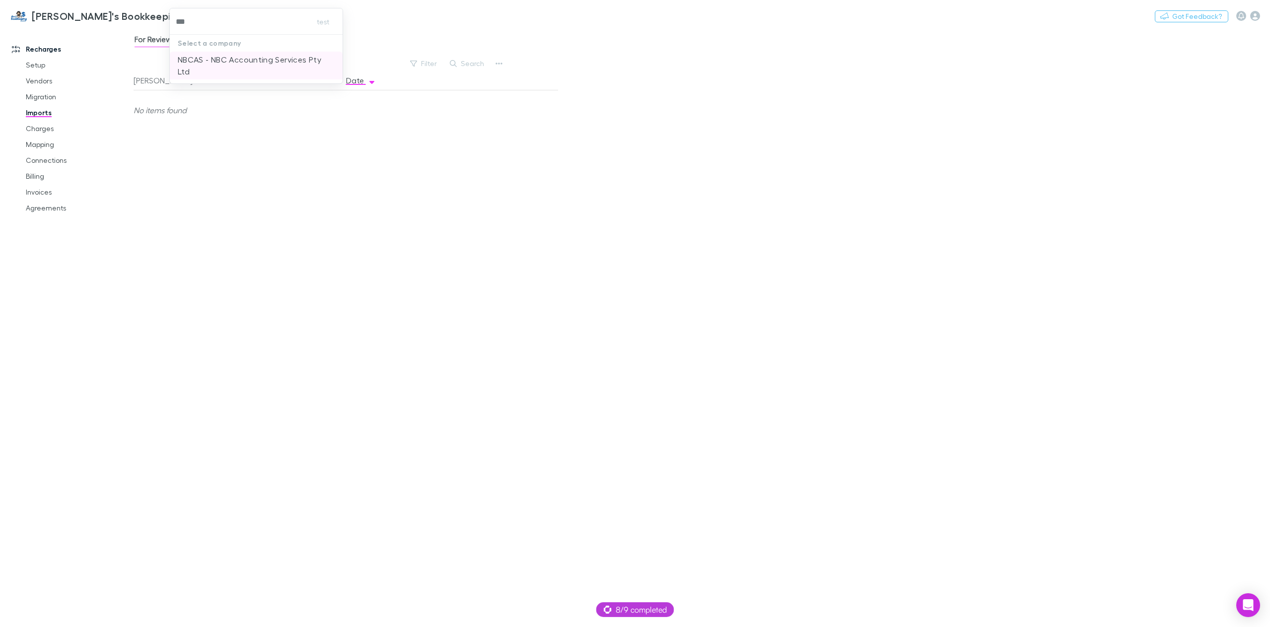
click at [218, 65] on p "NBCAS - NBC Accounting Services Pty Ltd" at bounding box center [256, 66] width 157 height 24
click at [51, 192] on link "Invoices" at bounding box center [77, 192] width 123 height 16
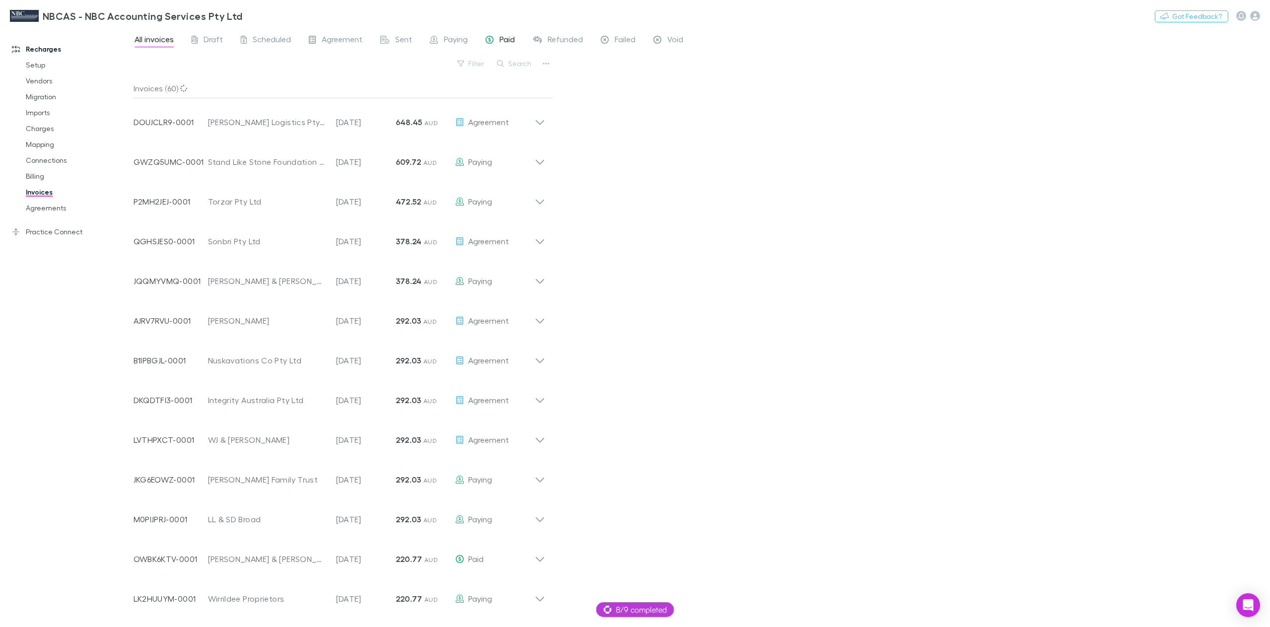
click at [497, 37] on div "Paid" at bounding box center [499, 40] width 29 height 13
click at [540, 124] on icon at bounding box center [539, 122] width 8 height 5
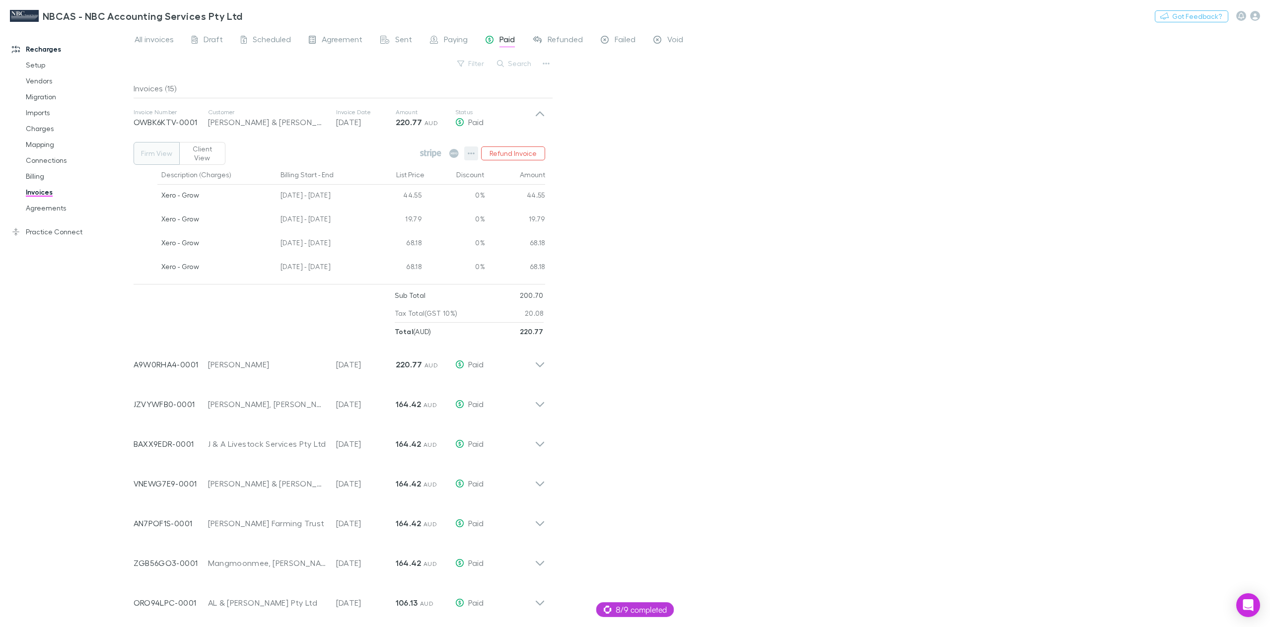
click at [473, 152] on icon "button" at bounding box center [471, 153] width 7 height 8
click at [749, 178] on div at bounding box center [635, 313] width 1270 height 627
click at [44, 203] on link "Agreements" at bounding box center [77, 208] width 123 height 16
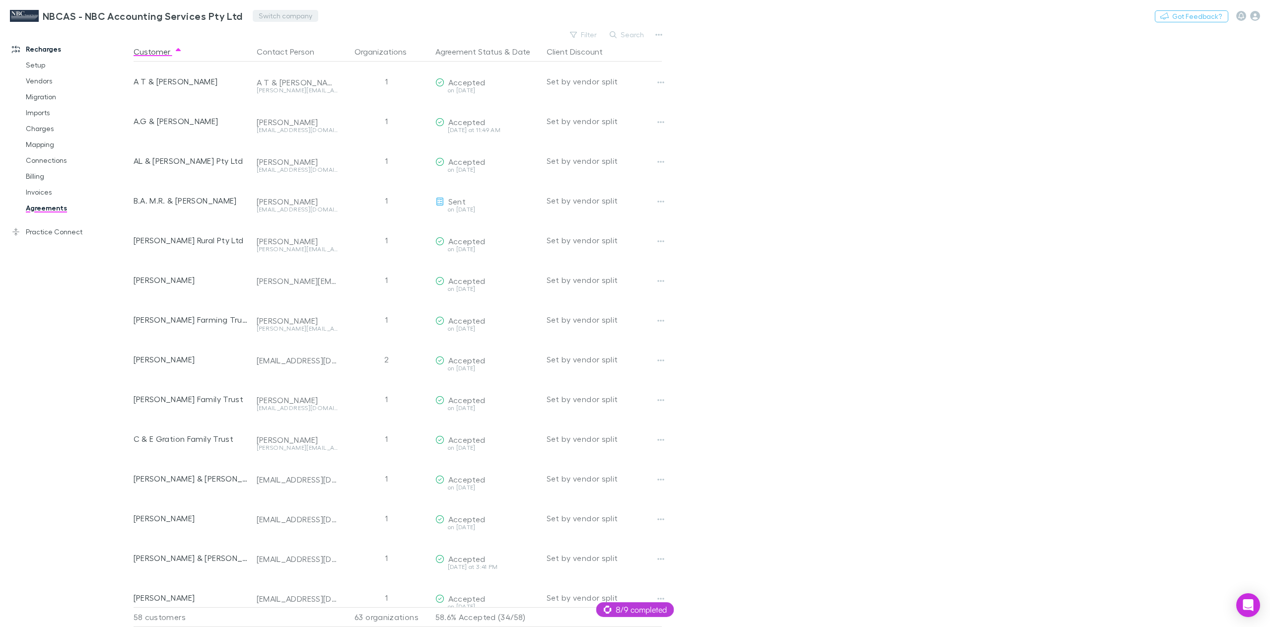
click at [287, 16] on button "Switch company" at bounding box center [286, 16] width 66 height 12
type input "*"
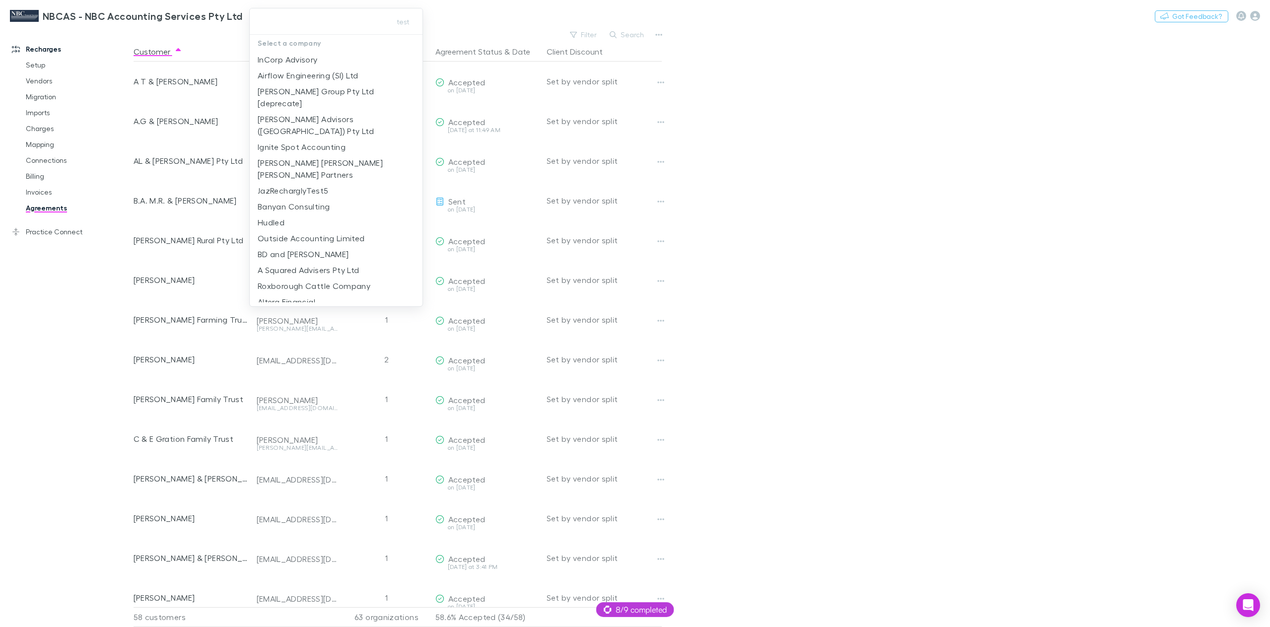
click at [777, 135] on div at bounding box center [635, 313] width 1270 height 627
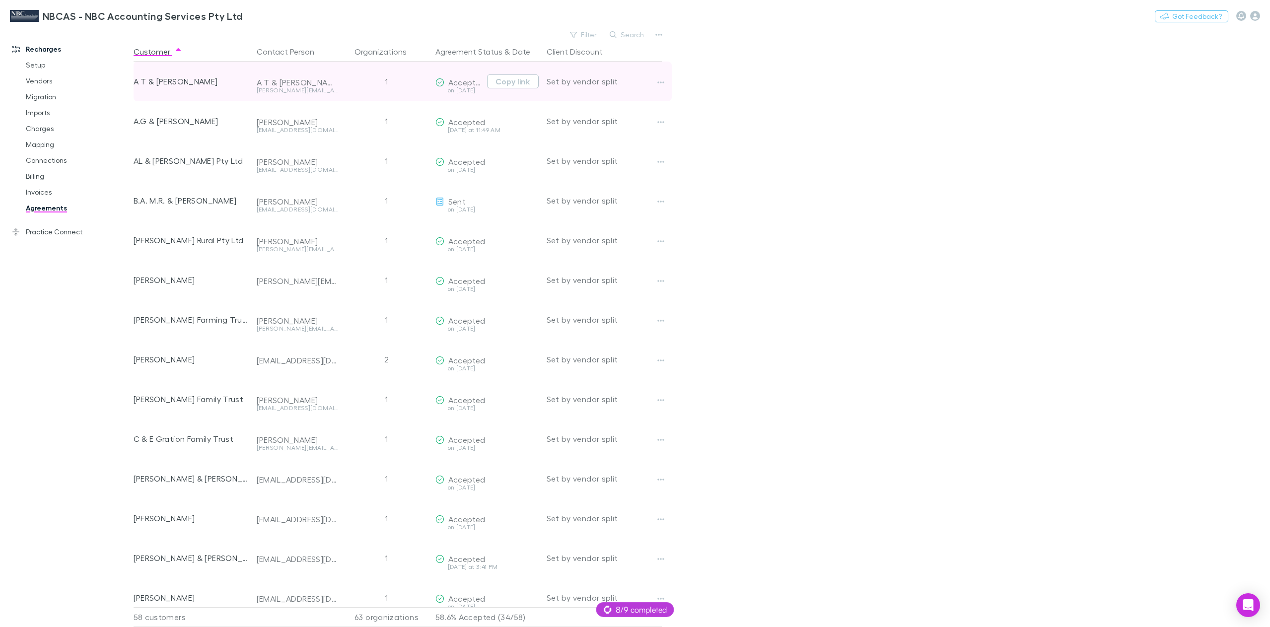
click at [461, 85] on span "Accepted" at bounding box center [466, 81] width 37 height 9
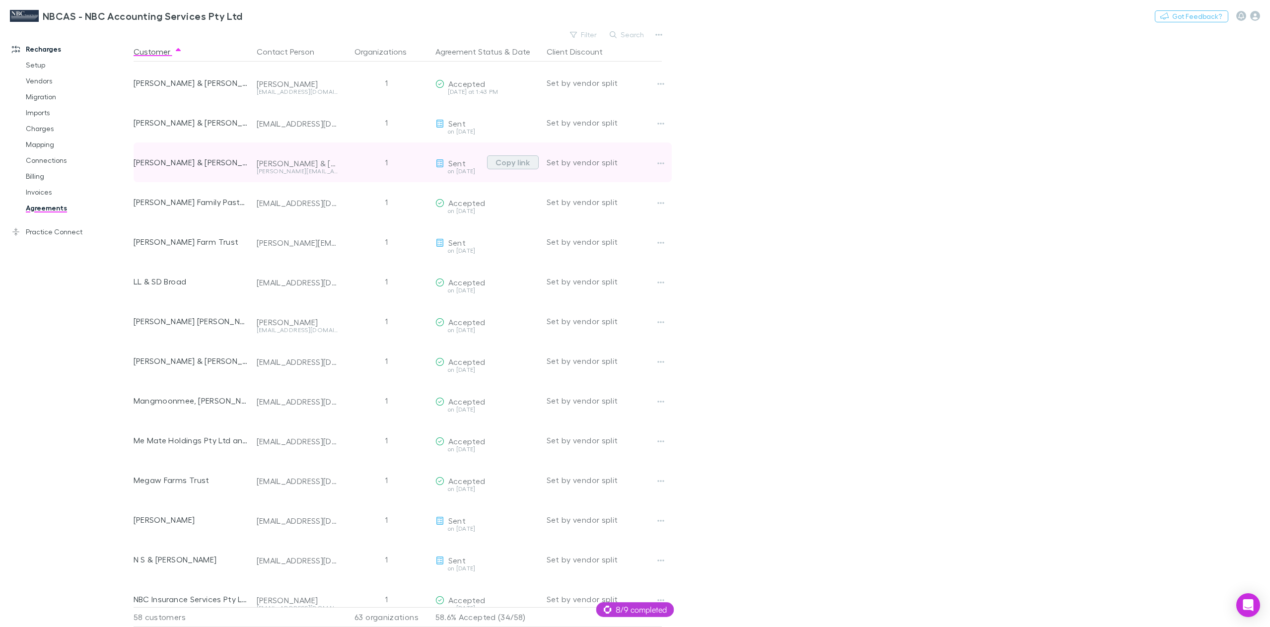
scroll to position [993, 0]
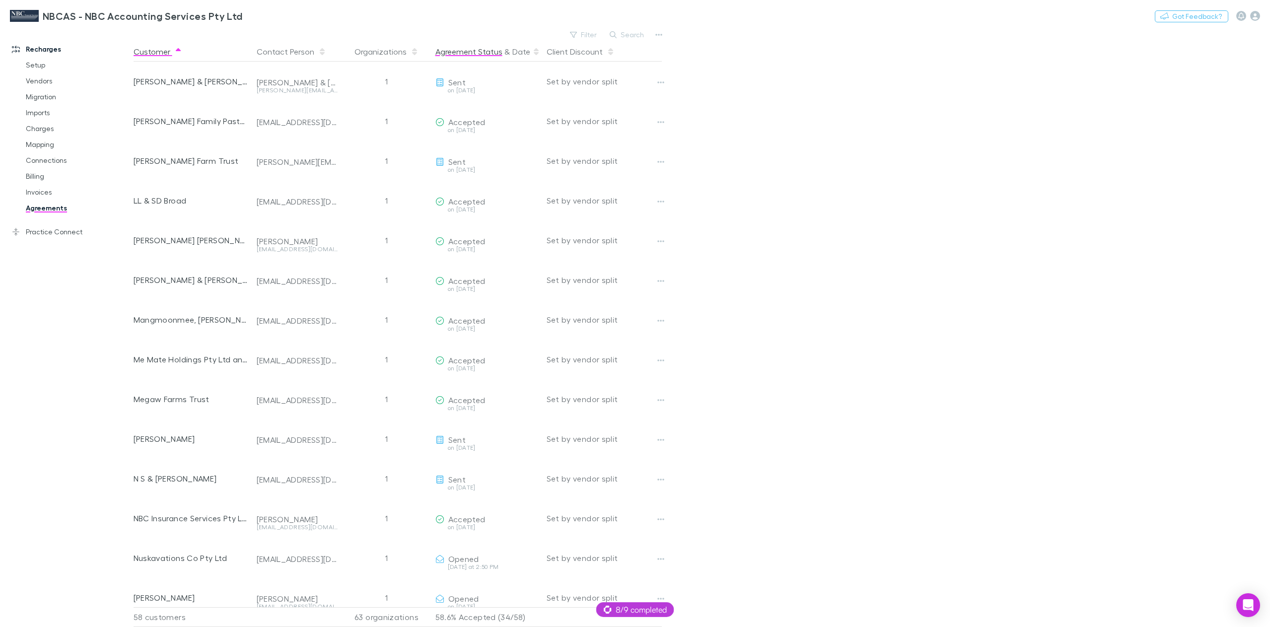
click at [462, 53] on button "Agreement Status" at bounding box center [468, 52] width 67 height 20
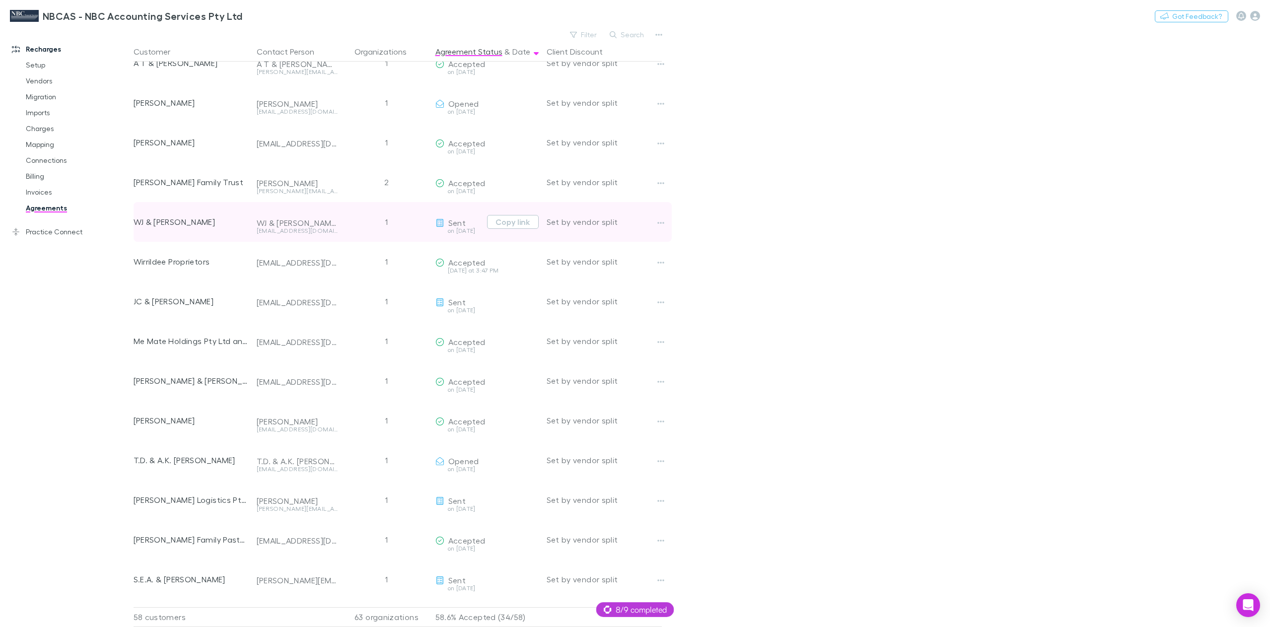
scroll to position [0, 0]
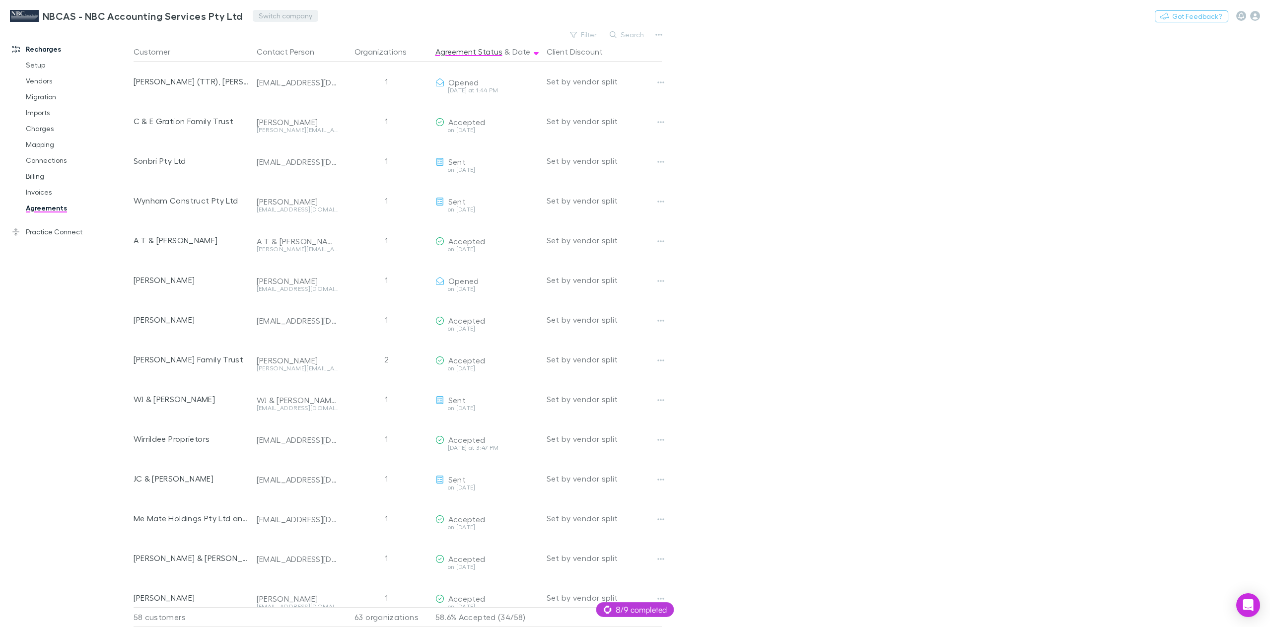
click at [272, 12] on button "Switch company" at bounding box center [286, 16] width 66 height 12
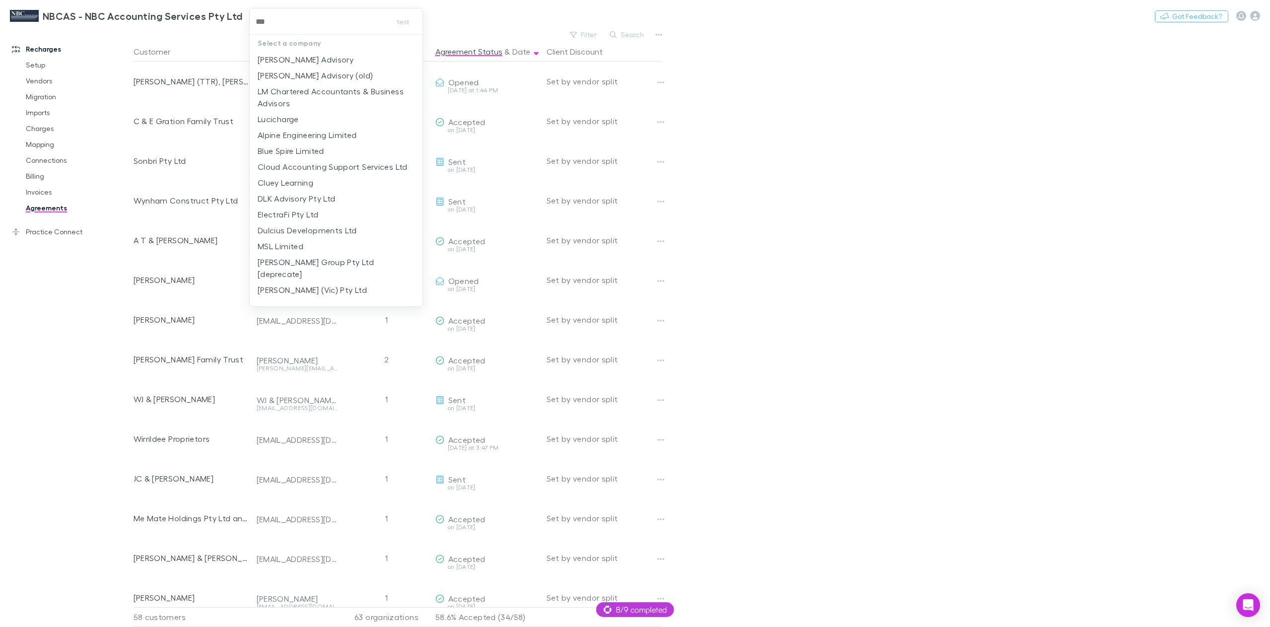
type input "****"
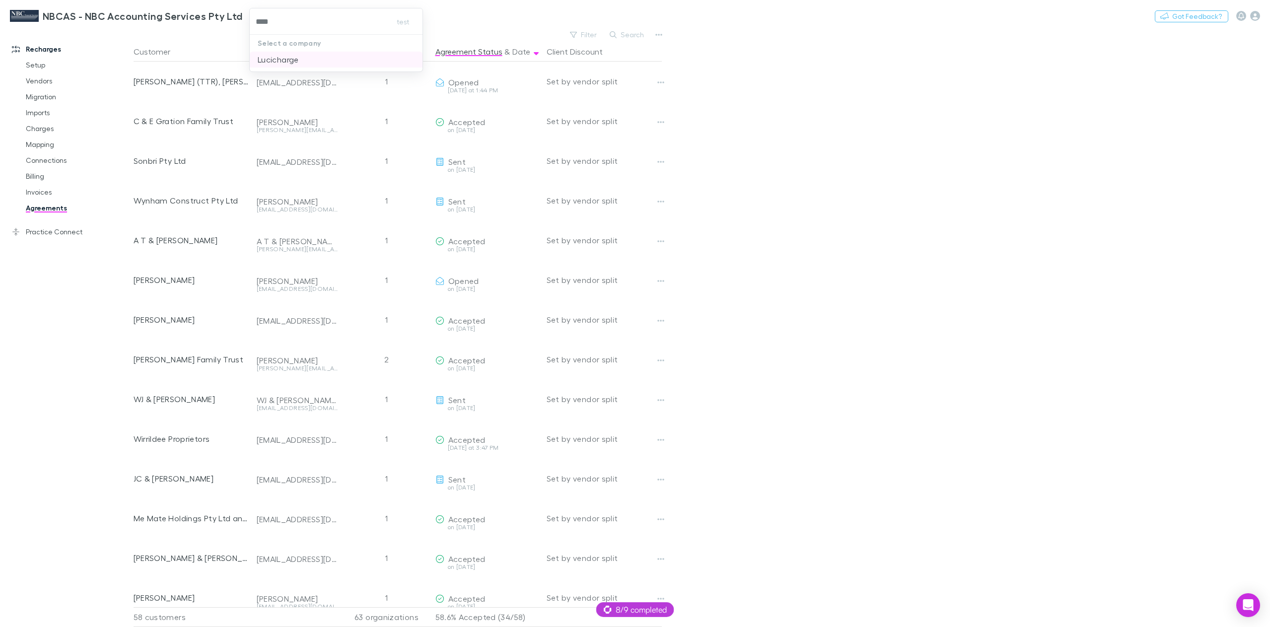
click at [284, 55] on p "Lucicharge" at bounding box center [278, 60] width 41 height 12
click at [41, 186] on link "Invoices" at bounding box center [77, 192] width 123 height 16
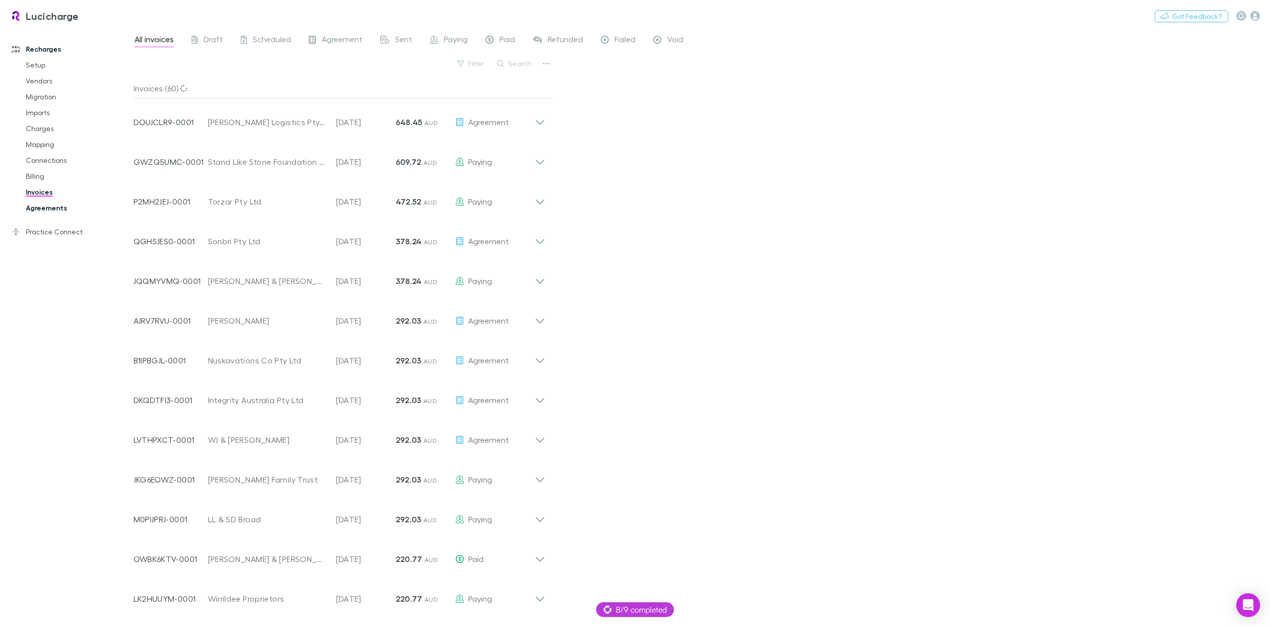
click at [44, 207] on link "Agreements" at bounding box center [77, 208] width 123 height 16
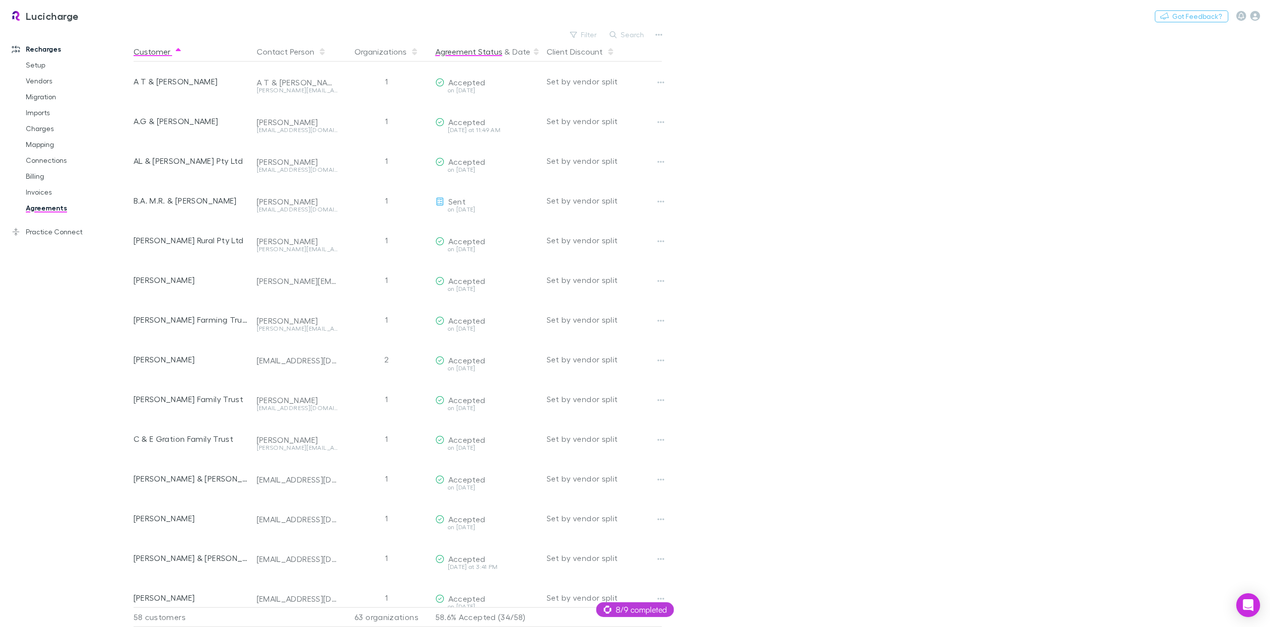
click at [466, 50] on button "Agreement Status" at bounding box center [468, 52] width 67 height 20
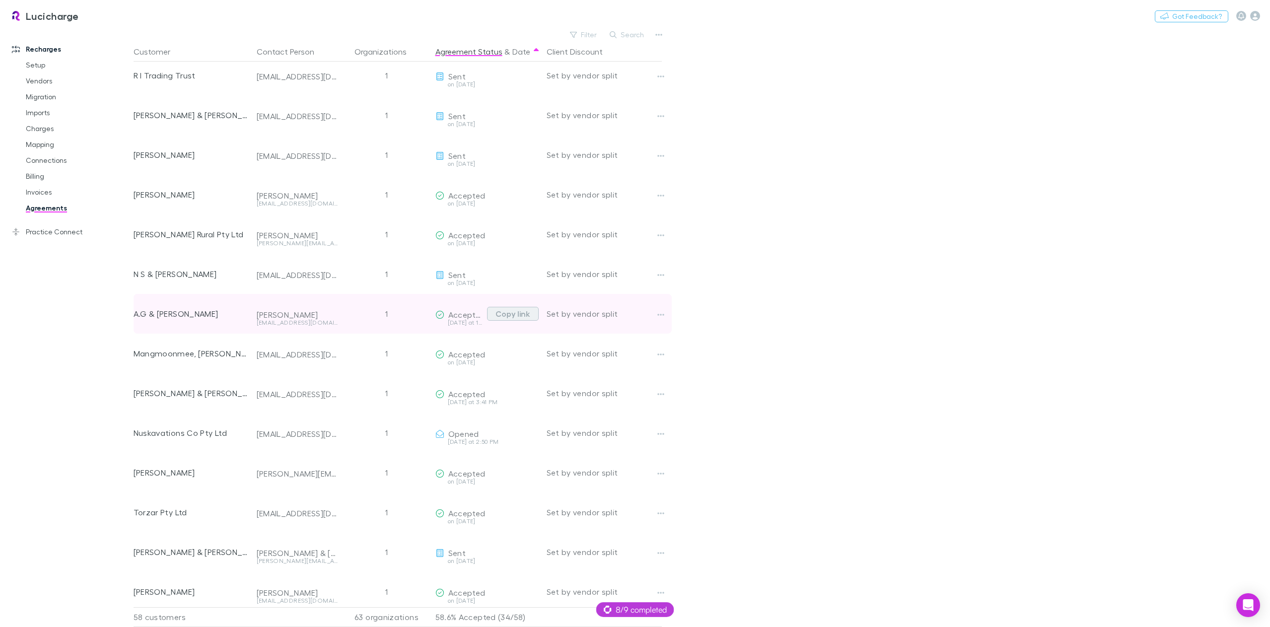
scroll to position [1241, 0]
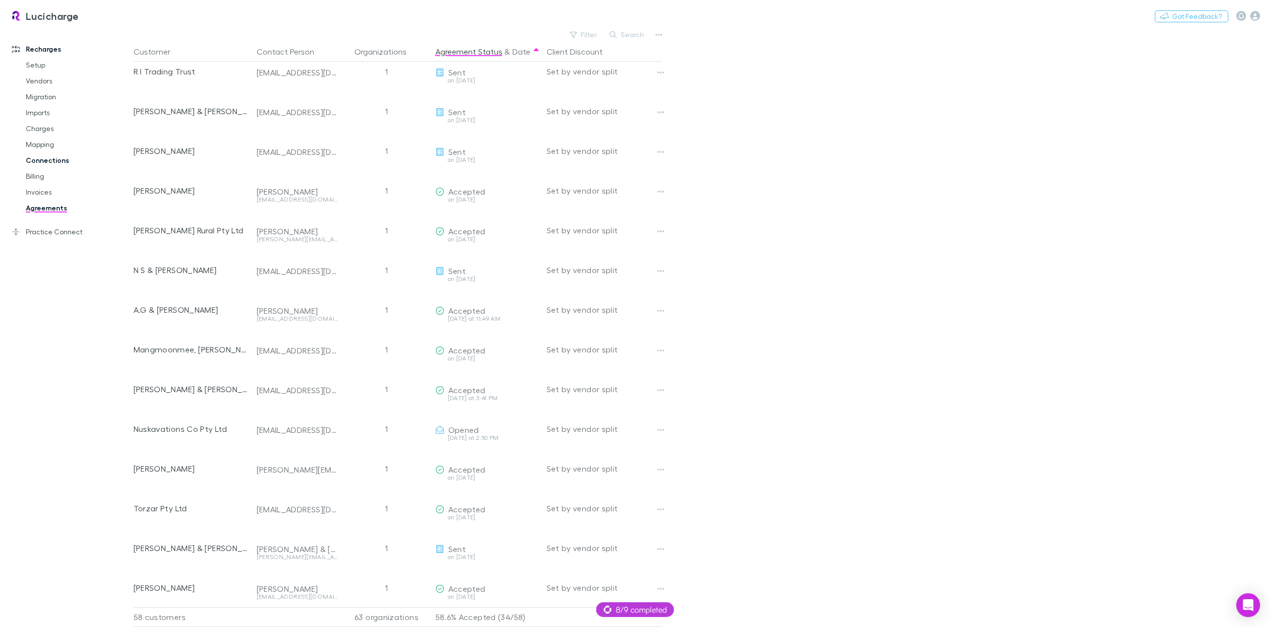
click at [37, 155] on link "Connections" at bounding box center [77, 160] width 123 height 16
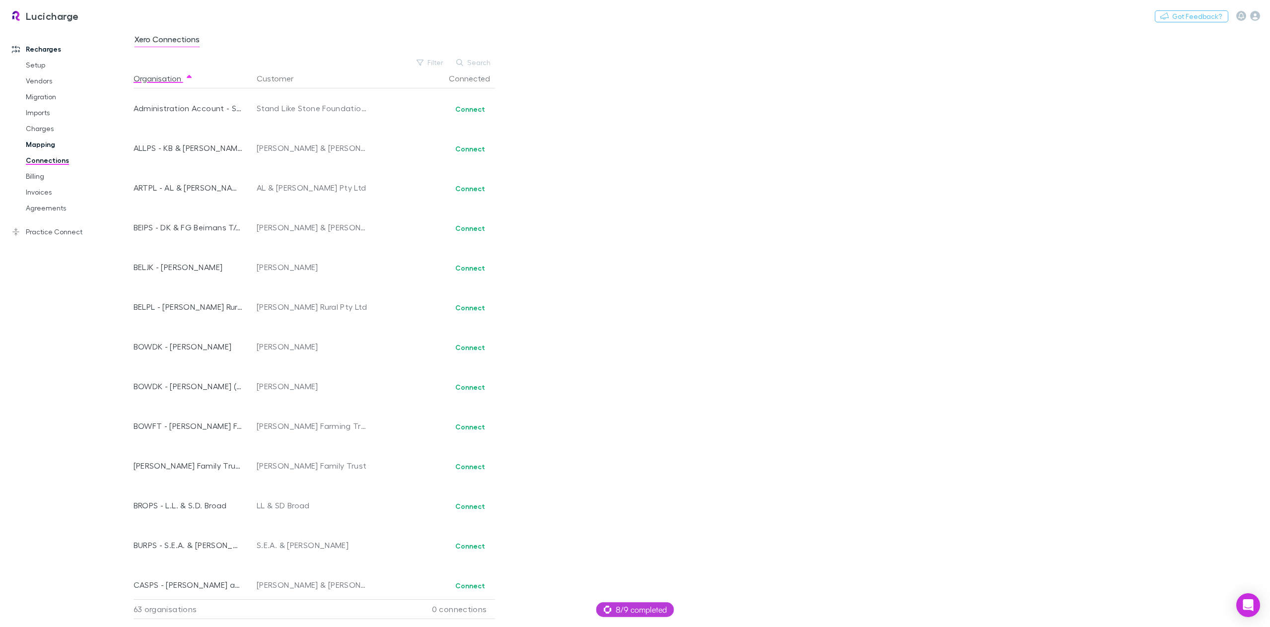
click at [38, 140] on link "Mapping" at bounding box center [77, 144] width 123 height 16
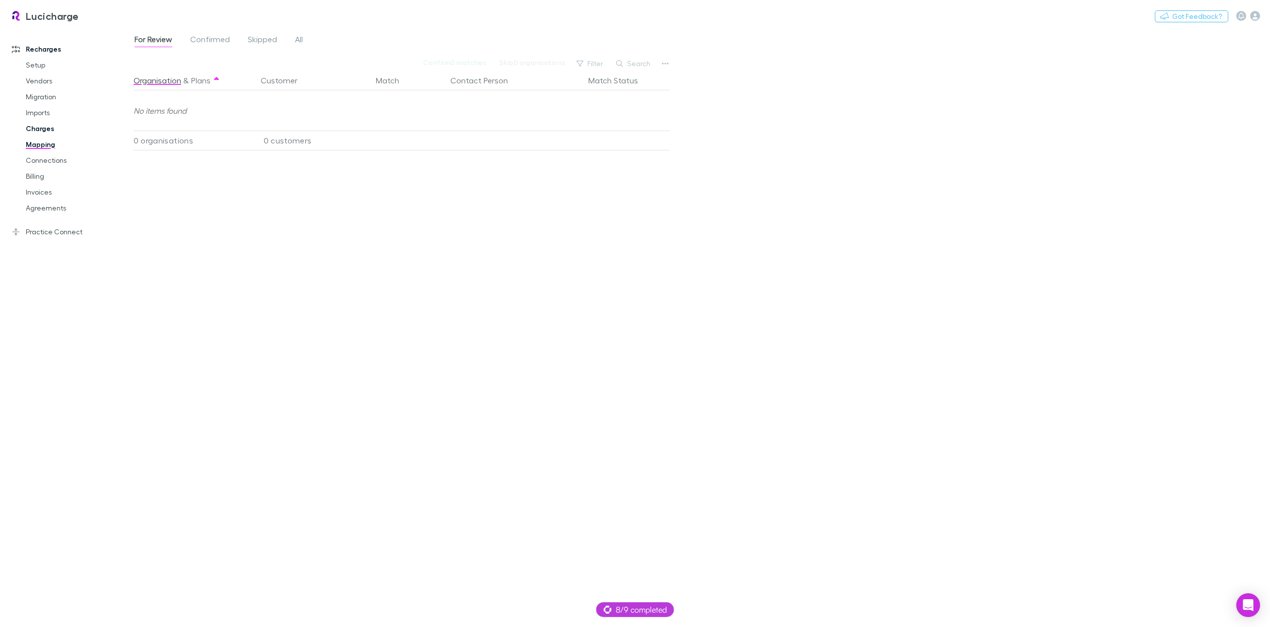
click at [43, 127] on link "Charges" at bounding box center [77, 129] width 123 height 16
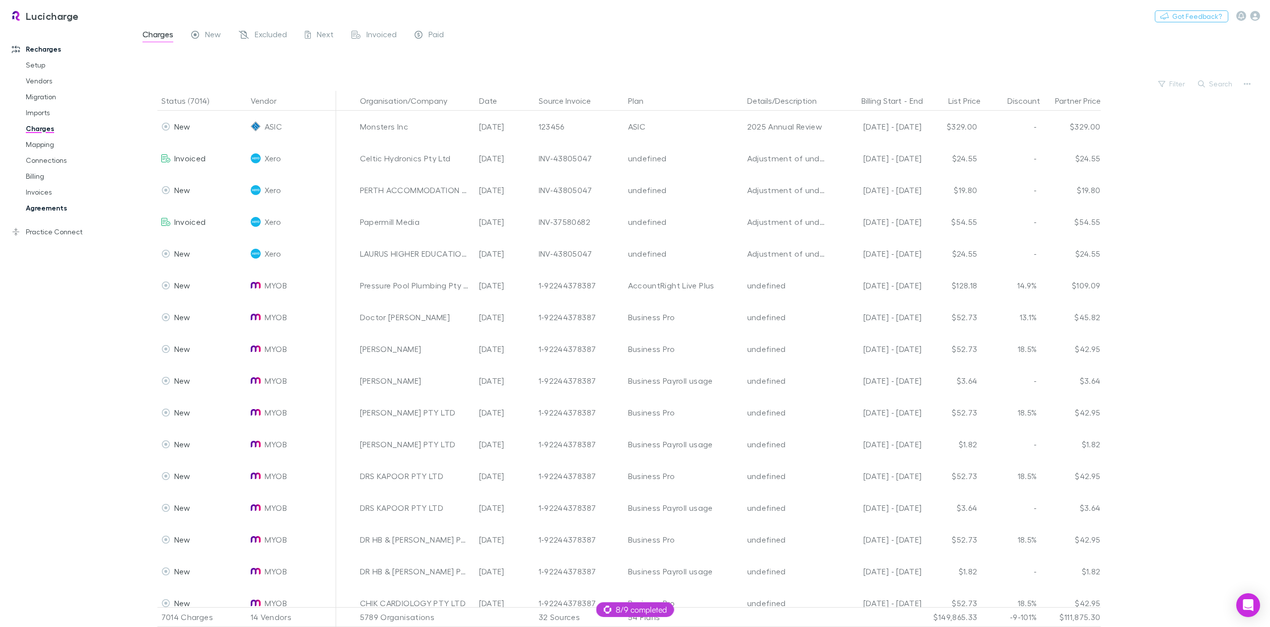
click at [43, 207] on link "Agreements" at bounding box center [77, 208] width 123 height 16
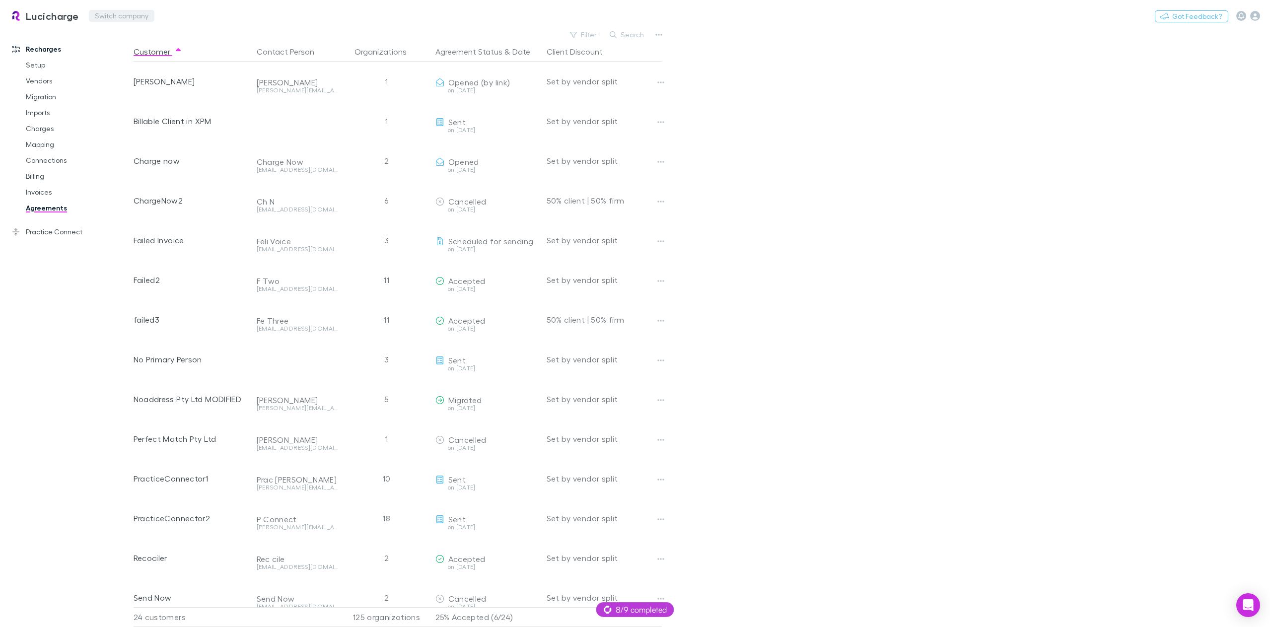
click at [132, 18] on button "Switch company" at bounding box center [122, 16] width 66 height 12
type input "*****"
click at [150, 60] on p "Squeeze [GEOGRAPHIC_DATA]" at bounding box center [155, 60] width 117 height 12
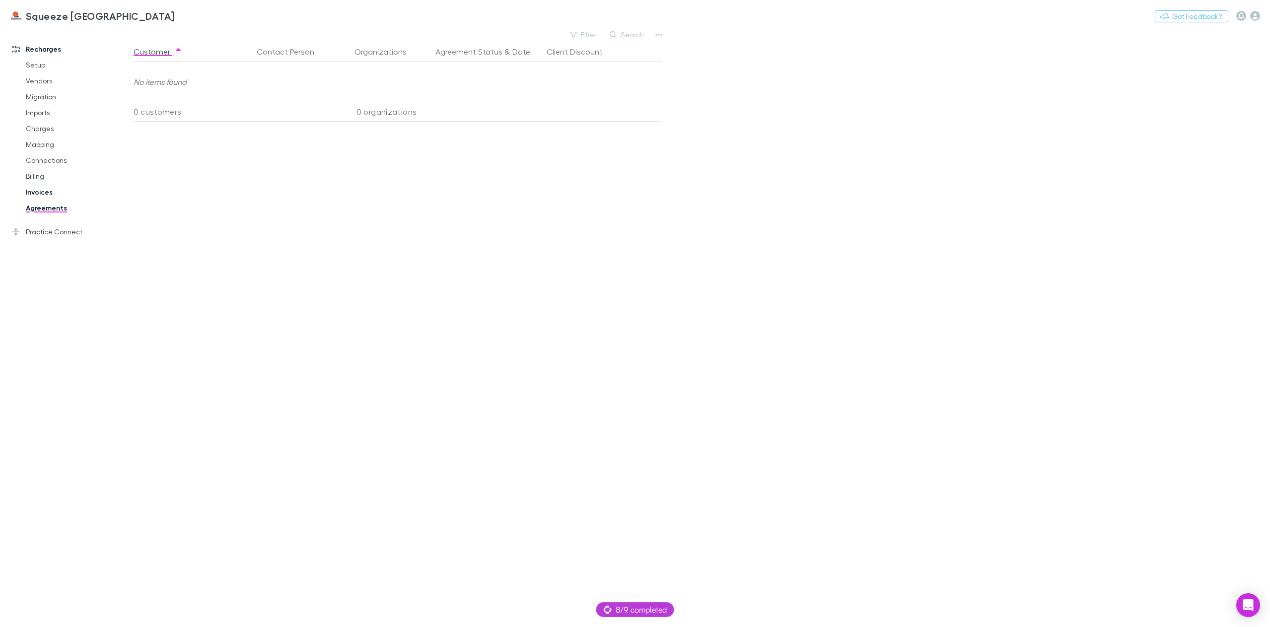
click at [45, 186] on link "Invoices" at bounding box center [77, 192] width 123 height 16
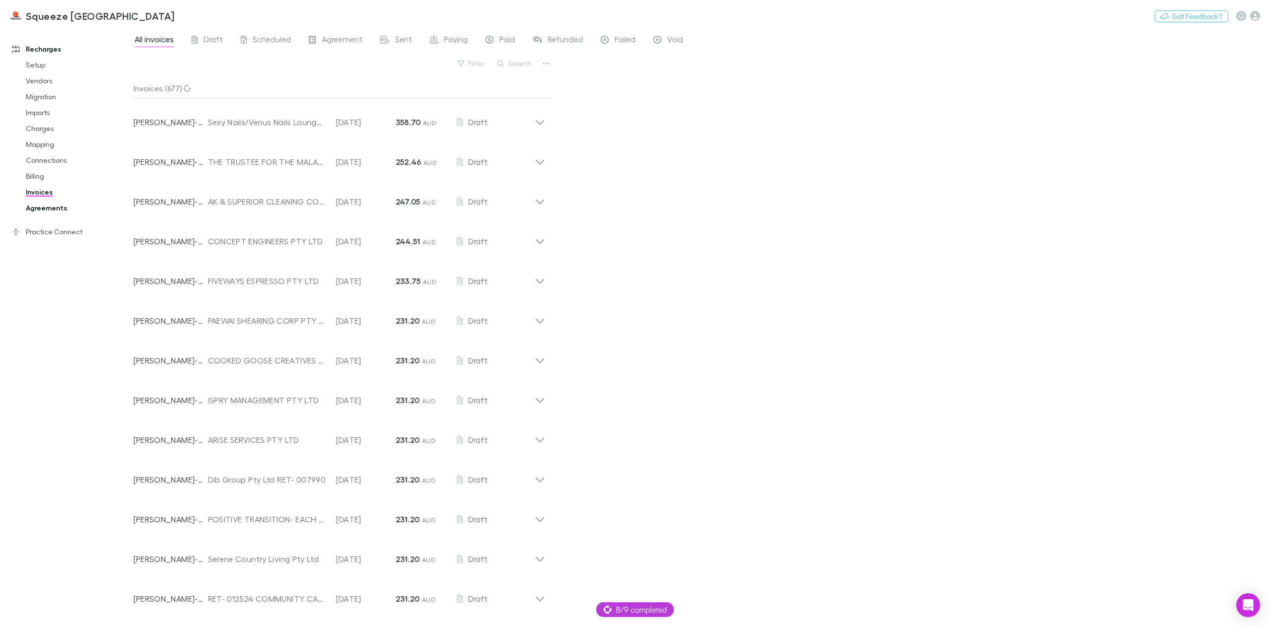
click at [54, 204] on link "Agreements" at bounding box center [77, 208] width 123 height 16
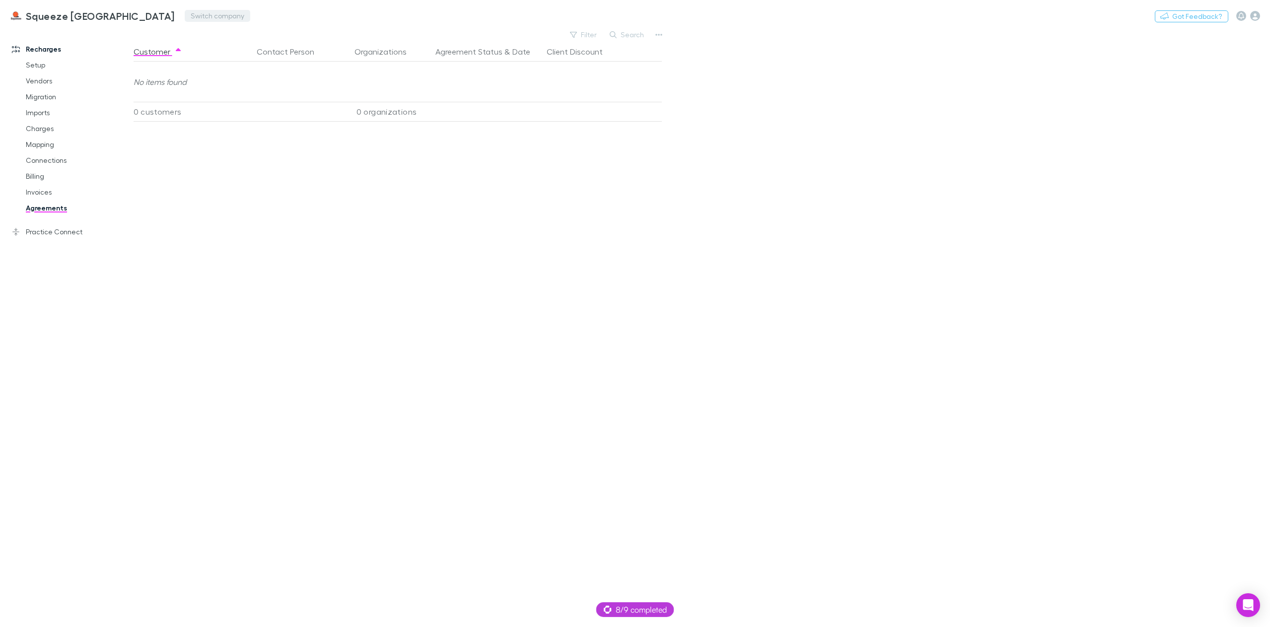
click at [185, 17] on button "Switch company" at bounding box center [218, 16] width 66 height 12
type input "****"
click at [200, 60] on p "[PERSON_NAME] (Vic) Pty Ltd" at bounding box center [204, 60] width 109 height 12
click at [52, 179] on link "Billing" at bounding box center [77, 176] width 123 height 16
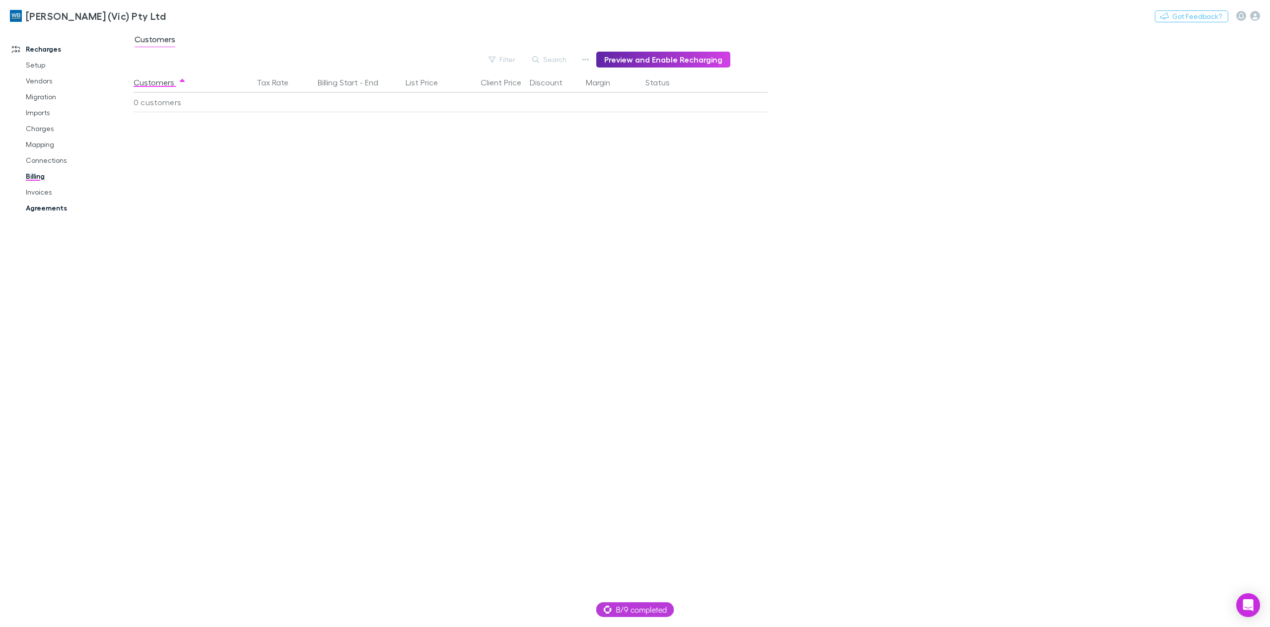
click at [50, 211] on link "Agreements" at bounding box center [77, 208] width 123 height 16
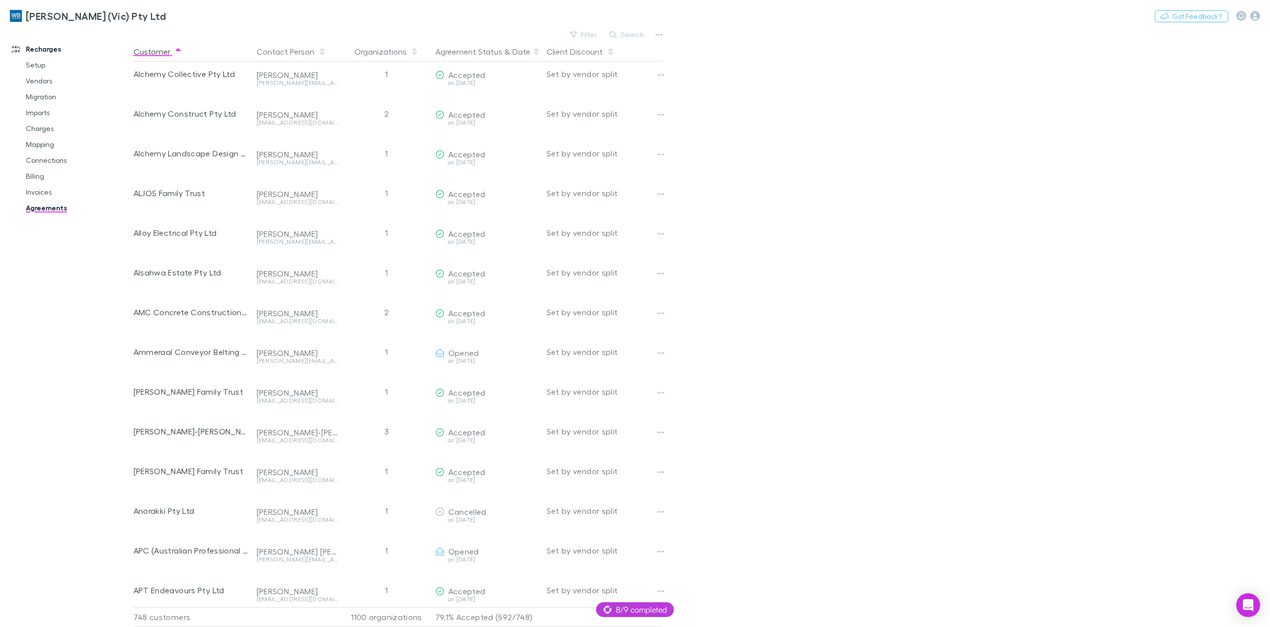
scroll to position [993, 0]
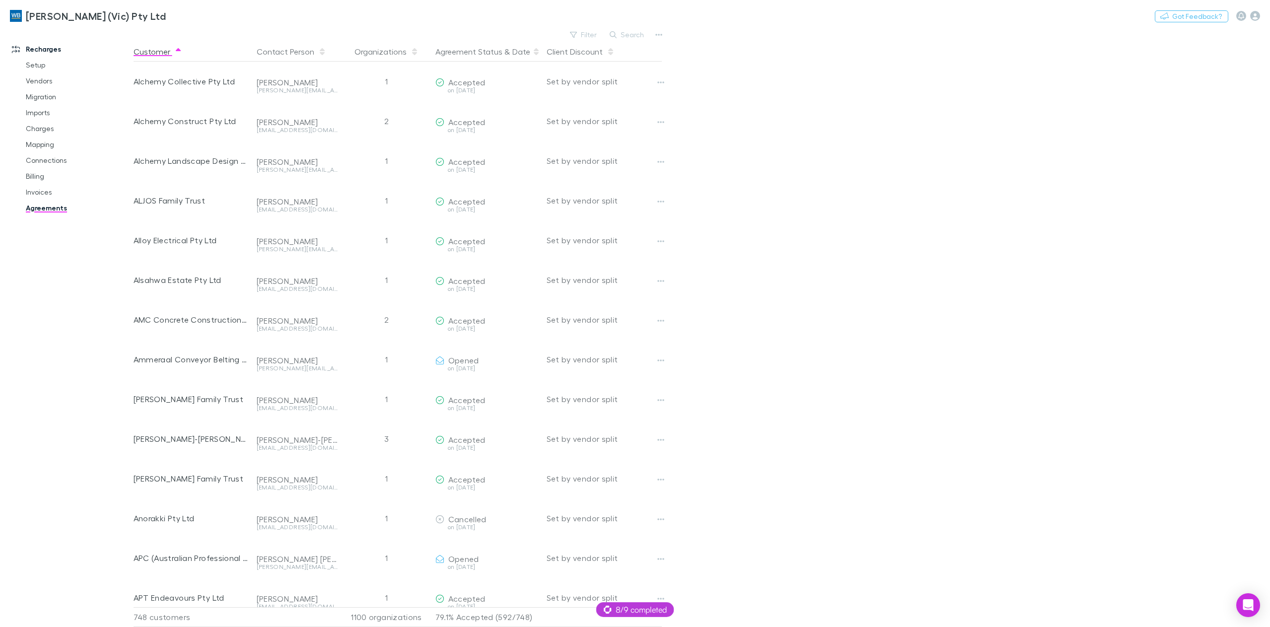
click at [534, 55] on icon at bounding box center [536, 52] width 5 height 8
click at [587, 35] on button "Filter" at bounding box center [584, 35] width 38 height 12
click at [836, 224] on div at bounding box center [635, 313] width 1270 height 627
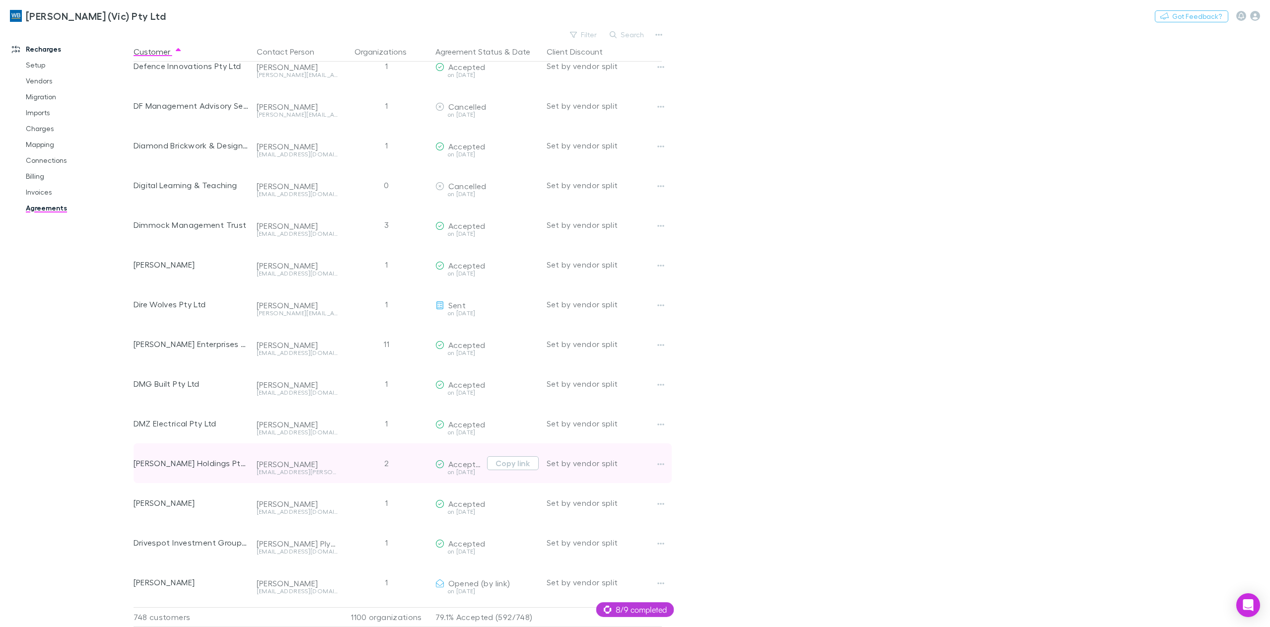
scroll to position [6957, 0]
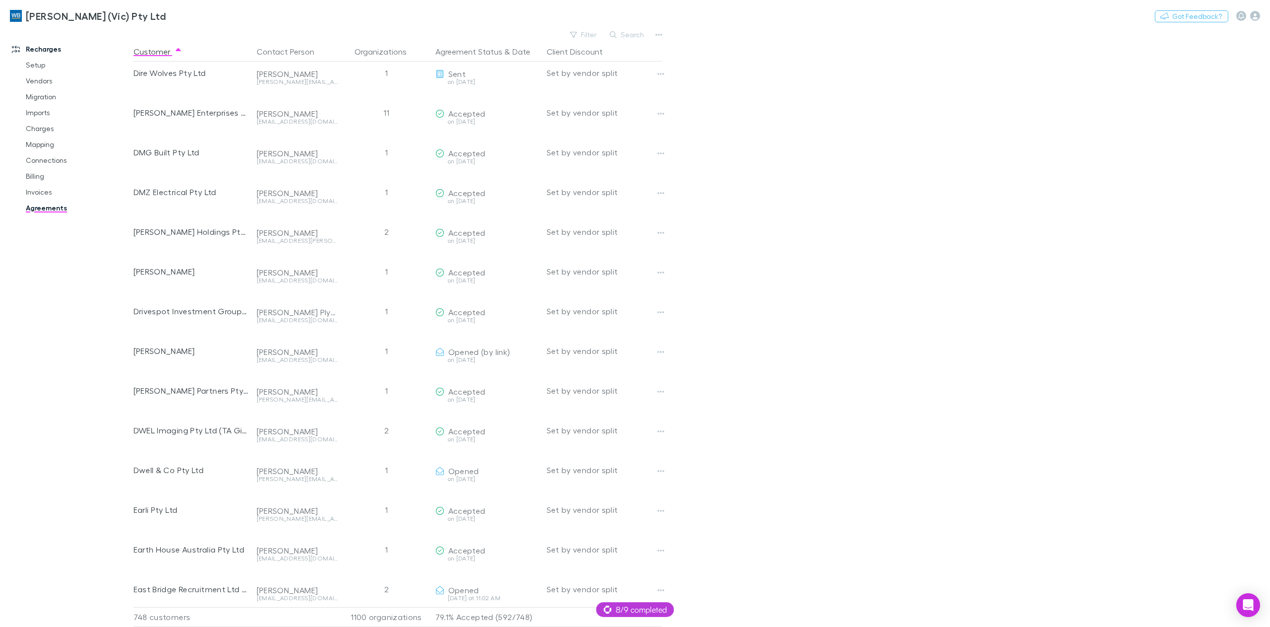
click at [39, 201] on link "Agreements" at bounding box center [77, 208] width 123 height 16
click at [40, 192] on link "Invoices" at bounding box center [77, 192] width 123 height 16
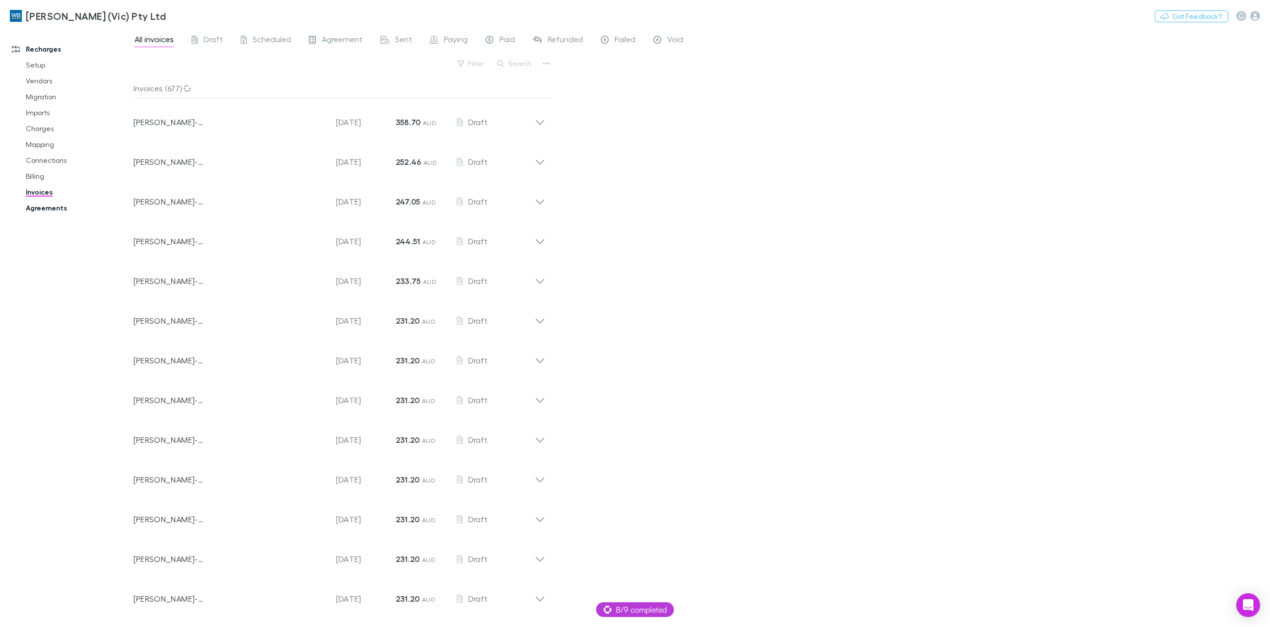
click at [45, 208] on link "Agreements" at bounding box center [77, 208] width 123 height 16
